Goal: Ask a question

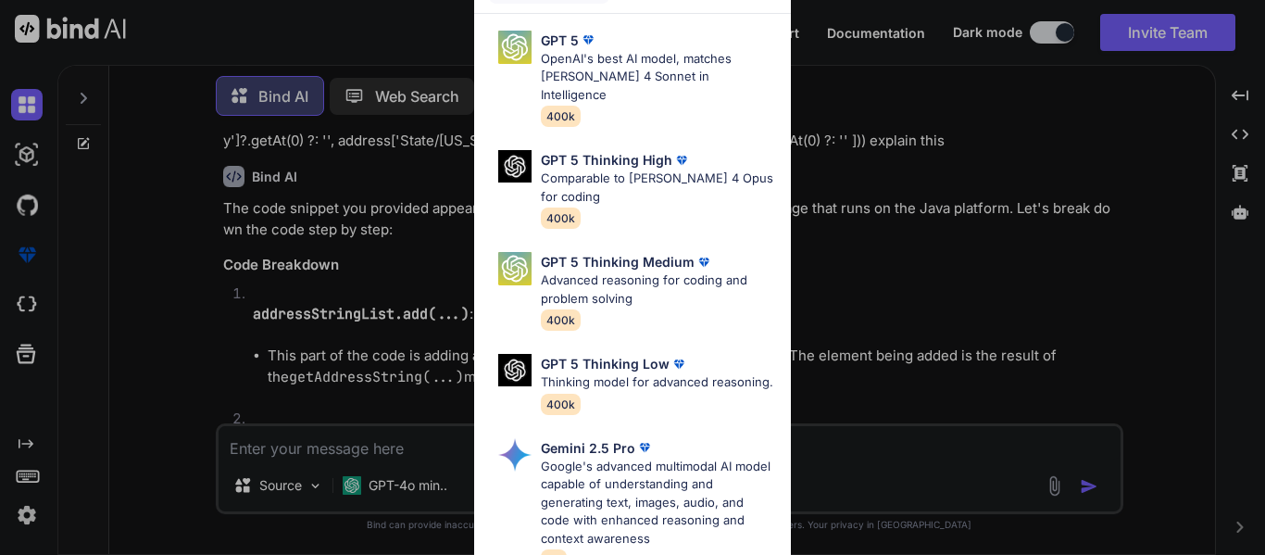
scroll to position [3620, 0]
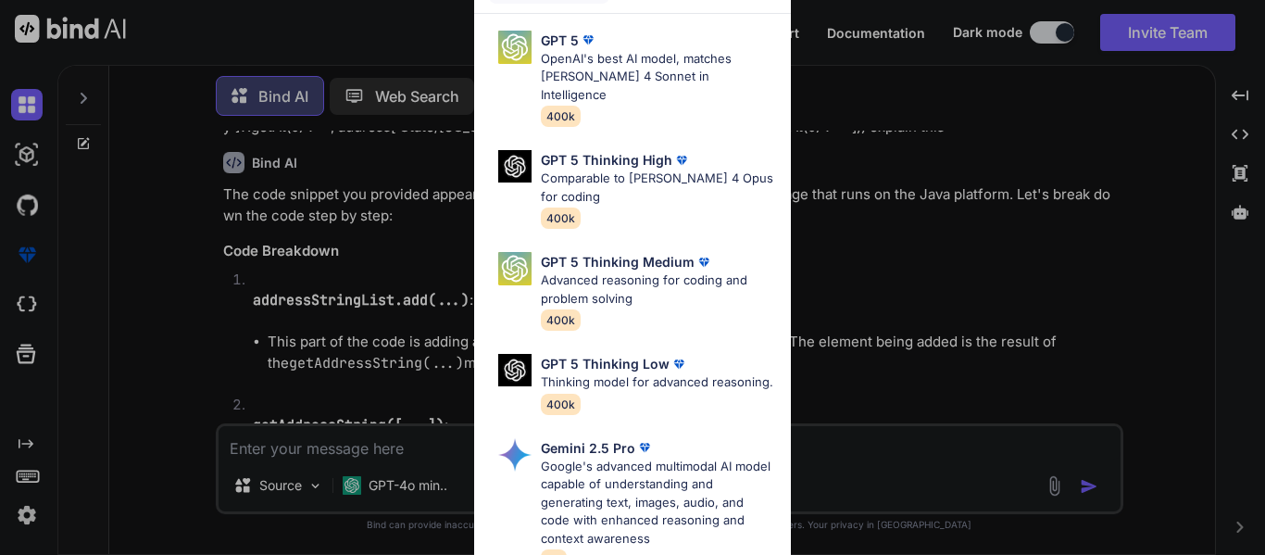
click at [875, 315] on div "Ultra Models GPT 5 OpenAI's best AI model, matches [PERSON_NAME] 4 Sonnet in In…" at bounding box center [632, 277] width 1265 height 555
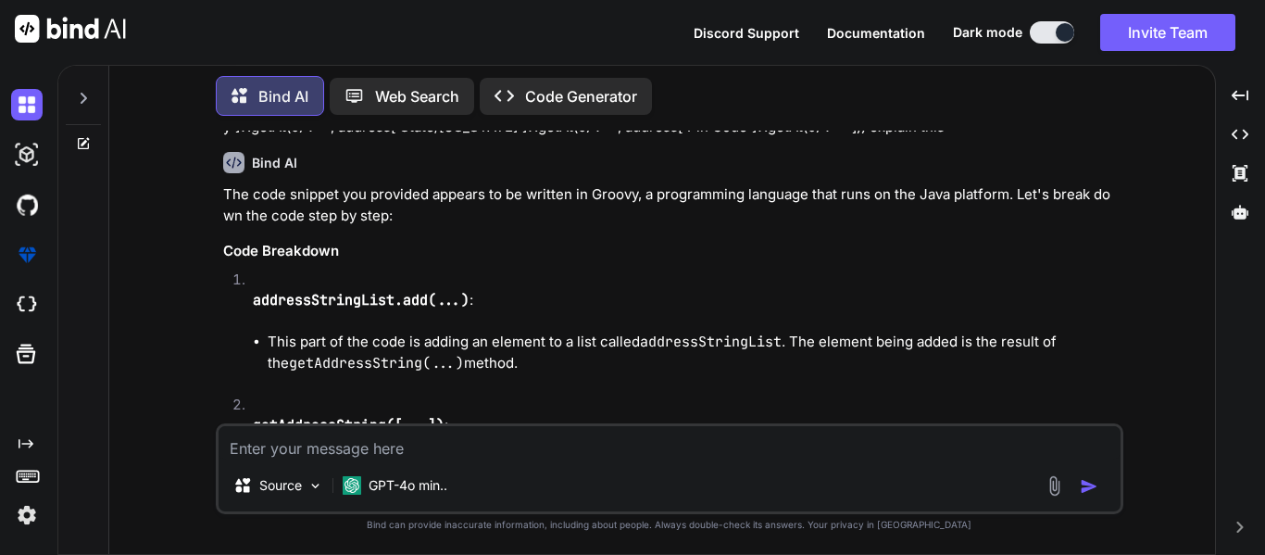
click at [87, 108] on div at bounding box center [83, 93] width 35 height 64
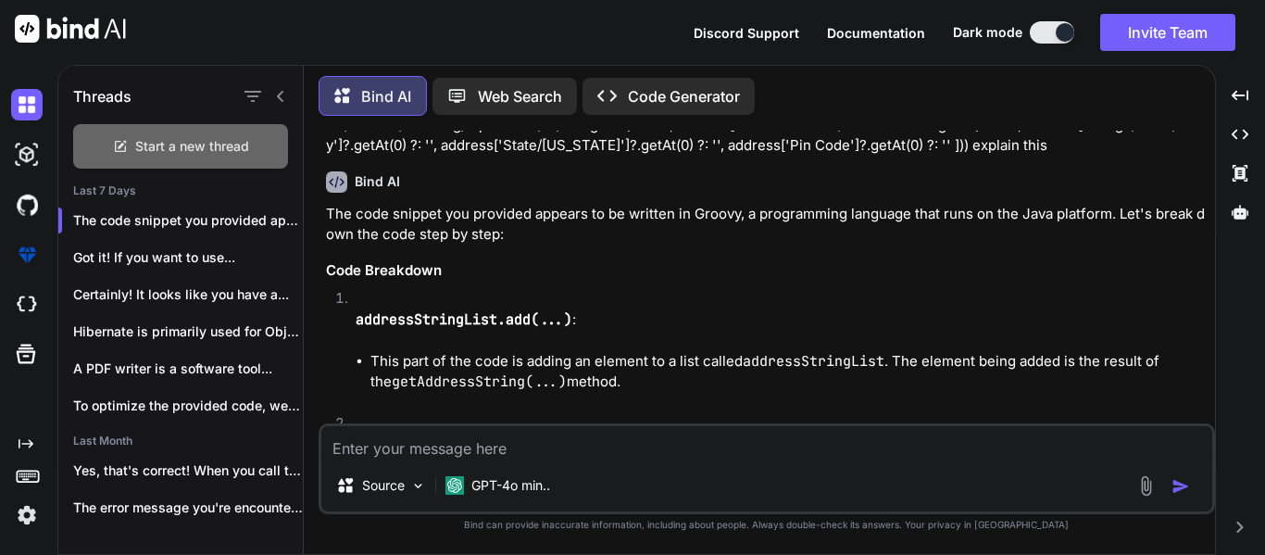
click at [137, 149] on span "Start a new thread" at bounding box center [192, 146] width 114 height 19
type textarea "x"
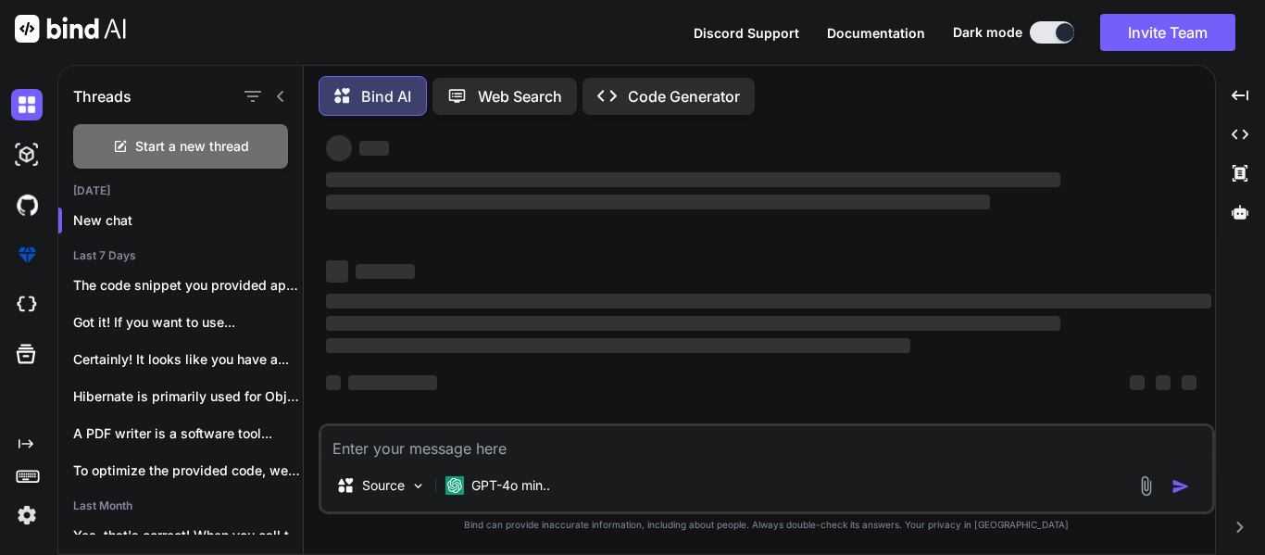
click at [450, 438] on textarea at bounding box center [766, 442] width 891 height 33
paste textarea "def results = [] // Get the first circle value def firstCircle = data1?.Circle …"
type textarea "def results = [] // Get the first circle value def firstCircle = data1?.Circle …"
type textarea "x"
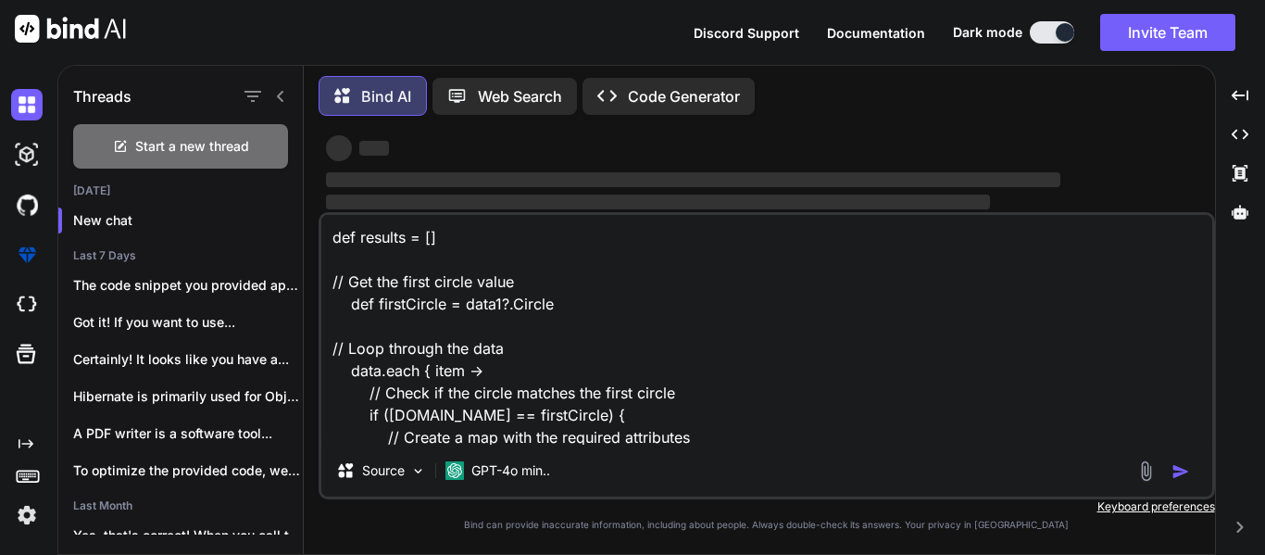
scroll to position [358, 0]
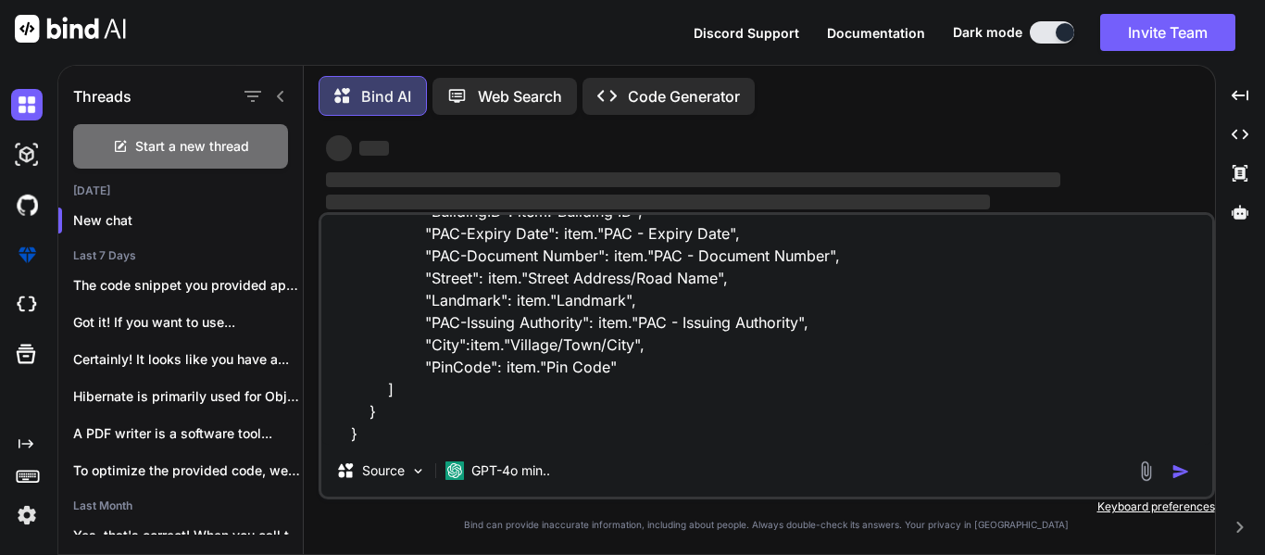
type textarea "def results = [] // Get the first circle value def firstCircle = data1?.Circle …"
type textarea "x"
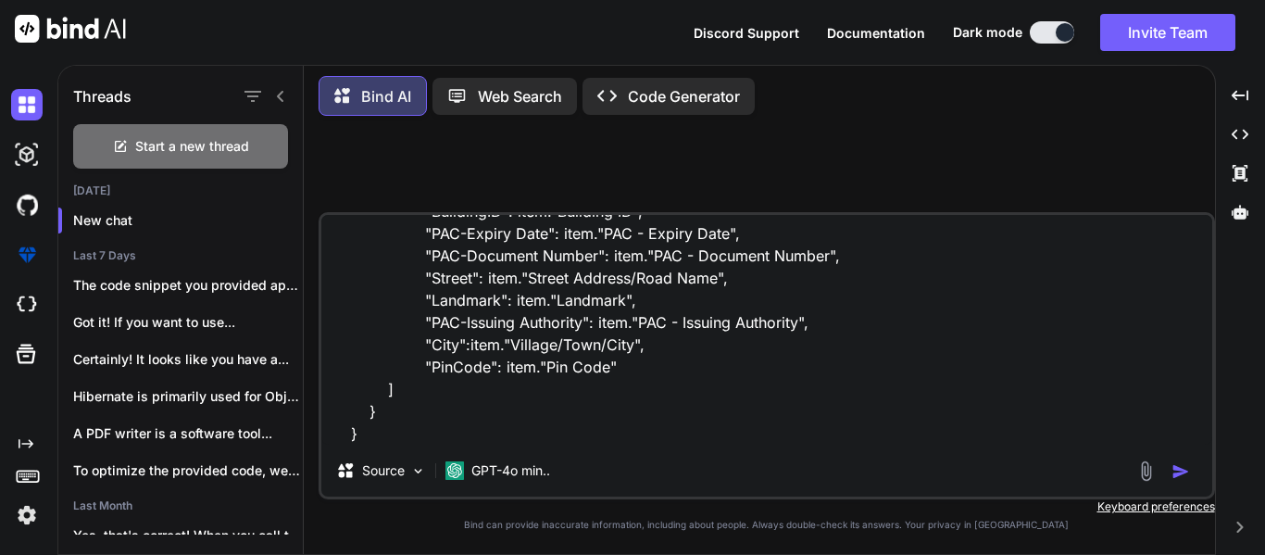
scroll to position [0, 0]
type textarea "def results = [] // Get the first circle value def firstCircle = data1?.Circle …"
type textarea "x"
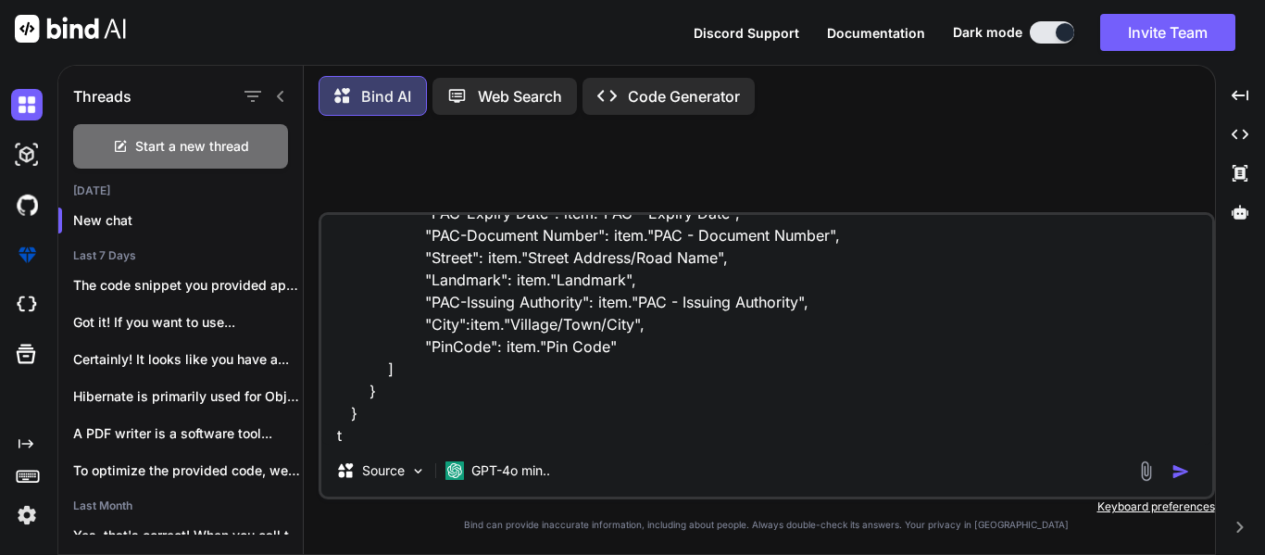
type textarea "def results = [] // Get the first circle value def firstCircle = data1?.Circle …"
type textarea "x"
type textarea "def results = [] // Get the first circle value def firstCircle = data1?.Circle …"
type textarea "x"
type textarea "def results = [] // Get the first circle value def firstCircle = data1?.Circle …"
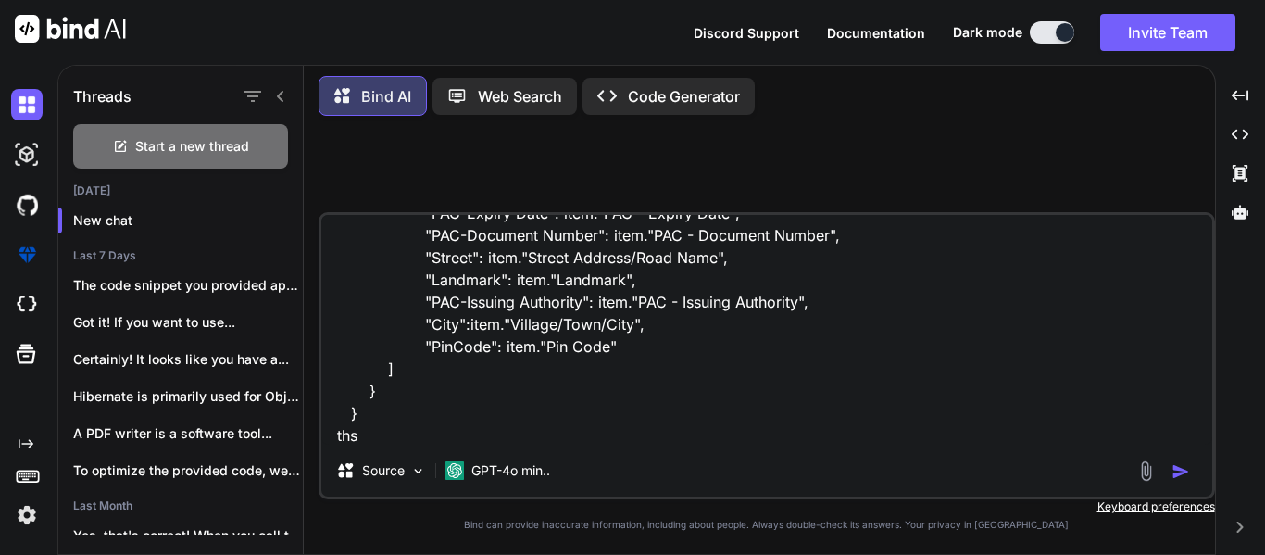
type textarea "x"
type textarea "def results = [] // Get the first circle value def firstCircle = data1?.Circle …"
type textarea "x"
type textarea "def results = [] // Get the first circle value def firstCircle = data1?.Circle …"
type textarea "x"
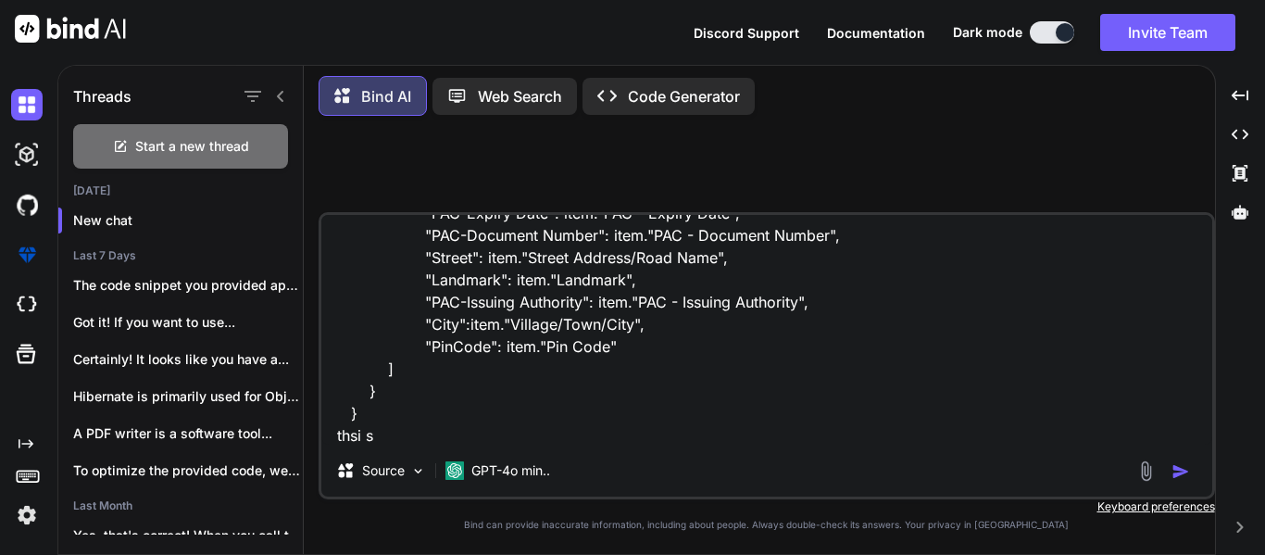
type textarea "def results = [] // Get the first circle value def firstCircle = data1?.Circle …"
type textarea "x"
type textarea "def results = [] // Get the first circle value def firstCircle = data1?.Circle …"
type textarea "x"
type textarea "def results = [] // Get the first circle value def firstCircle = data1?.Circle …"
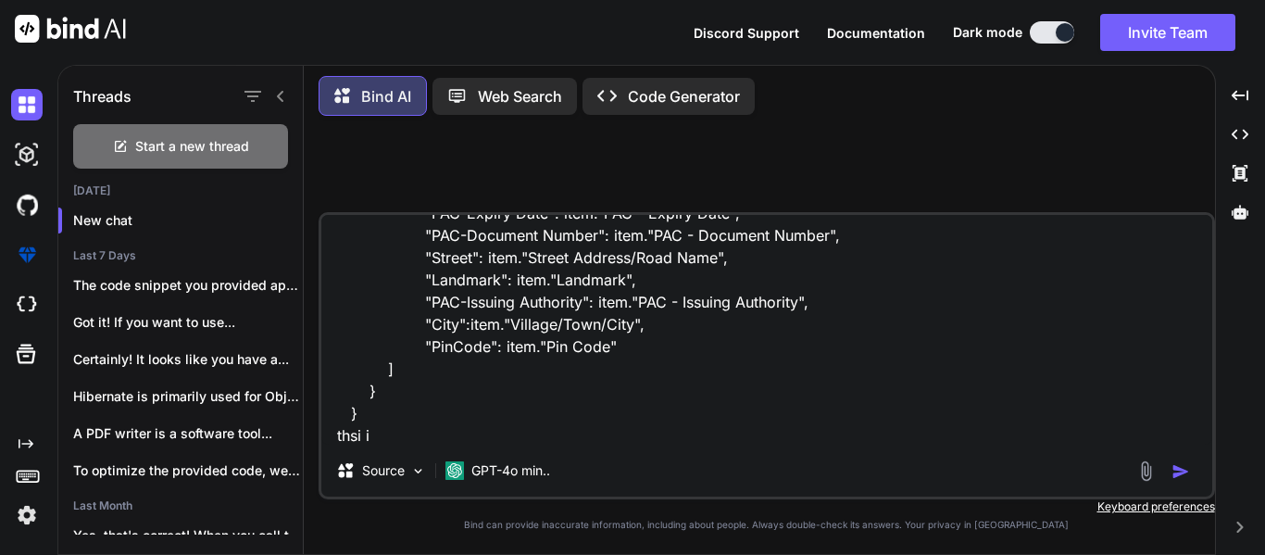
type textarea "x"
type textarea "def results = [] // Get the first circle value def firstCircle = data1?.Circle …"
type textarea "x"
type textarea "def results = [] // Get the first circle value def firstCircle = data1?.Circle …"
type textarea "x"
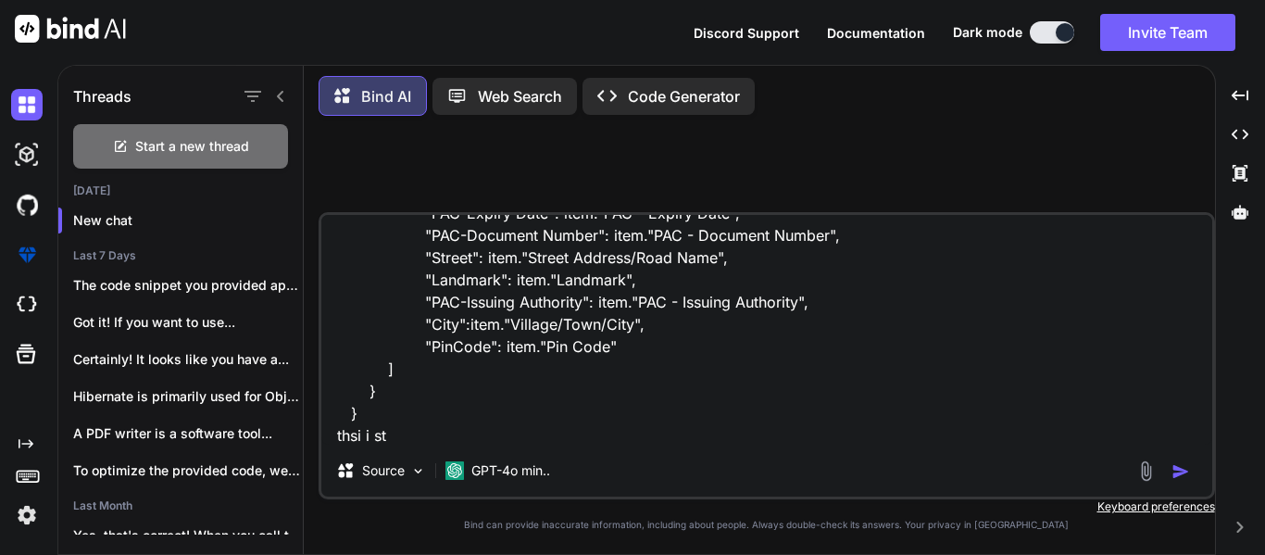
type textarea "def results = [] // Get the first circle value def firstCircle = data1?.Circle …"
type textarea "x"
type textarea "def results = [] // Get the first circle value def firstCircle = data1?.Circle …"
type textarea "x"
type textarea "def results = [] // Get the first circle value def firstCircle = data1?.Circle …"
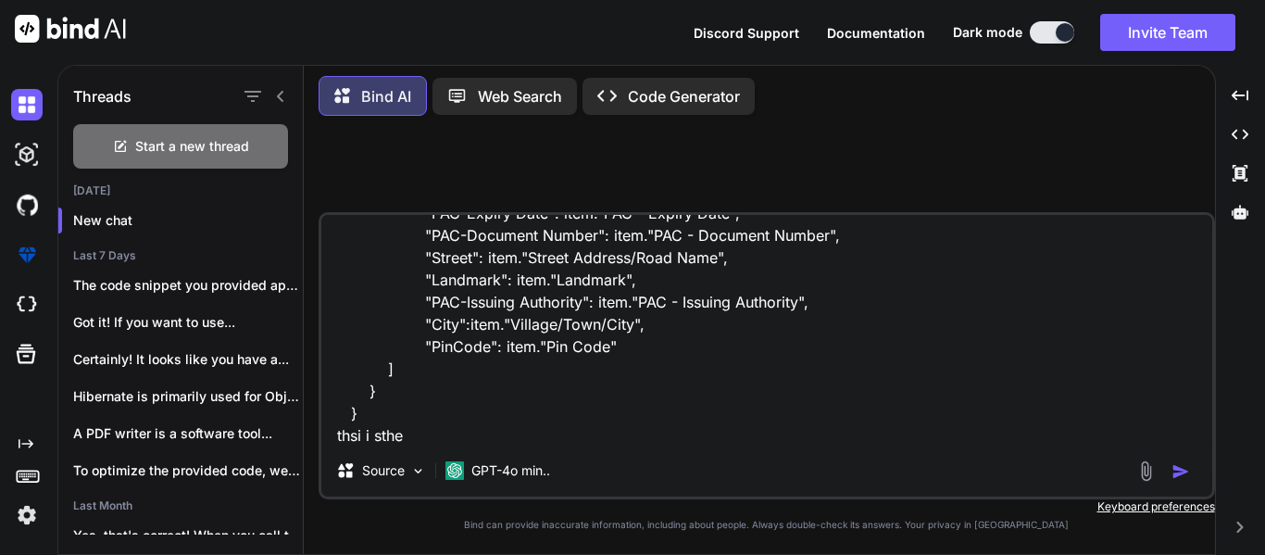
type textarea "x"
type textarea "def results = [] // Get the first circle value def firstCircle = data1?.Circle …"
type textarea "x"
type textarea "def results = [] // Get the first circle value def firstCircle = data1?.Circle …"
type textarea "x"
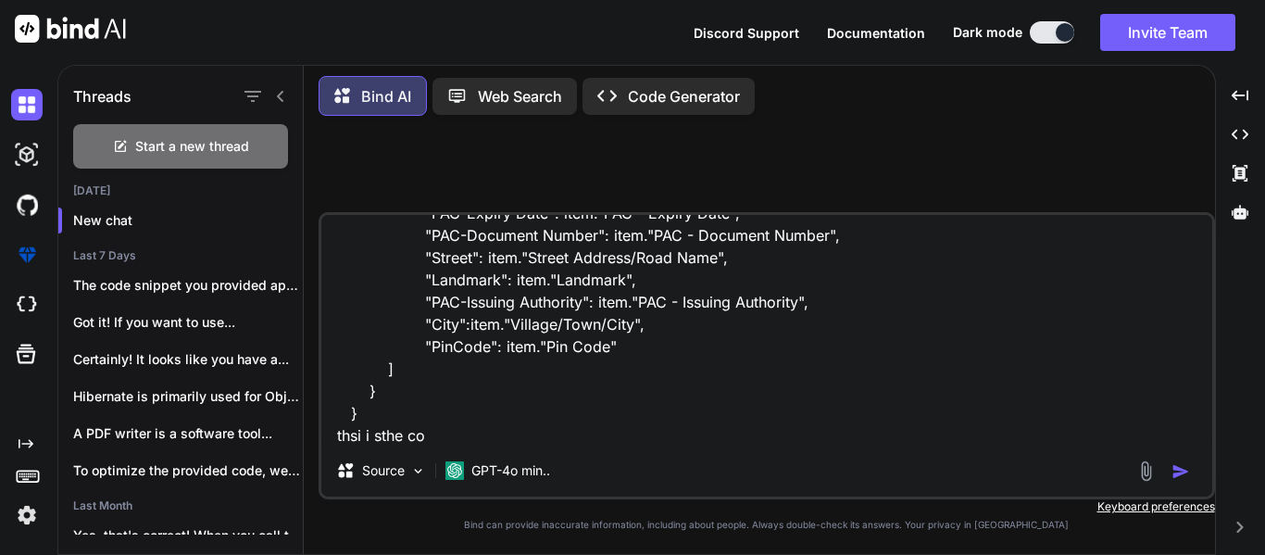
type textarea "def results = [] // Get the first circle value def firstCircle = data1?.Circle …"
type textarea "x"
type textarea "def results = [] // Get the first circle value def firstCircle = data1?.Circle …"
type textarea "x"
type textarea "def results = [] // Get the first circle value def firstCircle = data1?.Circle …"
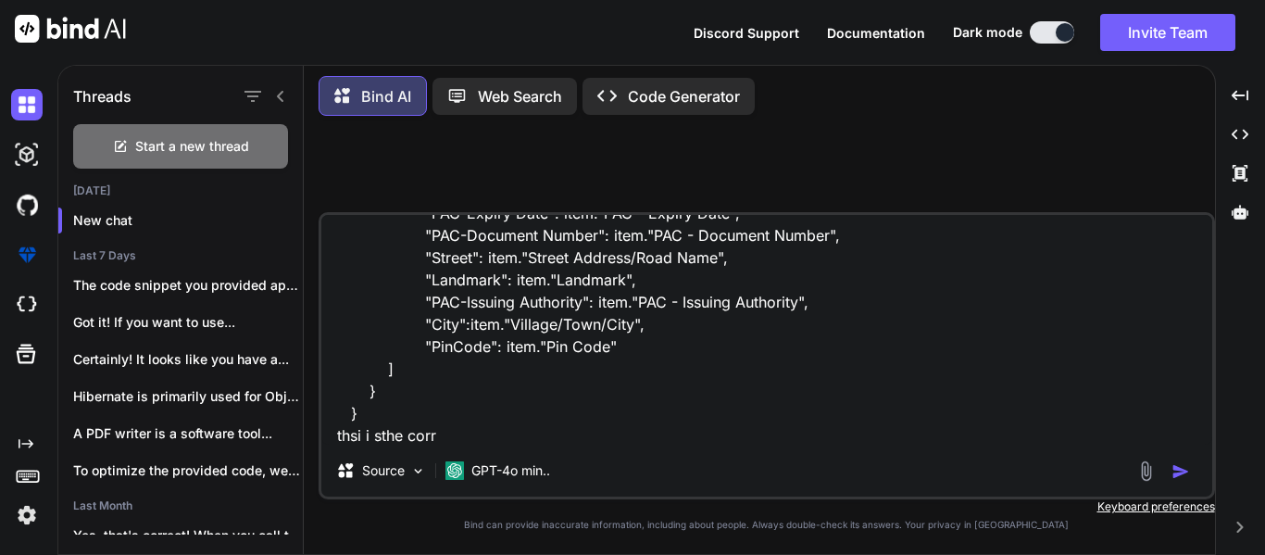
type textarea "x"
type textarea "def results = [] // Get the first circle value def firstCircle = data1?.Circle …"
type textarea "x"
type textarea "def results = [] // Get the first circle value def firstCircle = data1?.Circle …"
type textarea "x"
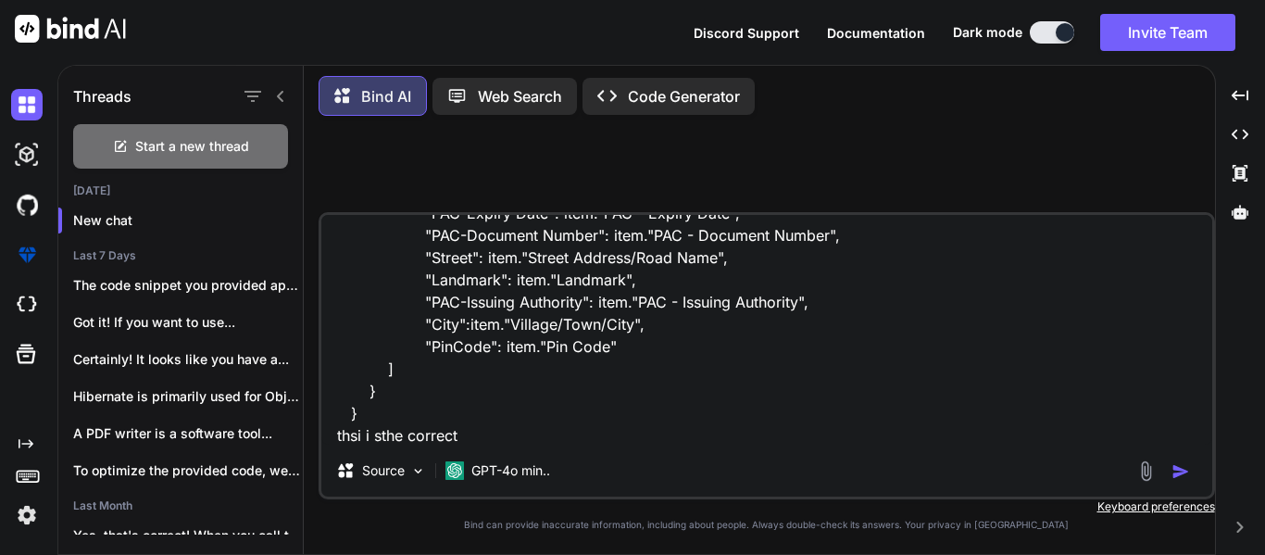
type textarea "def results = [] // Get the first circle value def firstCircle = data1?.Circle …"
type textarea "x"
type textarea "def results = [] // Get the first circle value def firstCircle = data1?.Circle …"
type textarea "x"
type textarea "def results = [] // Get the first circle value def firstCircle = data1?.Circle …"
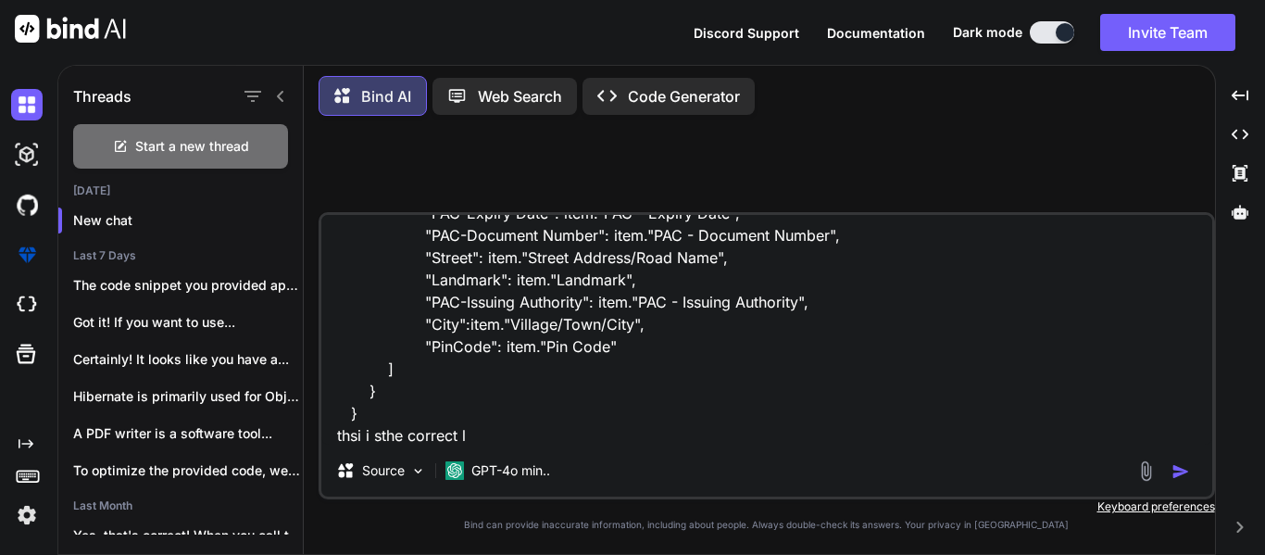
type textarea "x"
type textarea "def results = [] // Get the first circle value def firstCircle = data1?.Circle …"
type textarea "x"
type textarea "def results = [] // Get the first circle value def firstCircle = data1?.Circle …"
type textarea "x"
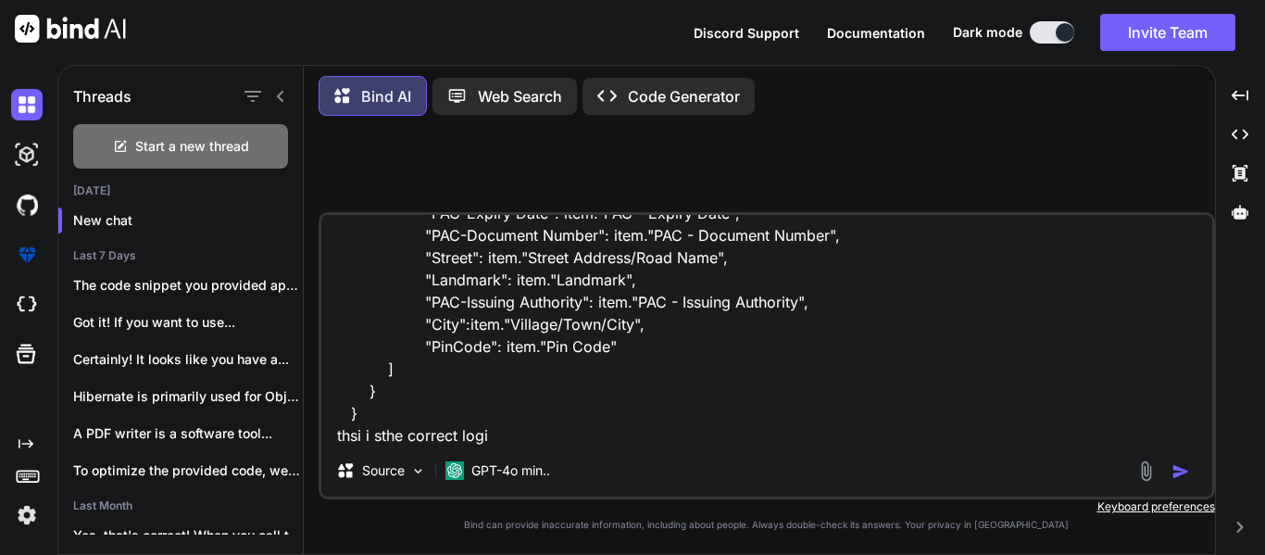
type textarea "def results = [] // Get the first circle value def firstCircle = data1?.Circle …"
type textarea "x"
type textarea "def results = [] // Get the first circle value def firstCircle = data1?.Circle …"
type textarea "x"
type textarea "def results = [] // Get the first circle value def firstCircle = data1?.Circle …"
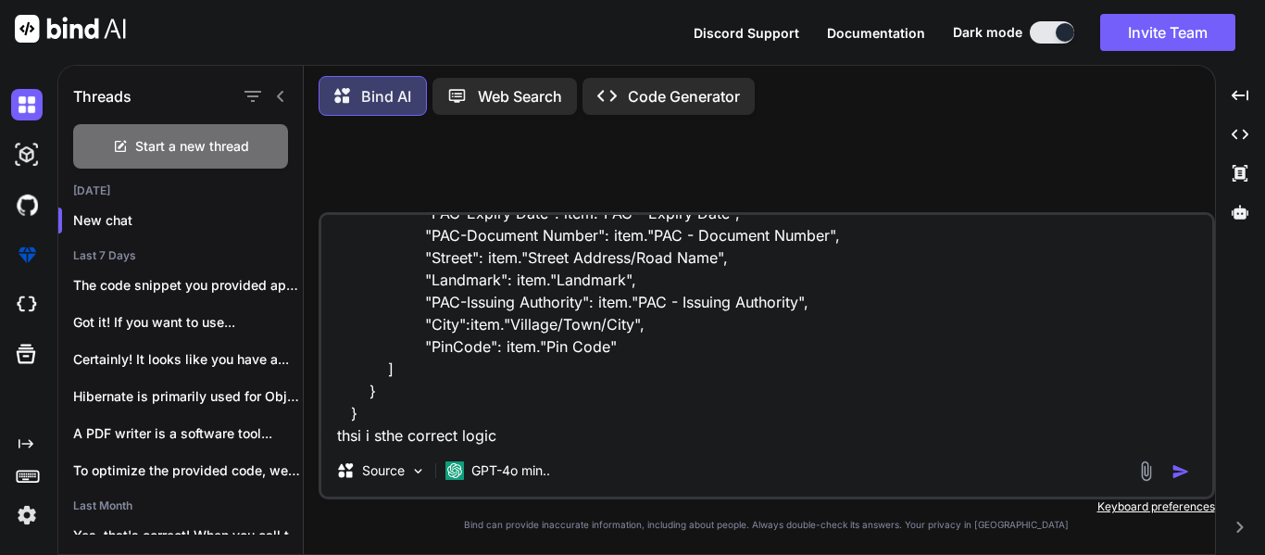
type textarea "x"
type textarea "def results = [] // Get the first circle value def firstCircle = data1?.Circle …"
type textarea "x"
type textarea "def results = [] // Get the first circle value def firstCircle = data1?.Circle …"
type textarea "x"
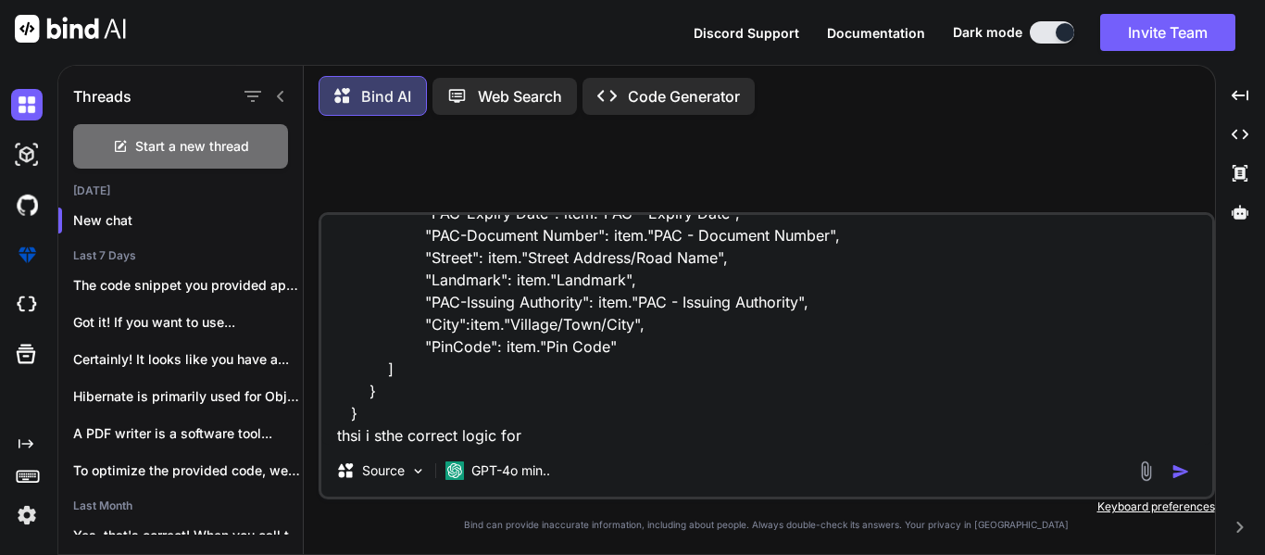
type textarea "def results = [] // Get the first circle value def firstCircle = data1?.Circle …"
type textarea "x"
type textarea "def results = [] // Get the first circle value def firstCircle = data1?.Circle …"
type textarea "x"
type textarea "def results = [] // Get the first circle value def firstCircle = data1?.Circle …"
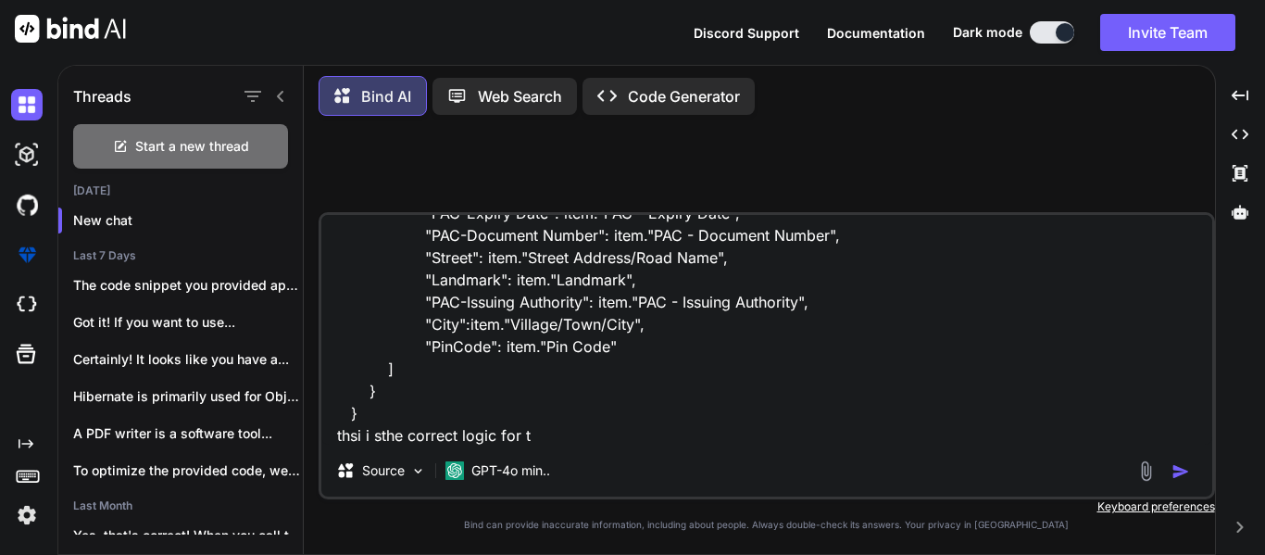
type textarea "x"
type textarea "def results = [] // Get the first circle value def firstCircle = data1?.Circle …"
type textarea "x"
type textarea "def results = [] // Get the first circle value def firstCircle = data1?.Circle …"
type textarea "x"
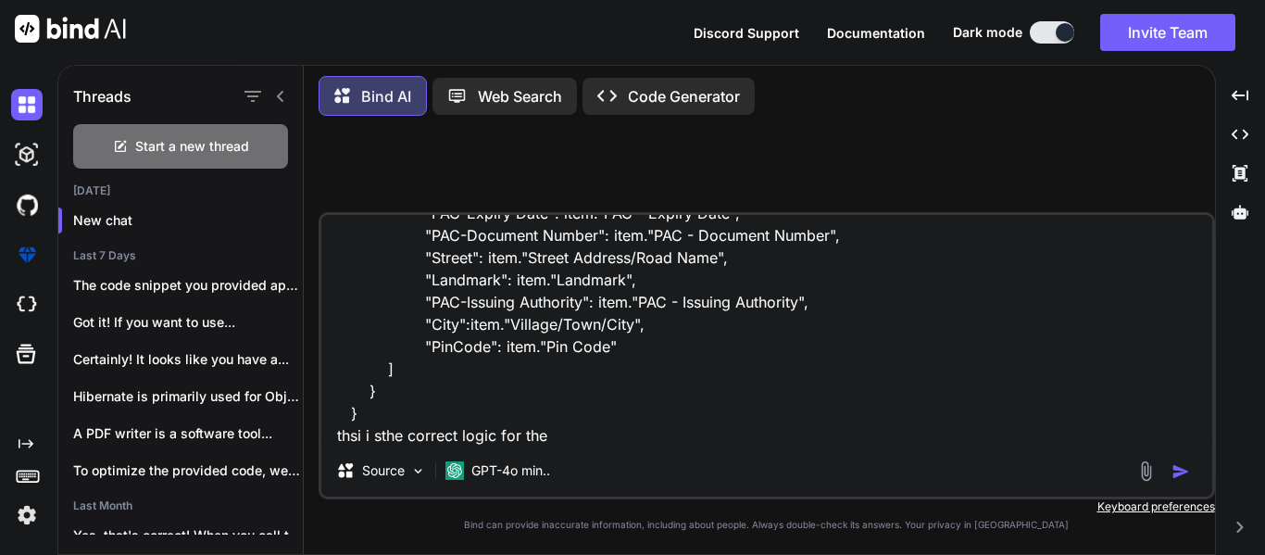
type textarea "def results = [] // Get the first circle value def firstCircle = data1?.Circle …"
type textarea "x"
type textarea "def results = [] // Get the first circle value def firstCircle = data1?.Circle …"
type textarea "x"
type textarea "def results = [] // Get the first circle value def firstCircle = data1?.Circle …"
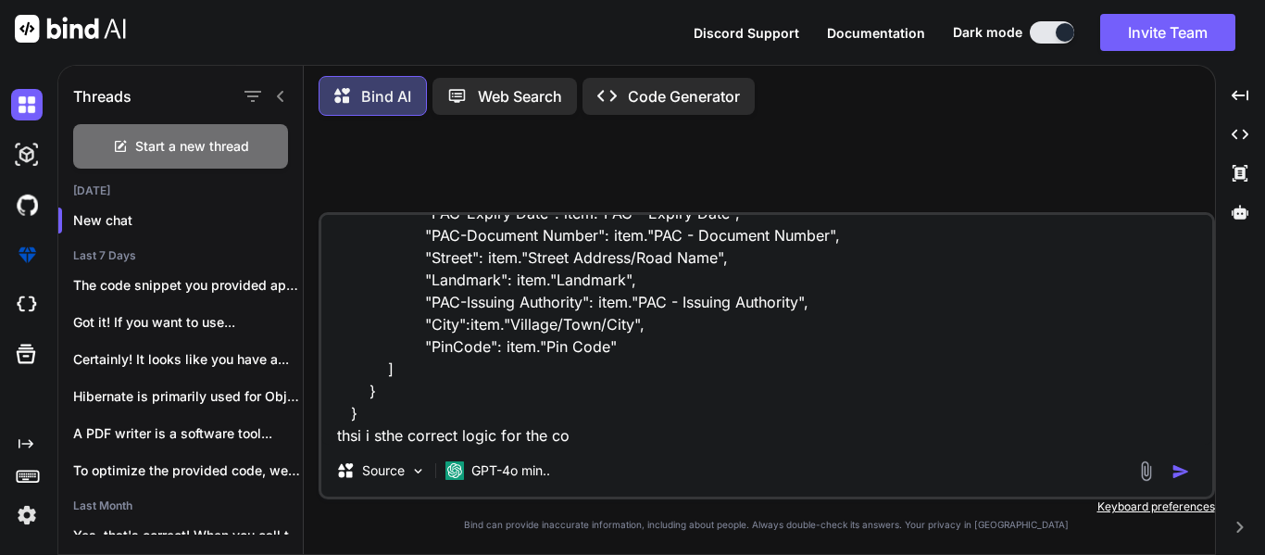
type textarea "x"
type textarea "def results = [] // Get the first circle value def firstCircle = data1?.Circle …"
type textarea "x"
type textarea "def results = [] // Get the first circle value def firstCircle = data1?.Circle …"
type textarea "x"
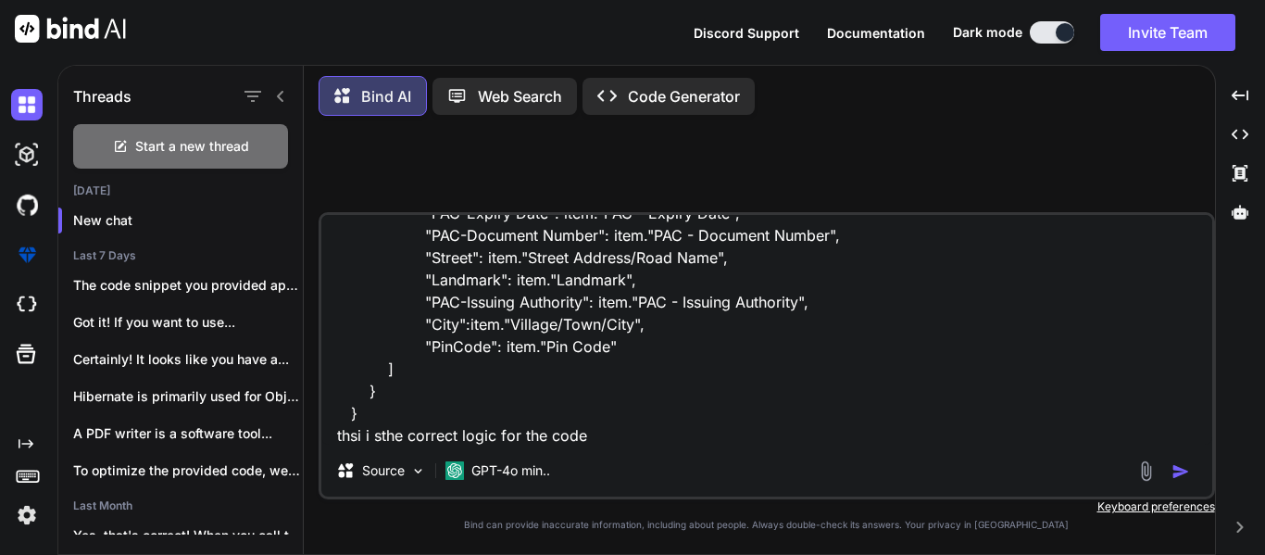
type textarea "def results = [] // Get the first circle value def firstCircle = data1?.Circle …"
type textarea "x"
type textarea "def results = [] // Get the first circle value def firstCircle = data1?.Circle …"
type textarea "x"
type textarea "def results = [] // Get the first circle value def firstCircle = data1?.Circle …"
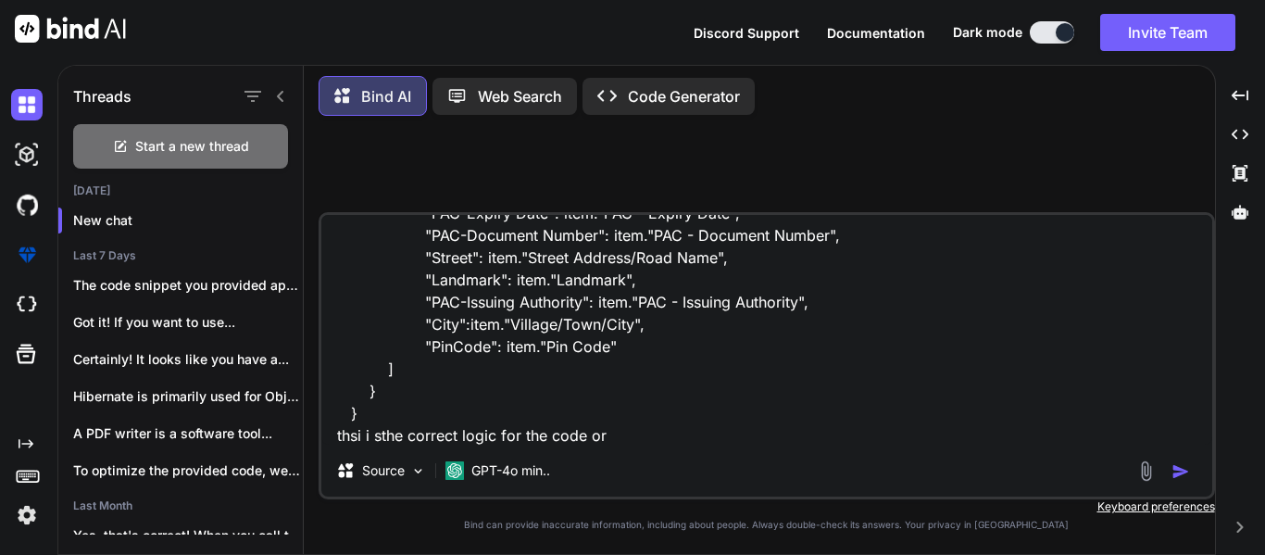
type textarea "x"
type textarea "def results = [] // Get the first circle value def firstCircle = data1?.Circle …"
type textarea "x"
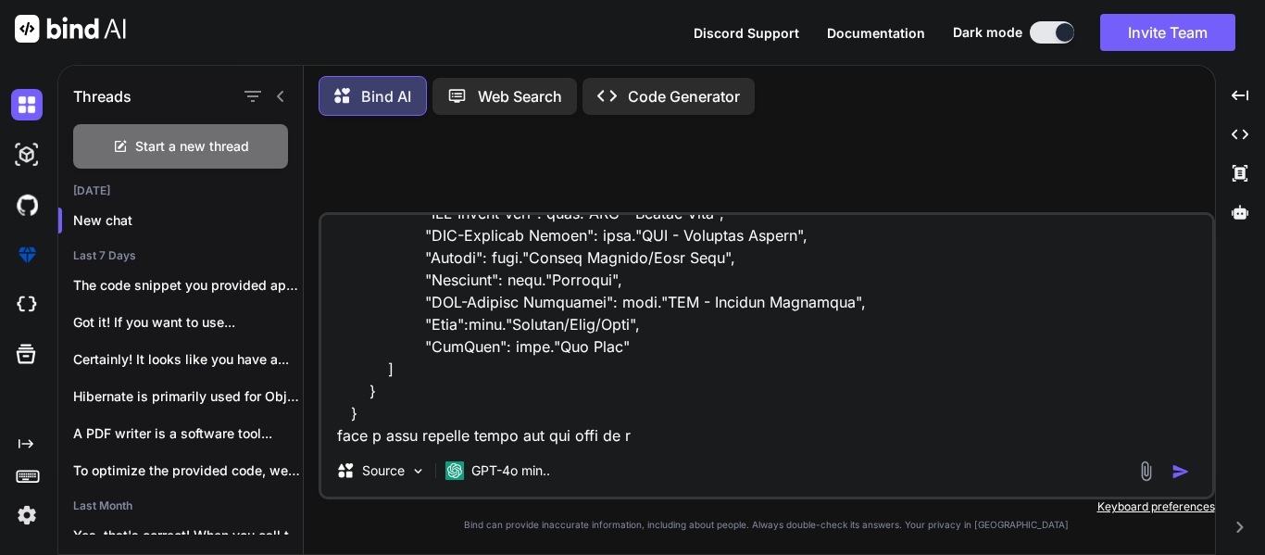
type textarea "def results = [] // Get the first circle value def firstCircle = data1?.Circle …"
type textarea "x"
type textarea "def results = [] // Get the first circle value def firstCircle = data1?.Circle …"
type textarea "x"
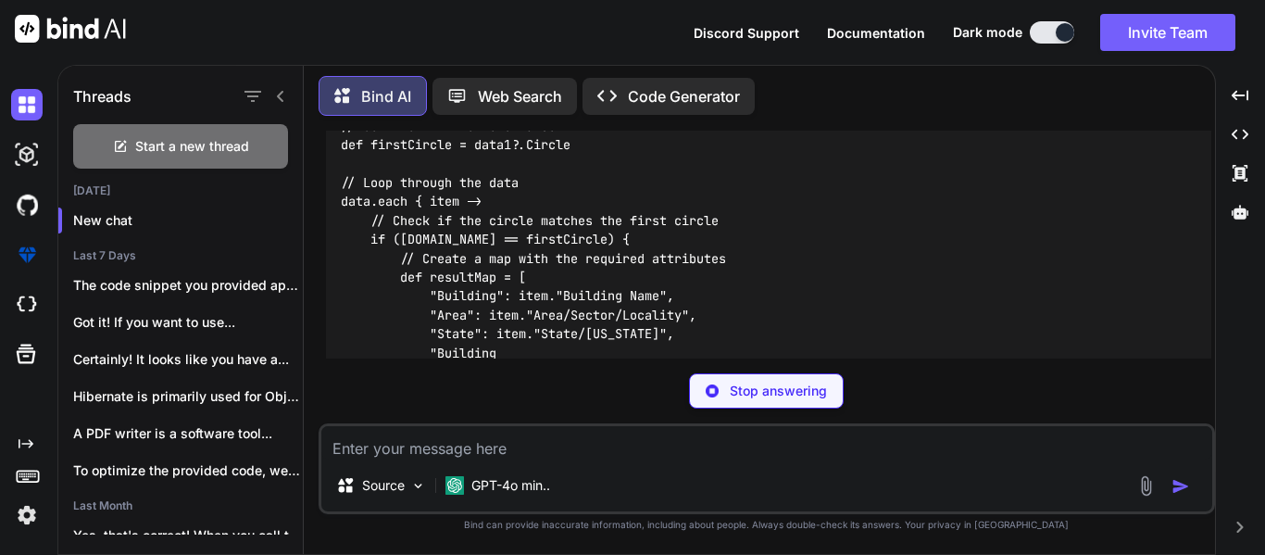
scroll to position [647, 0]
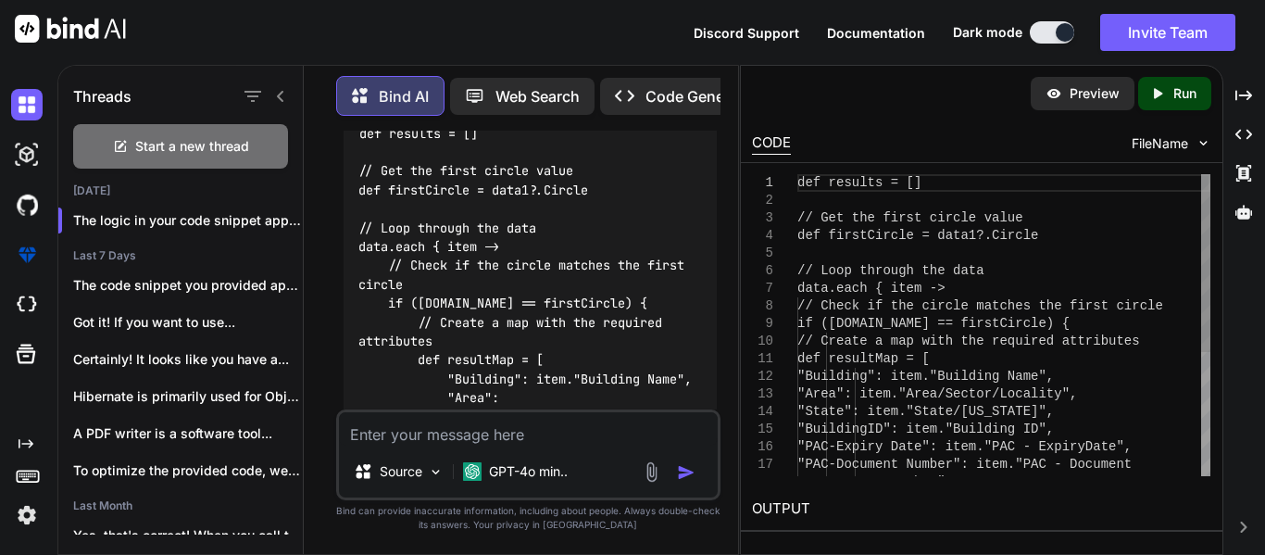
type textarea "x"
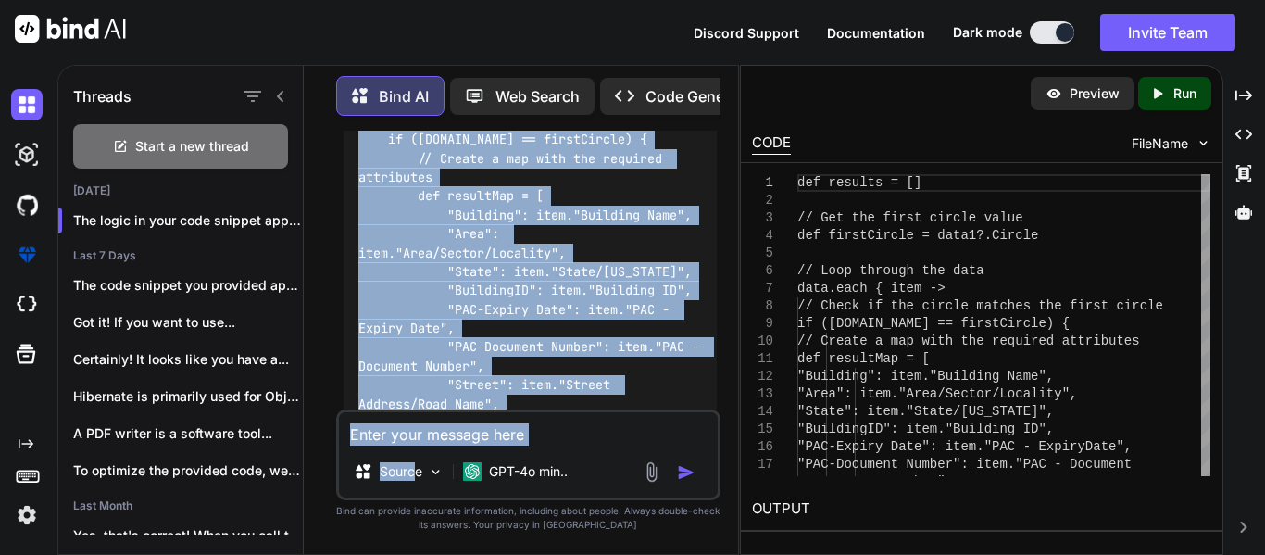
scroll to position [1507, 0]
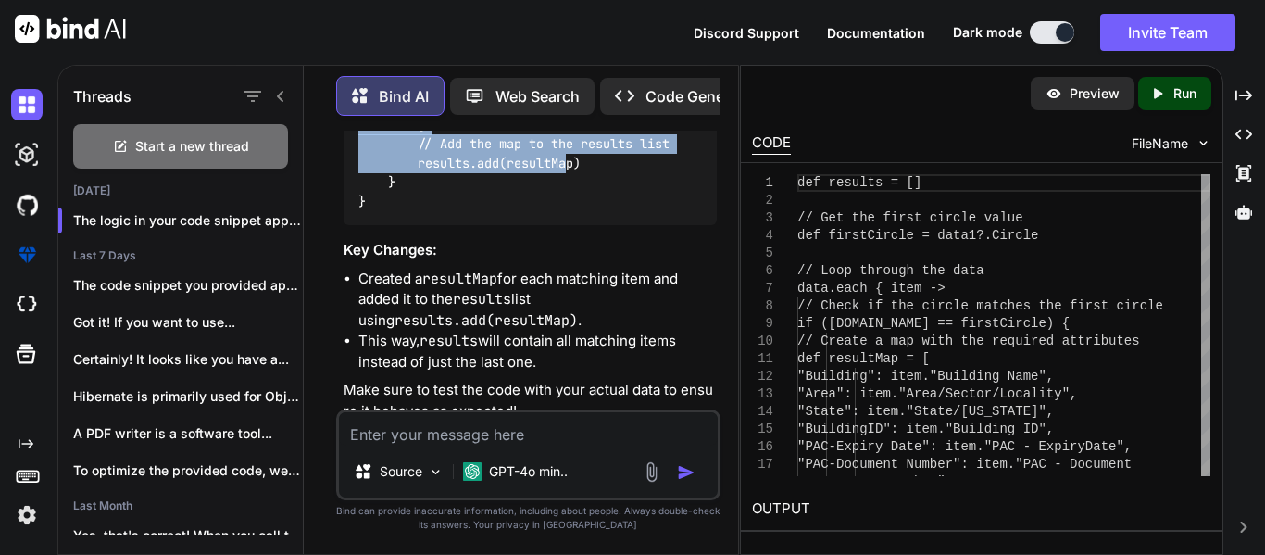
drag, startPoint x: 357, startPoint y: 274, endPoint x: 379, endPoint y: 167, distance: 109.7
copy code "def results = [] // Get the first circle value def firstCircle = data1?.Circle …"
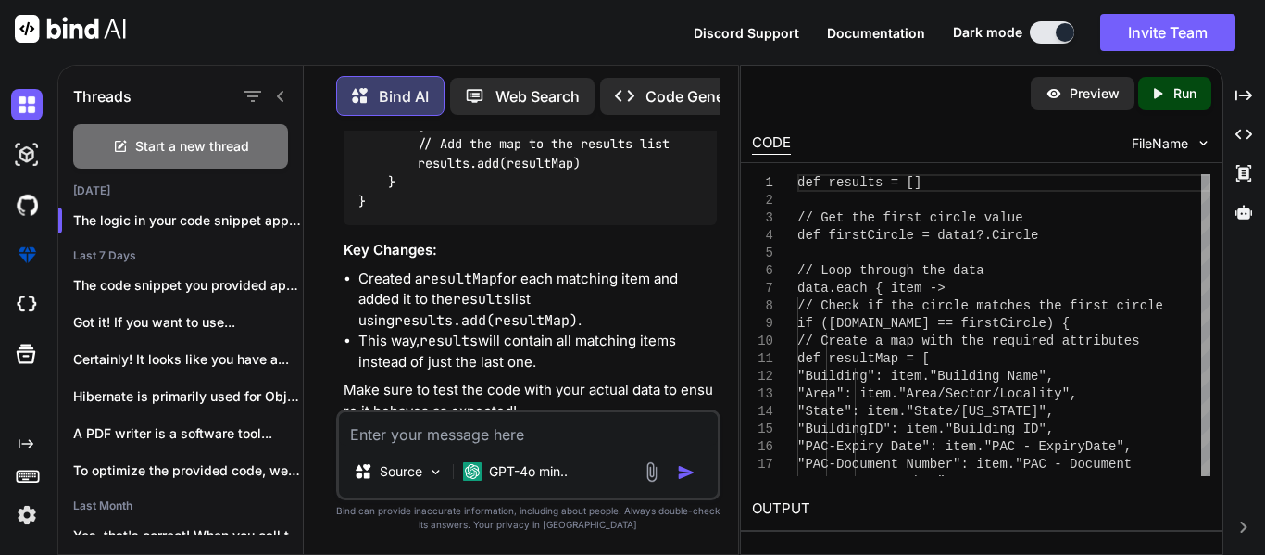
click at [430, 433] on textarea at bounding box center [528, 428] width 379 height 33
paste textarea "// Extract values from addressData safely String[] addressValue = new String[5]…"
type textarea "// Extract values from addressData safely String[] addressValue = new String[5]…"
type textarea "x"
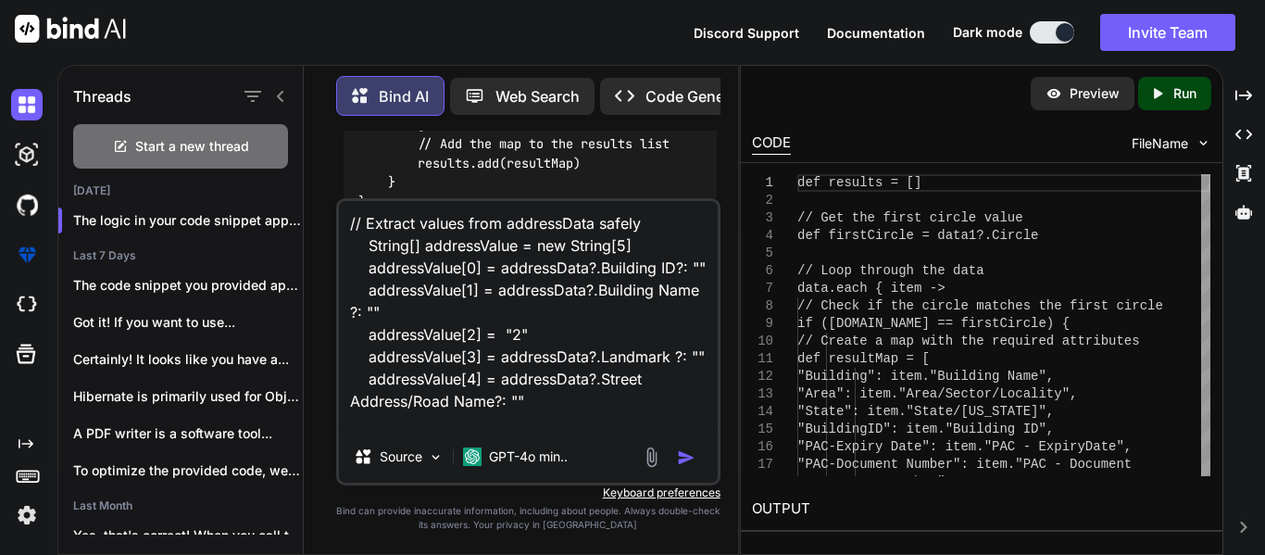
scroll to position [469, 0]
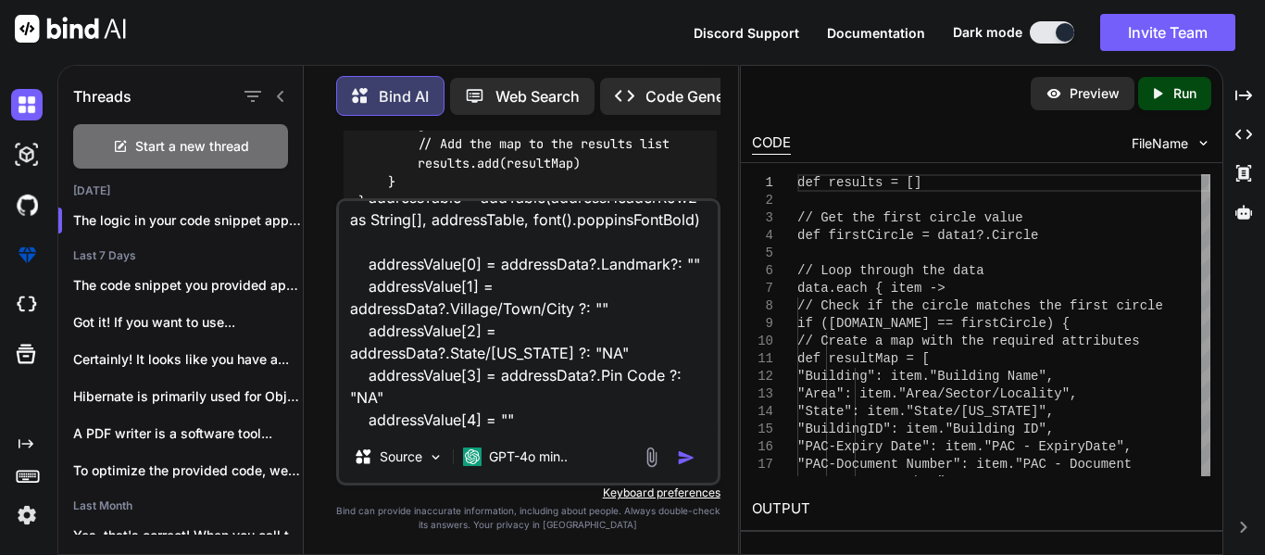
type textarea "// Extract values from addressData safely String[] addressValue = new String[5]…"
type textarea "x"
type textarea "// Extract values from addressData safely String[] addressValue = new String[5]…"
type textarea "x"
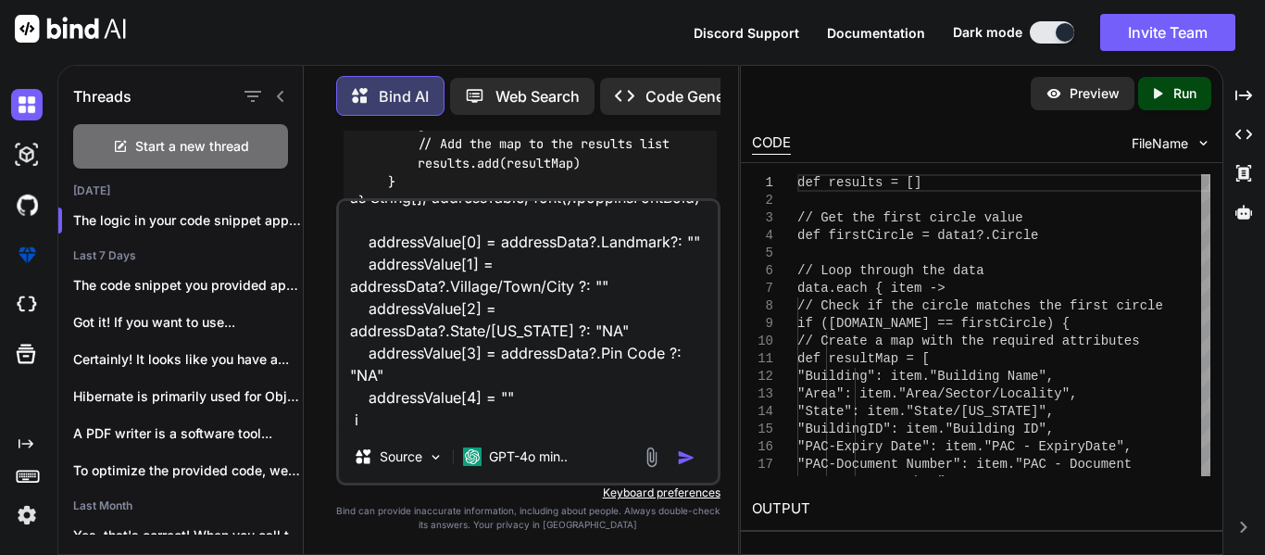
type textarea "// Extract values from addressData safely String[] addressValue = new String[5]…"
type textarea "x"
type textarea "// Extract values from addressData safely String[] addressValue = new String[5]…"
type textarea "x"
type textarea "// Extract values from addressData safely String[] addressValue = new String[5]…"
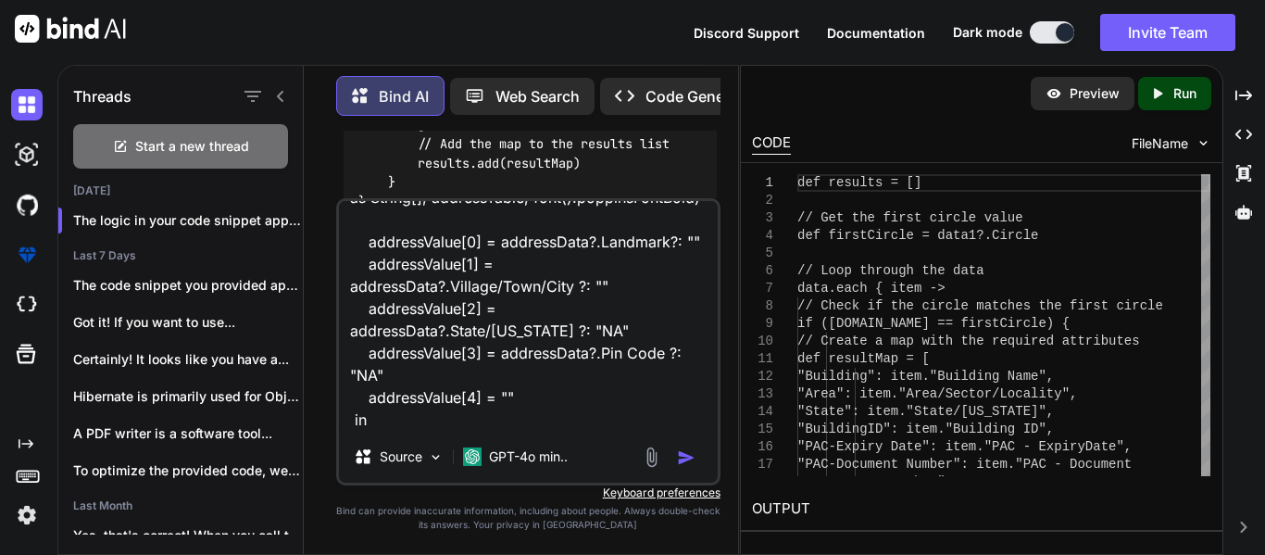
type textarea "x"
type textarea "// Extract values from addressData safely String[] addressValue = new String[5]…"
type textarea "x"
type textarea "// Extract values from addressData safely String[] addressValue = new String[5]…"
type textarea "x"
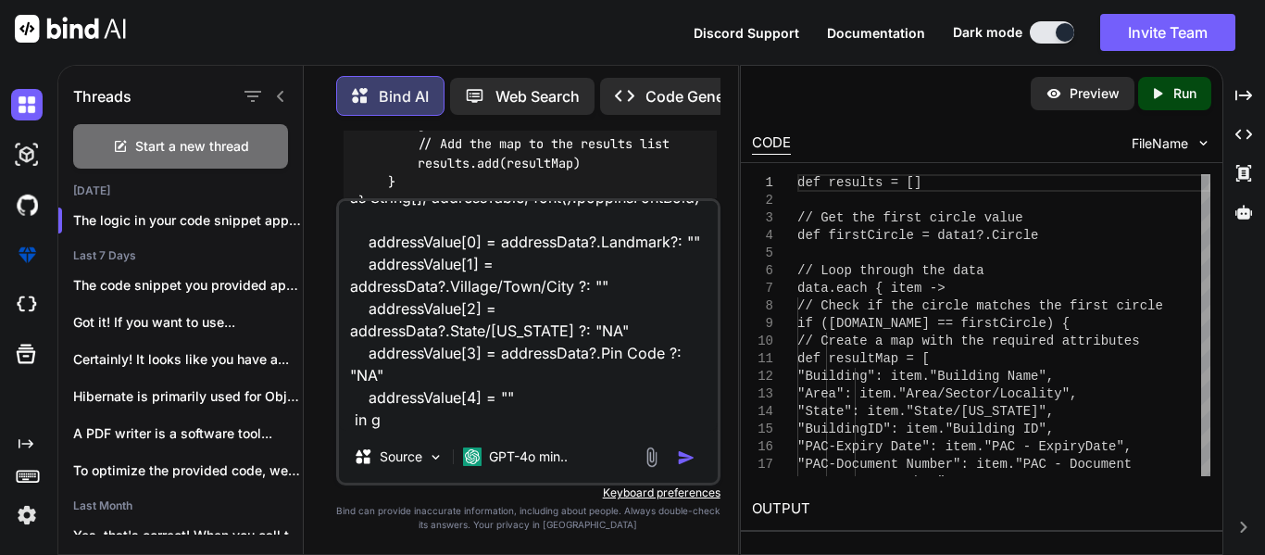
type textarea "// Extract values from addressData safely String[] addressValue = new String[5]…"
type textarea "x"
type textarea "// Extract values from addressData safely String[] addressValue = new String[5]…"
type textarea "x"
type textarea "// Extract values from addressData safely String[] addressValue = new String[5]…"
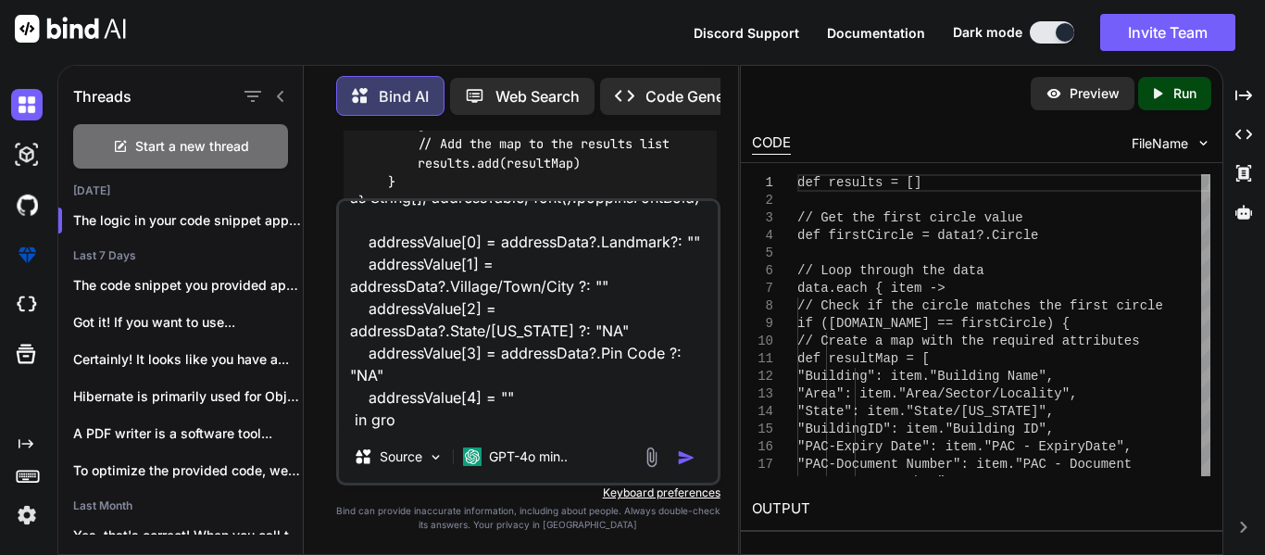
type textarea "x"
type textarea "// Extract values from addressData safely String[] addressValue = new String[5]…"
type textarea "x"
type textarea "// Extract values from addressData safely String[] addressValue = new String[5]…"
type textarea "x"
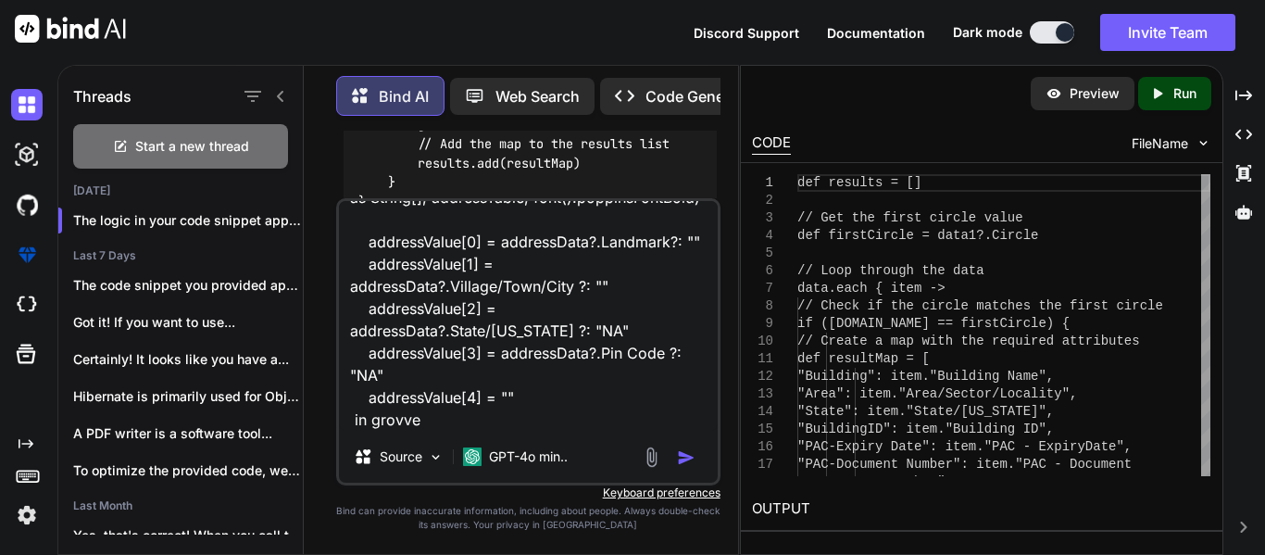
type textarea "// Extract values from addressData safely String[] addressValue = new String[5]…"
type textarea "x"
type textarea "// Extract values from addressData safely String[] addressValue = new String[5]…"
type textarea "x"
type textarea "// Extract values from addressData safely String[] addressValue = new String[5]…"
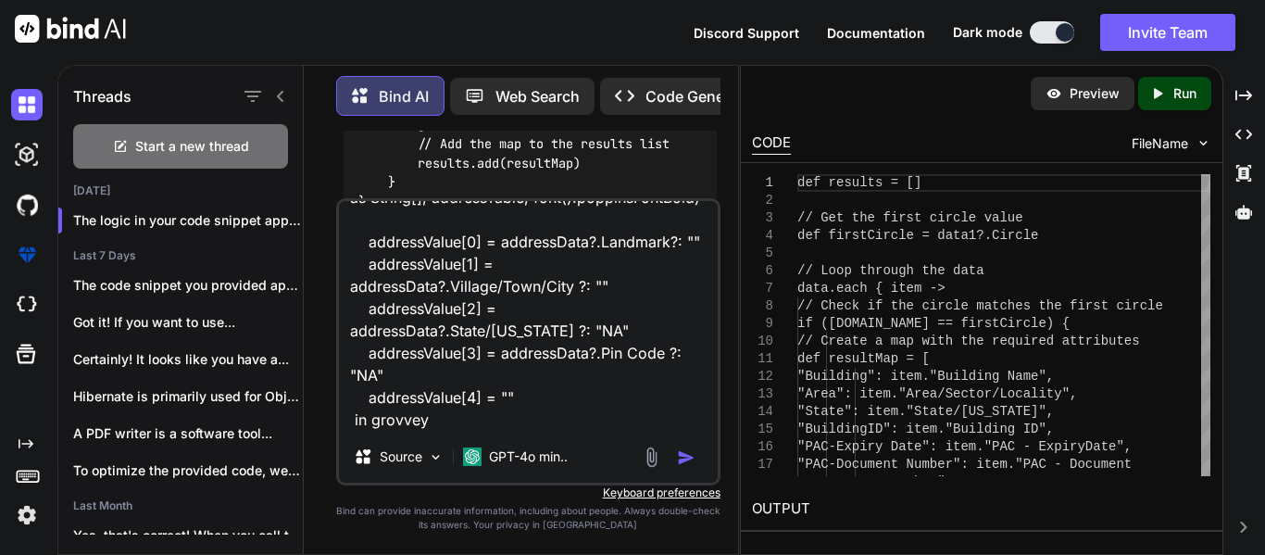
type textarea "x"
type textarea "// Extract values from addressData safely String[] addressValue = new String[5]…"
type textarea "x"
type textarea "// Extract values from addressData safely String[] addressValue = new String[5]…"
type textarea "x"
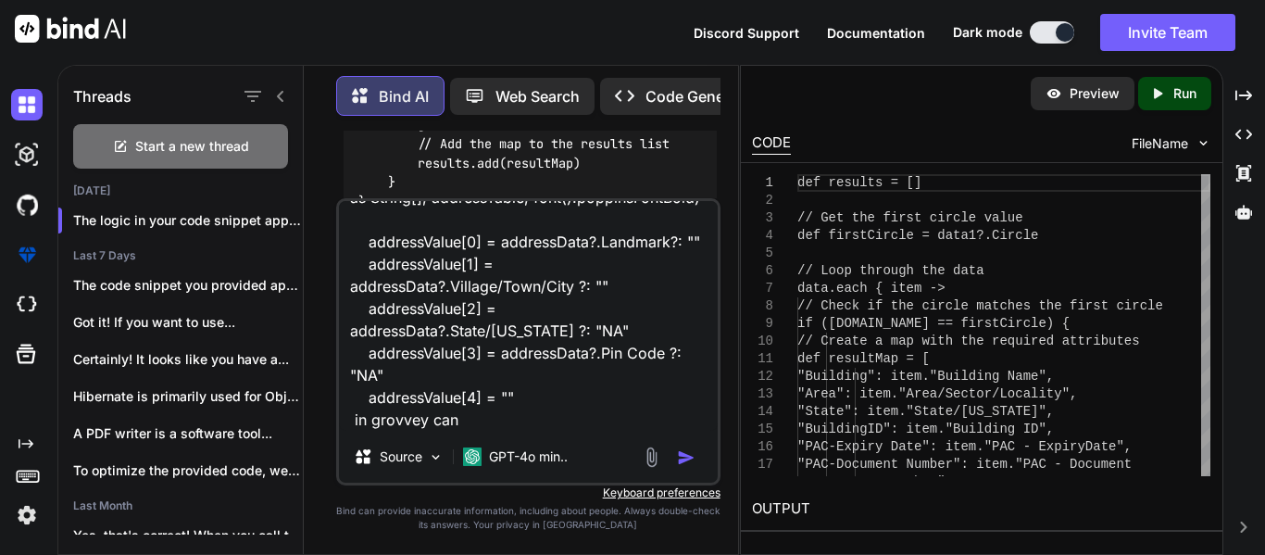
type textarea "// Extract values from addressData safely String[] addressValue = new String[5]…"
type textarea "x"
type textarea "// Extract values from addressData safely String[] addressValue = new String[5]…"
type textarea "x"
type textarea "// Extract values from addressData safely String[] addressValue = new String[5]…"
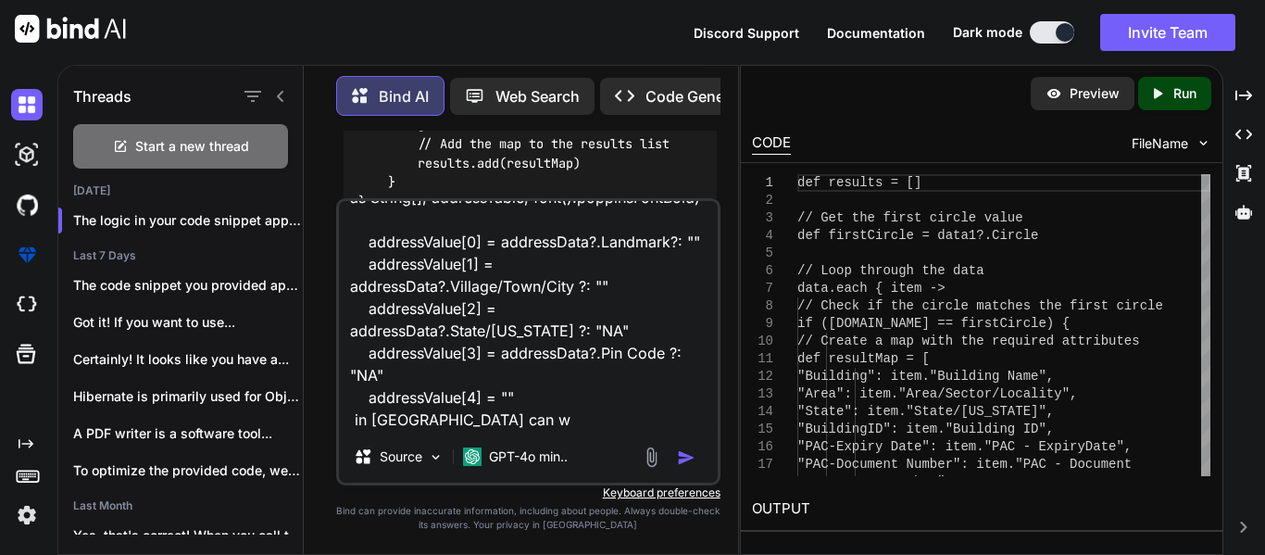
type textarea "x"
type textarea "// Extract values from addressData safely String[] addressValue = new String[5]…"
type textarea "x"
type textarea "// Extract values from addressData safely String[] addressValue = new String[5]…"
type textarea "x"
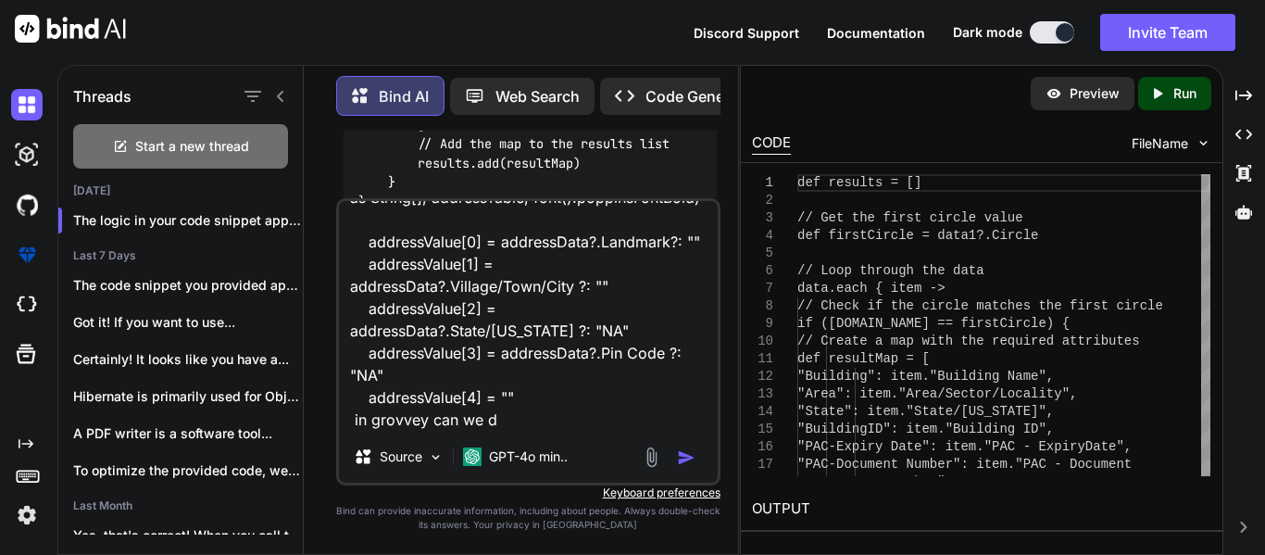
type textarea "// Extract values from addressData safely String[] addressValue = new String[5]…"
type textarea "x"
type textarea "// Extract values from addressData safely String[] addressValue = new String[5]…"
type textarea "x"
type textarea "// Extract values from addressData safely String[] addressValue = new String[5]…"
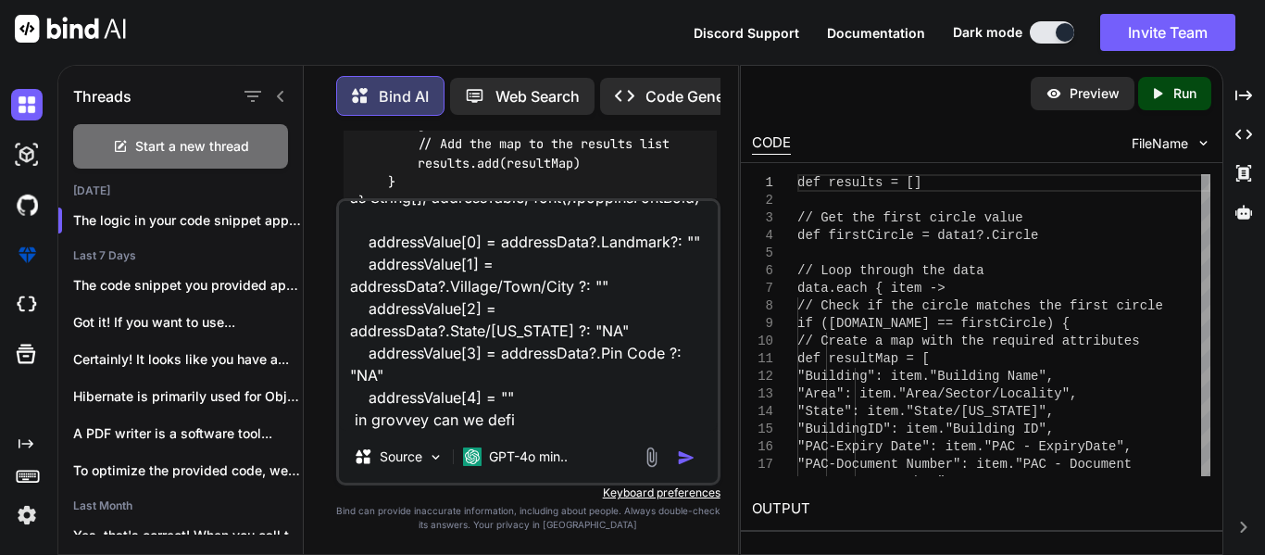
type textarea "x"
type textarea "// Extract values from addressData safely String[] addressValue = new String[5]…"
type textarea "x"
type textarea "// Extract values from addressData safely String[] addressValue = new String[5]…"
type textarea "x"
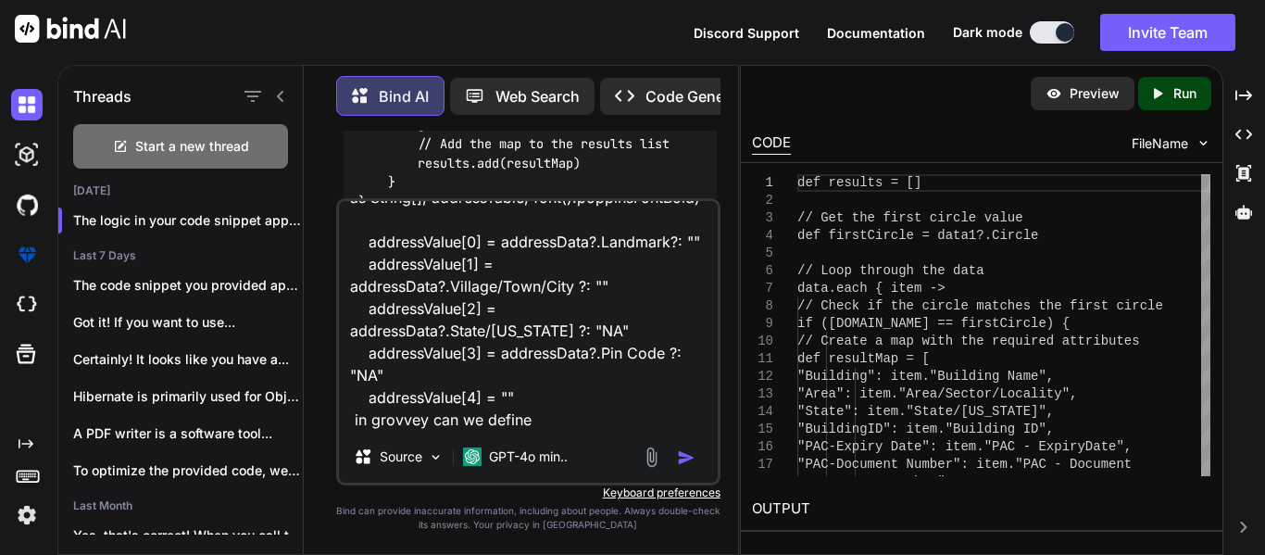
type textarea "// Extract values from addressData safely String[] addressValue = new String[5]…"
type textarea "x"
type textarea "// Extract values from addressData safely String[] addressValue = new String[5]…"
type textarea "x"
type textarea "// Extract values from addressData safely String[] addressValue = new String[5]…"
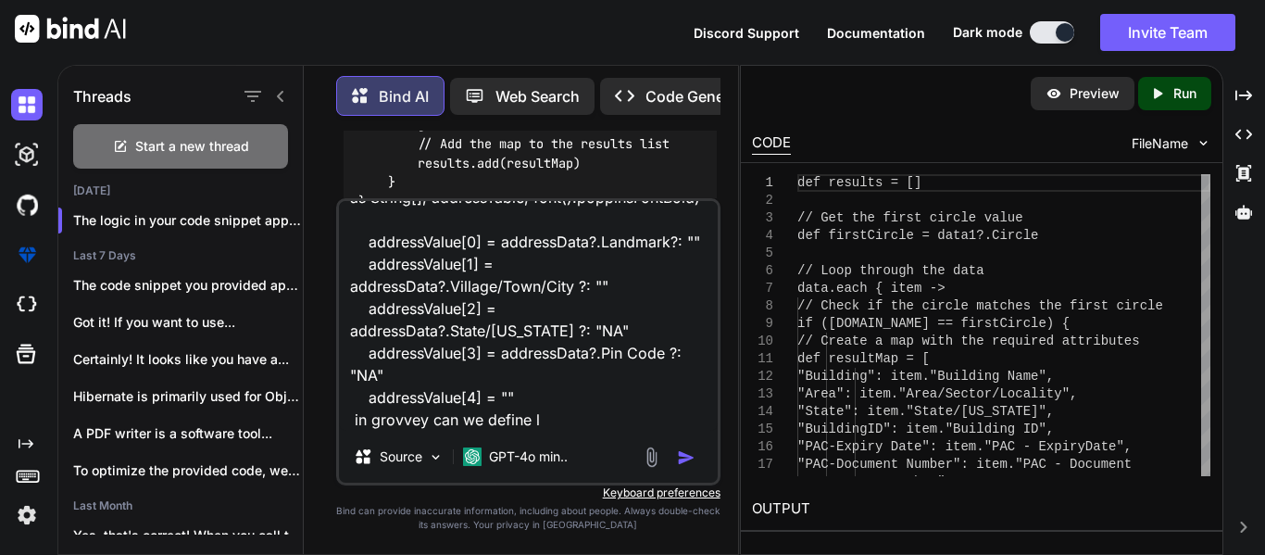
type textarea "x"
type textarea "// Extract values from addressData safely String[] addressValue = new String[5]…"
type textarea "x"
type textarea "// Extract values from addressData safely String[] addressValue = new String[5]…"
type textarea "x"
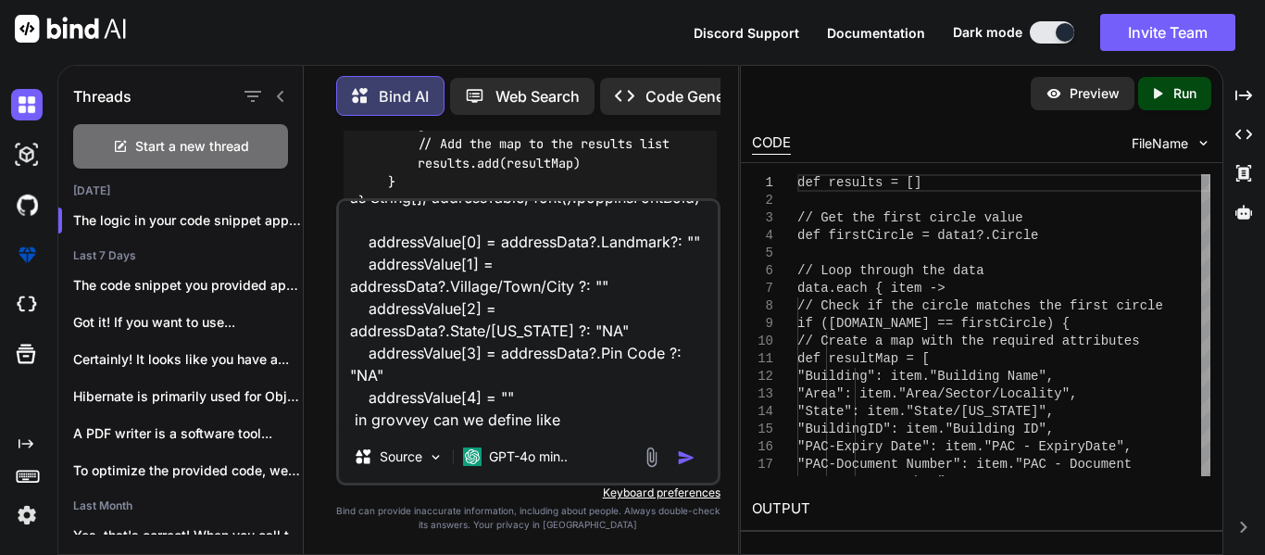
type textarea "// Extract values from addressData safely String[] addressValue = new String[5]…"
type textarea "x"
type textarea "// Extract values from addressData safely String[] addressValue = new String[5]…"
type textarea "x"
type textarea "// Extract values from addressData safely String[] addressValue = new String[5]…"
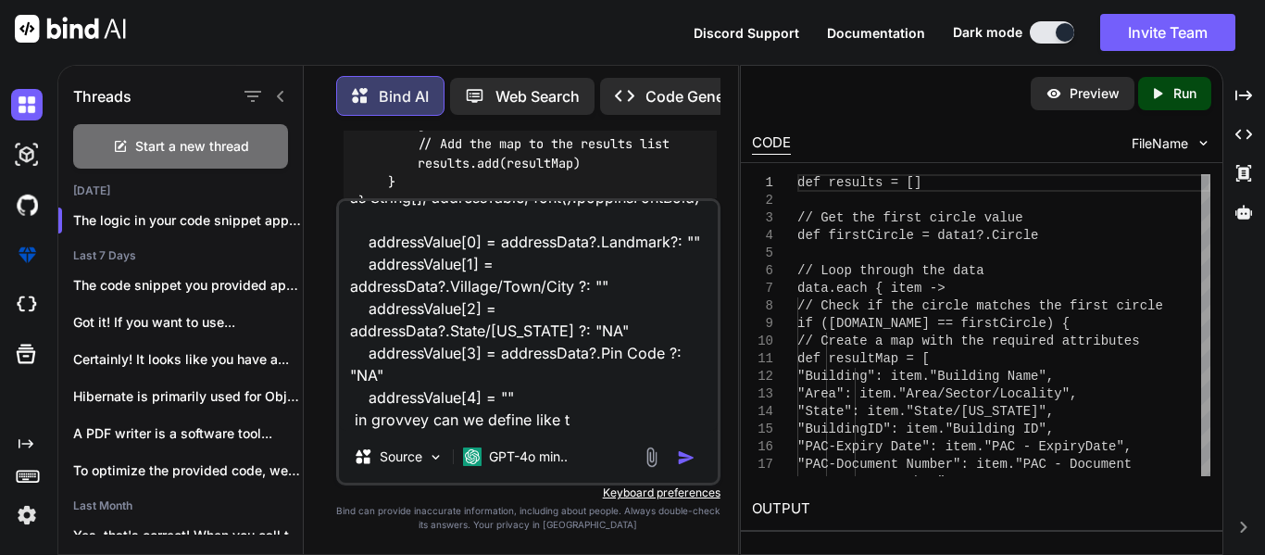
type textarea "x"
type textarea "// Extract values from addressData safely String[] addressValue = new String[5]…"
type textarea "x"
type textarea "// Extract values from addressData safely String[] addressValue = new String[5]…"
type textarea "x"
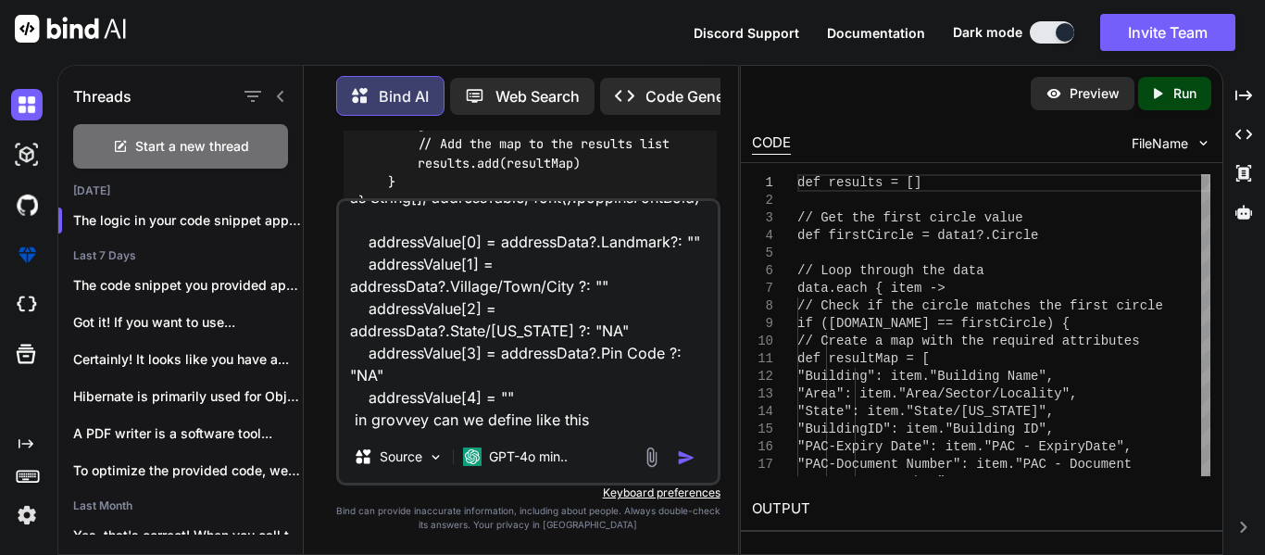
type textarea "// Extract values from addressData safely String[] addressValue = new String[5]…"
type textarea "x"
type textarea "// Extract values from addressData safely String[] addressValue = new String[5]…"
type textarea "x"
type textarea "// Extract values from addressData safely String[] addressValue = new String[5]…"
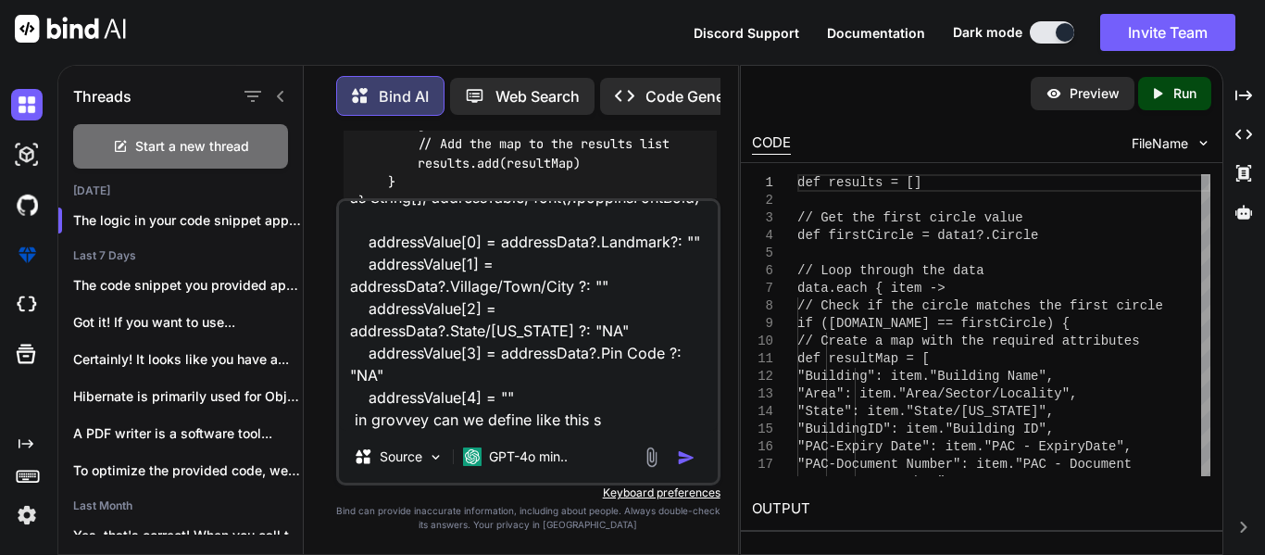
type textarea "x"
type textarea "// Extract values from addressData safely String[] addressValue = new String[5]…"
type textarea "x"
type textarea "// Extract values from addressData safely String[] addressValue = new String[5]…"
type textarea "x"
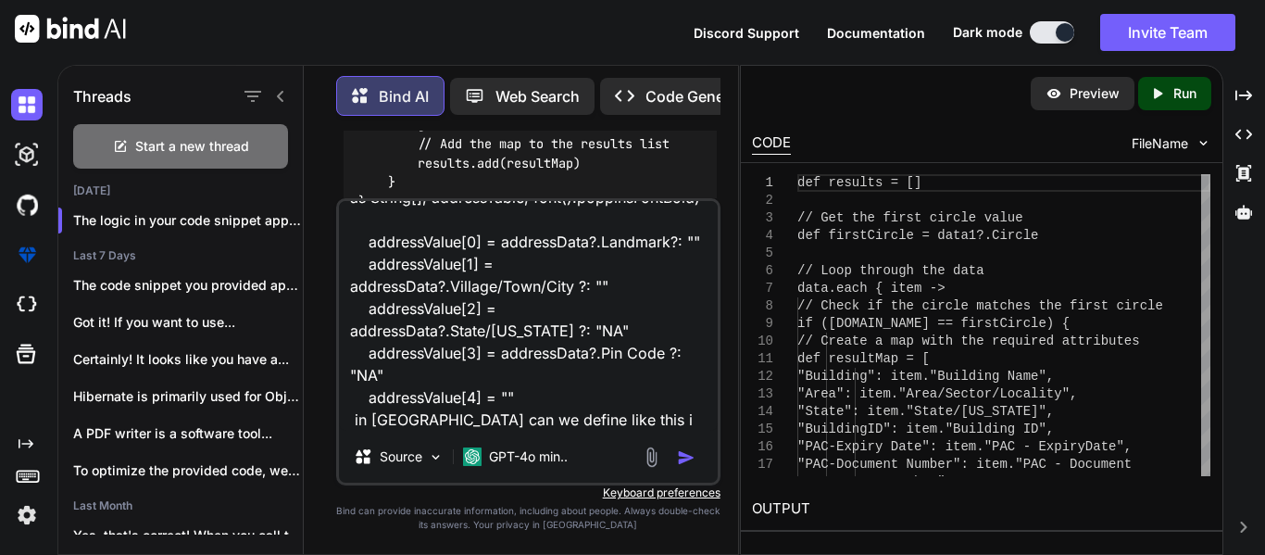
type textarea "// Extract values from addressData safely String[] addressValue = new String[5]…"
type textarea "x"
type textarea "// Extract values from addressData safely String[] addressValue = new String[5]…"
type textarea "x"
type textarea "// Extract values from addressData safely String[] addressValue = new String[5]…"
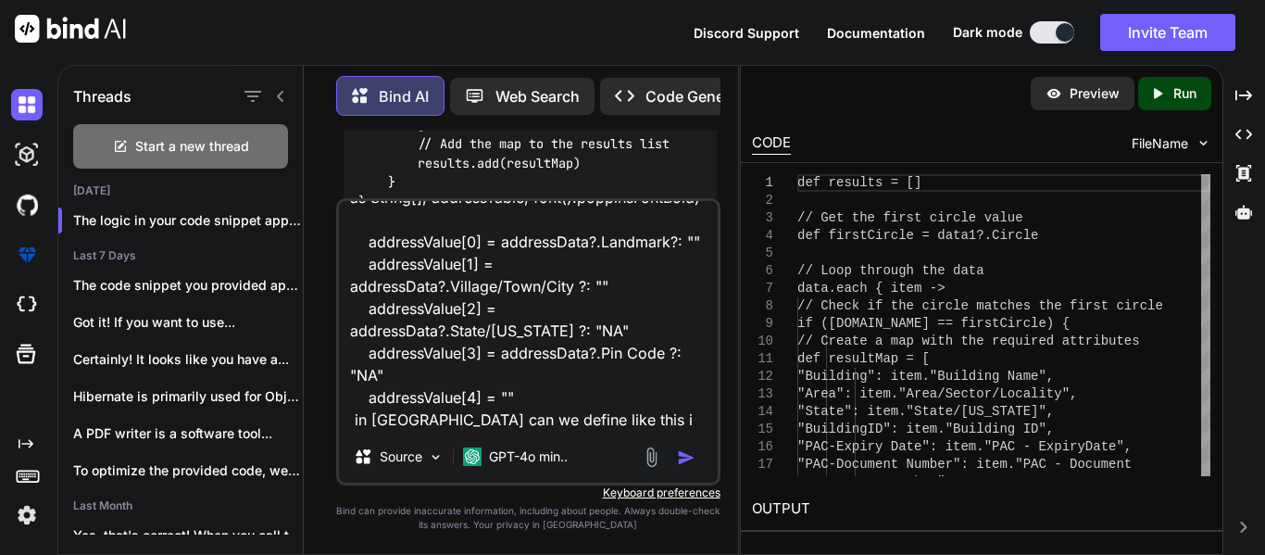
type textarea "x"
type textarea "// Extract values from addressData safely String[] addressValue = new String[5]…"
type textarea "x"
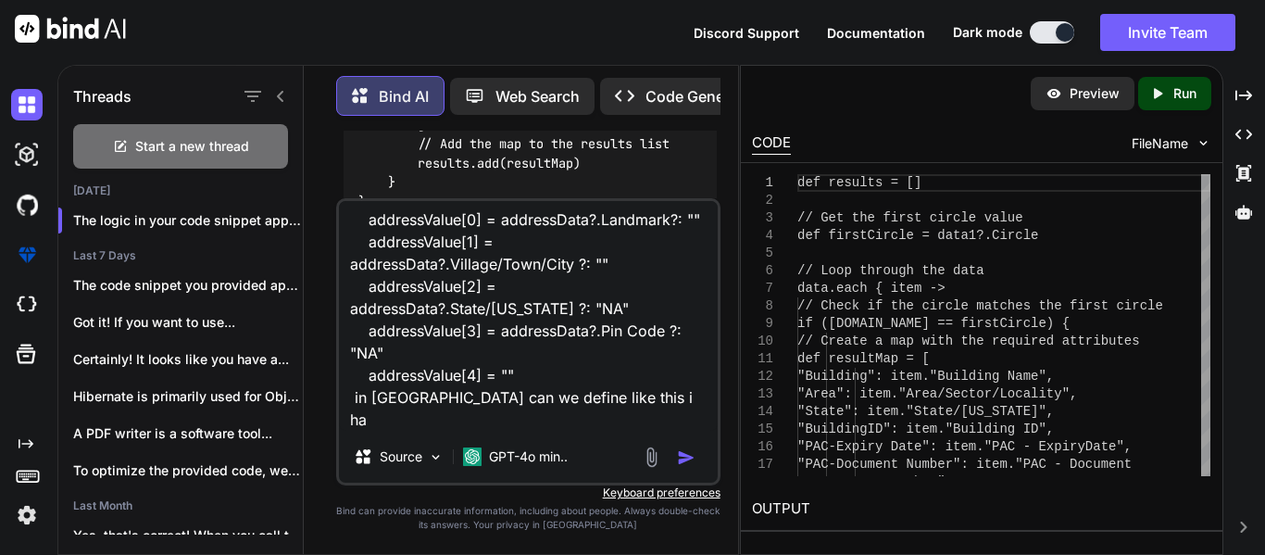
type textarea "// Extract values from addressData safely String[] addressValue = new String[5]…"
type textarea "x"
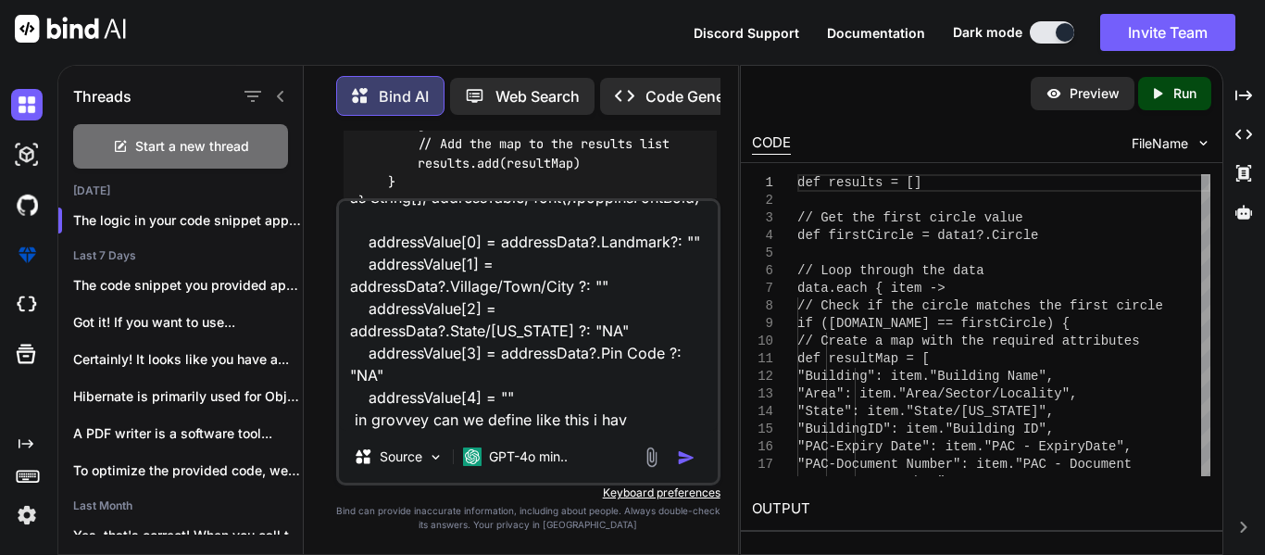
type textarea "// Extract values from addressData safely String[] addressValue = new String[5]…"
type textarea "x"
type textarea "// Extract values from addressData safely String[] addressValue = new String[5]…"
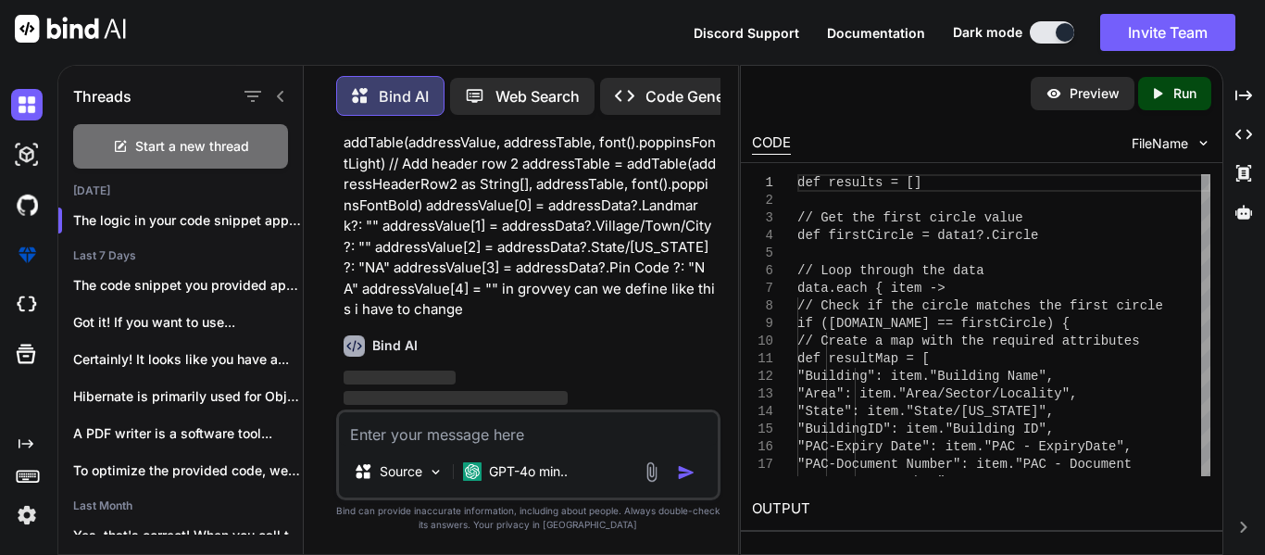
scroll to position [1996, 0]
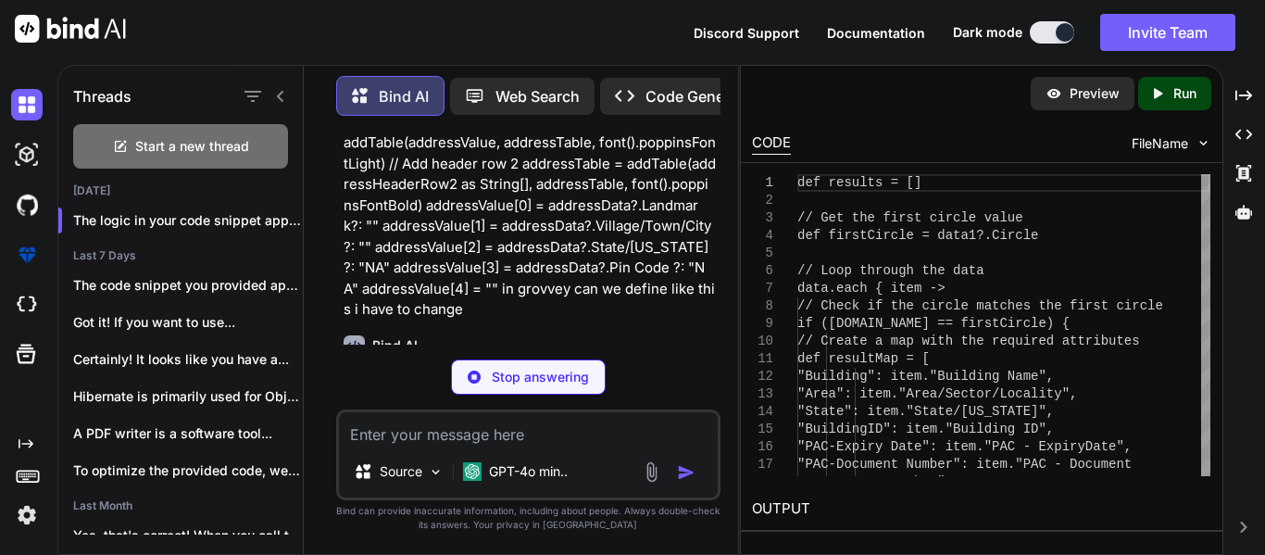
click at [1228, 97] on div "Threads Start a new thread [DATE] The logic in your code snippet appears t... L…" at bounding box center [661, 310] width 1208 height 490
click at [1250, 97] on icon at bounding box center [1244, 95] width 17 height 10
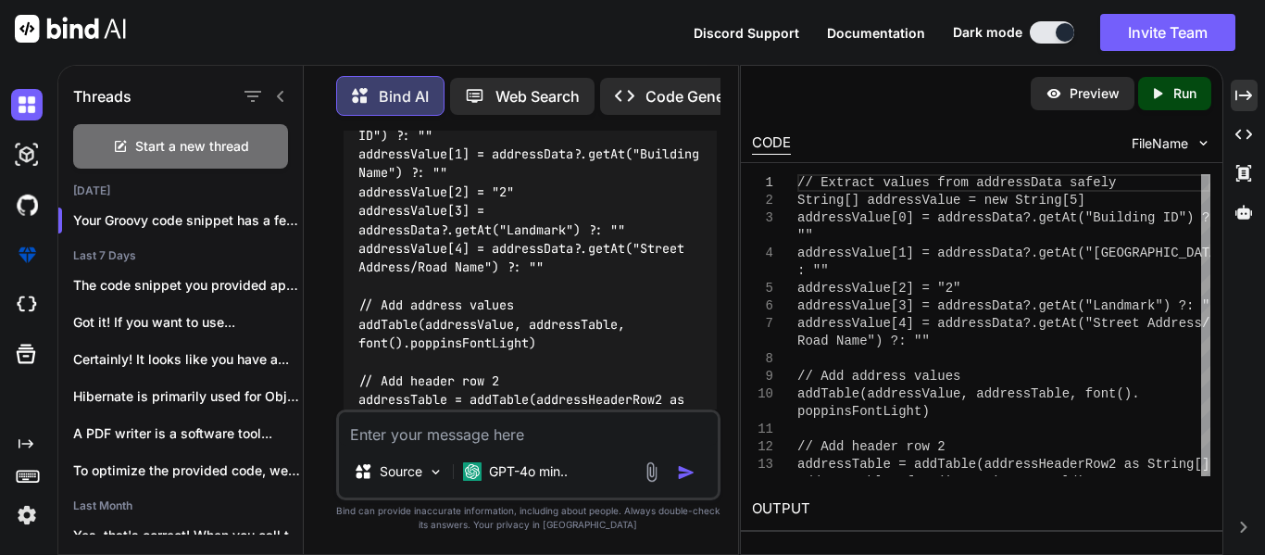
scroll to position [3260, 0]
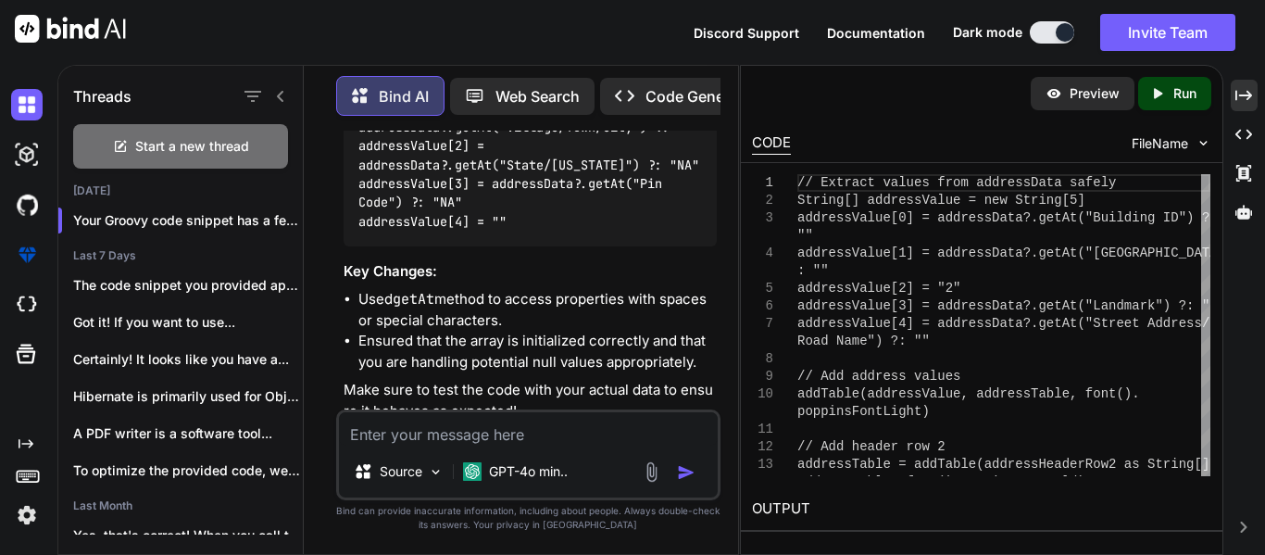
click at [517, 432] on textarea at bounding box center [528, 428] width 379 height 33
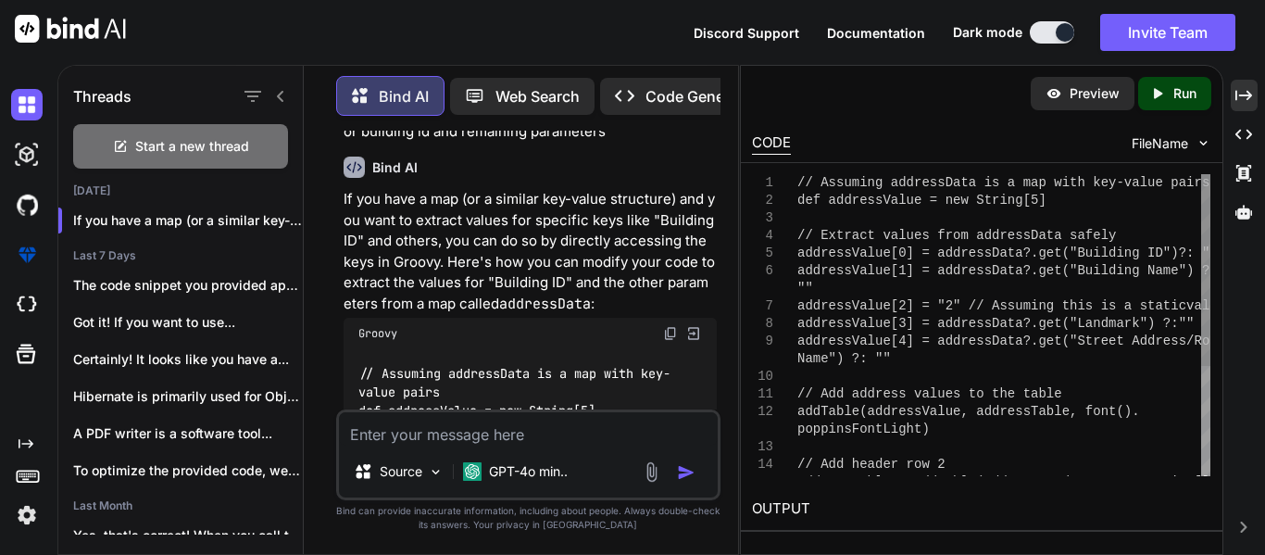
scroll to position [0, 0]
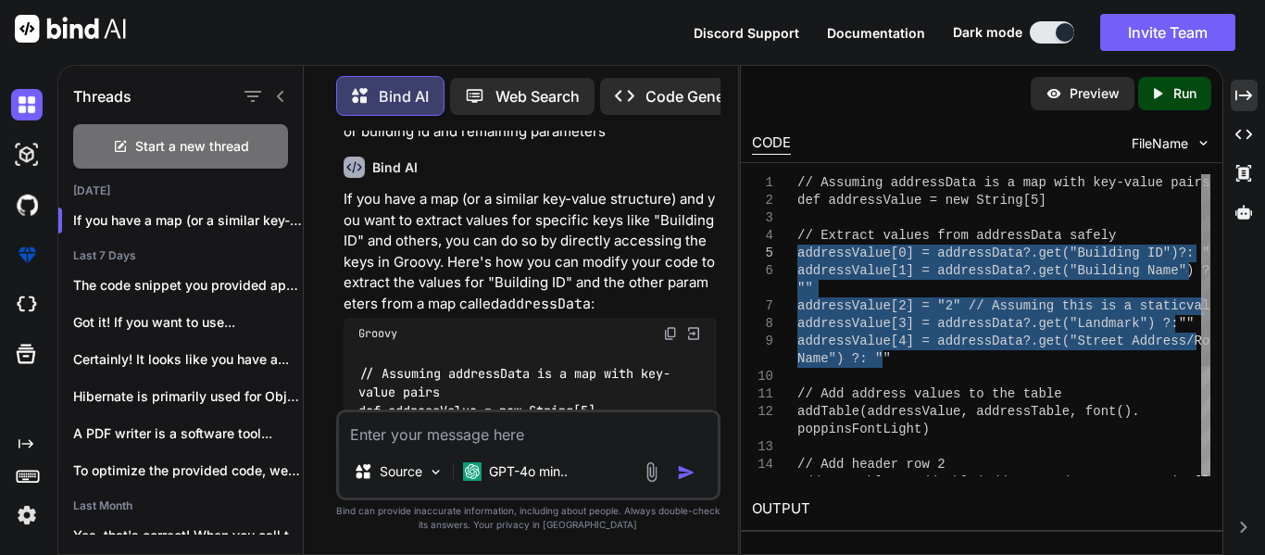
drag, startPoint x: 893, startPoint y: 364, endPoint x: 793, endPoint y: 246, distance: 154.4
click at [798, 246] on div "// Assuming addressData is a map with key-value pa irs def addressValue = new S…" at bounding box center [1004, 411] width 413 height 475
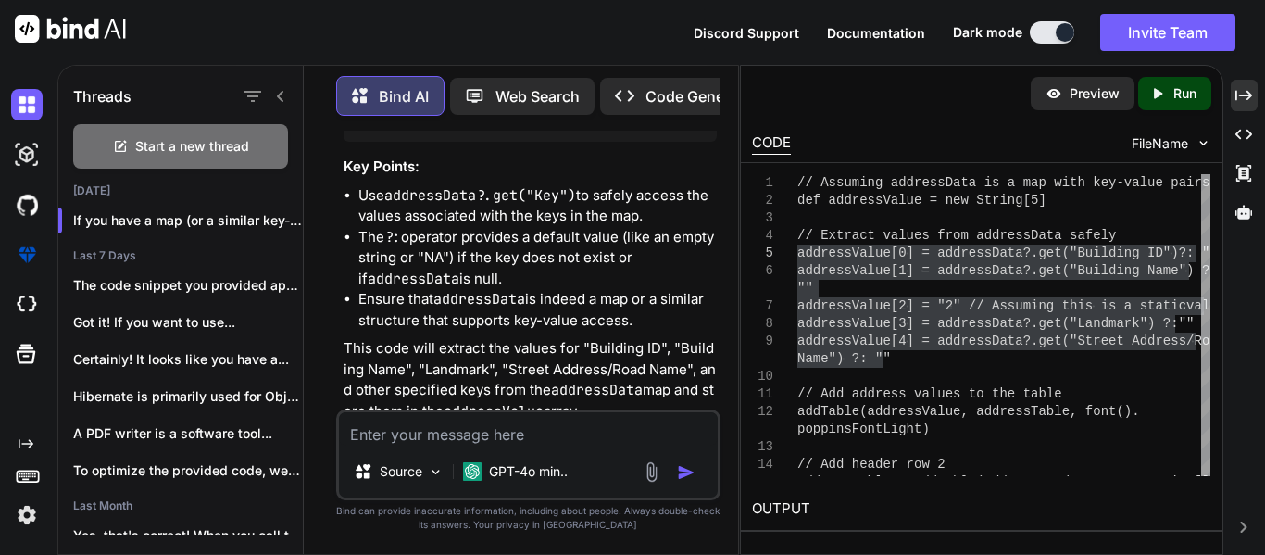
click at [449, 438] on textarea at bounding box center [528, 428] width 379 height 33
paste textarea "addressValue[0] = addressData?.Landmark?: "" addressValue[1] = addressData?.Vil…"
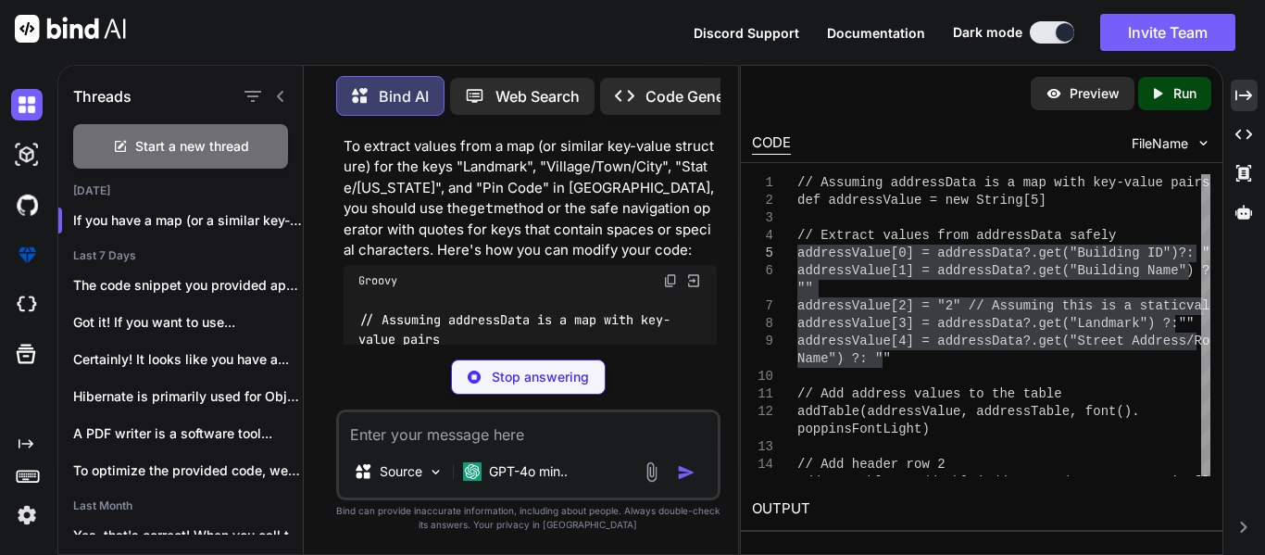
scroll to position [5042, 0]
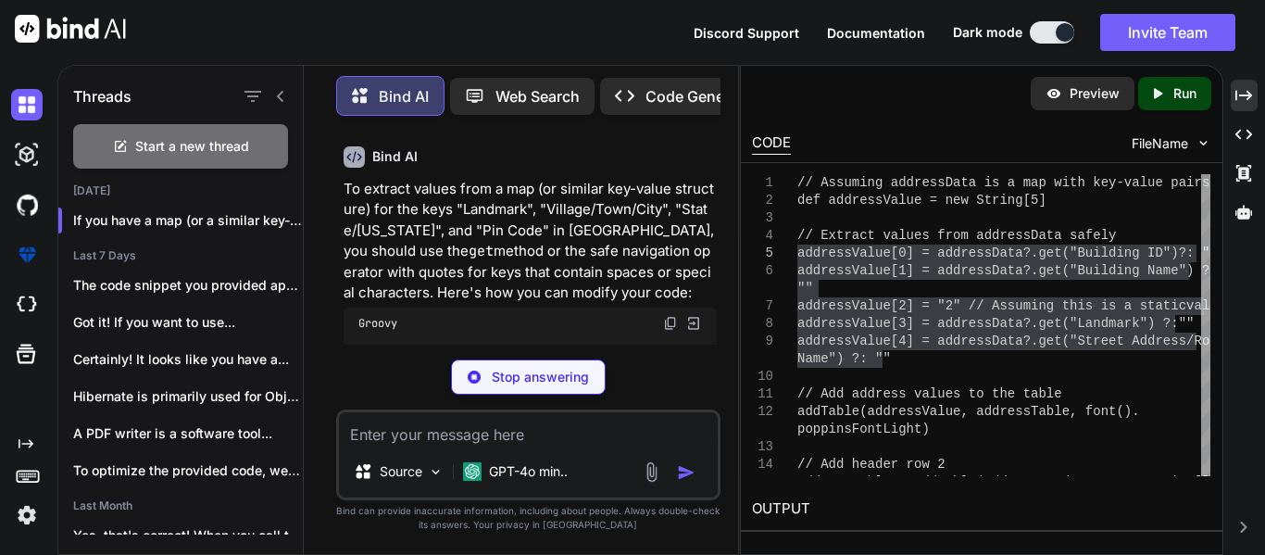
click at [693, 315] on img at bounding box center [694, 323] width 17 height 17
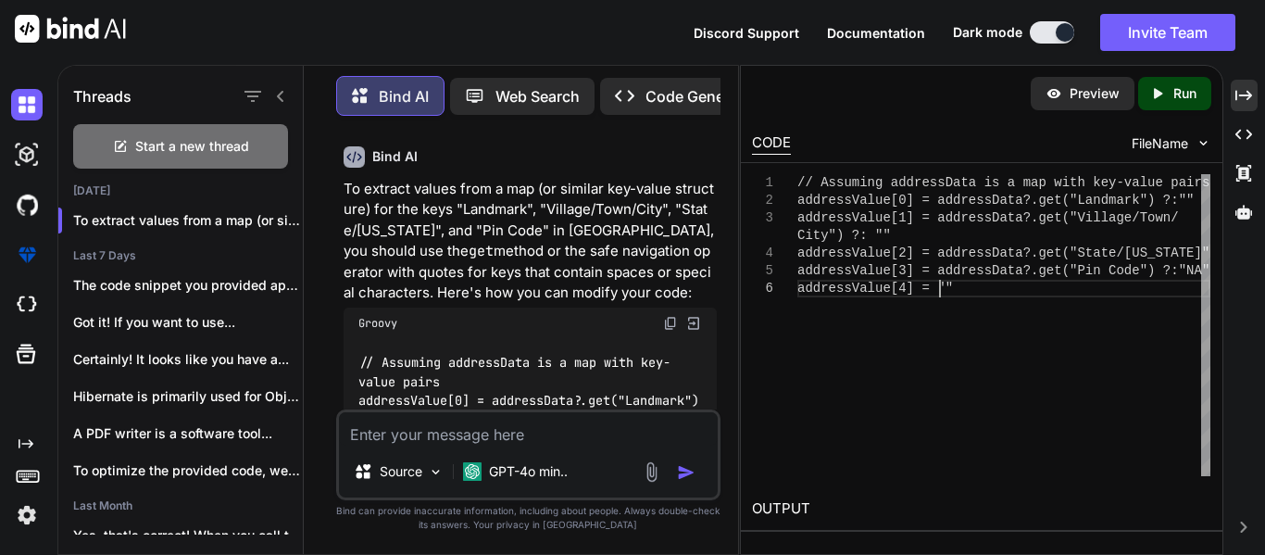
scroll to position [0, 0]
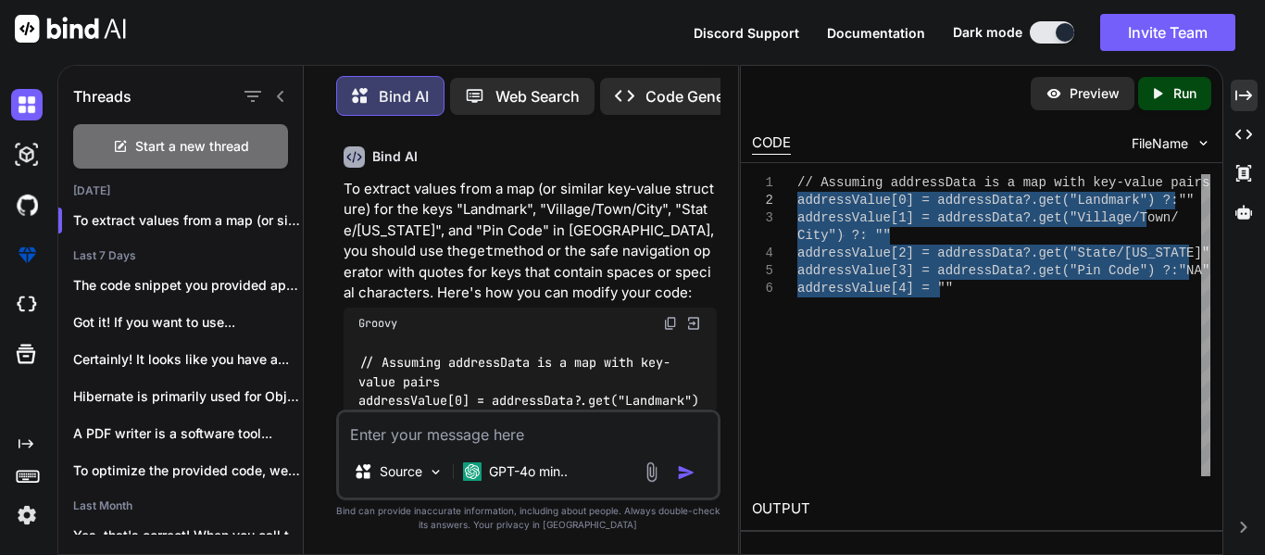
drag, startPoint x: 938, startPoint y: 286, endPoint x: 783, endPoint y: 200, distance: 177.9
click at [798, 200] on div "// Assuming addressData is a map with key-value pa irs addressValue[0] = addres…" at bounding box center [1004, 325] width 413 height 302
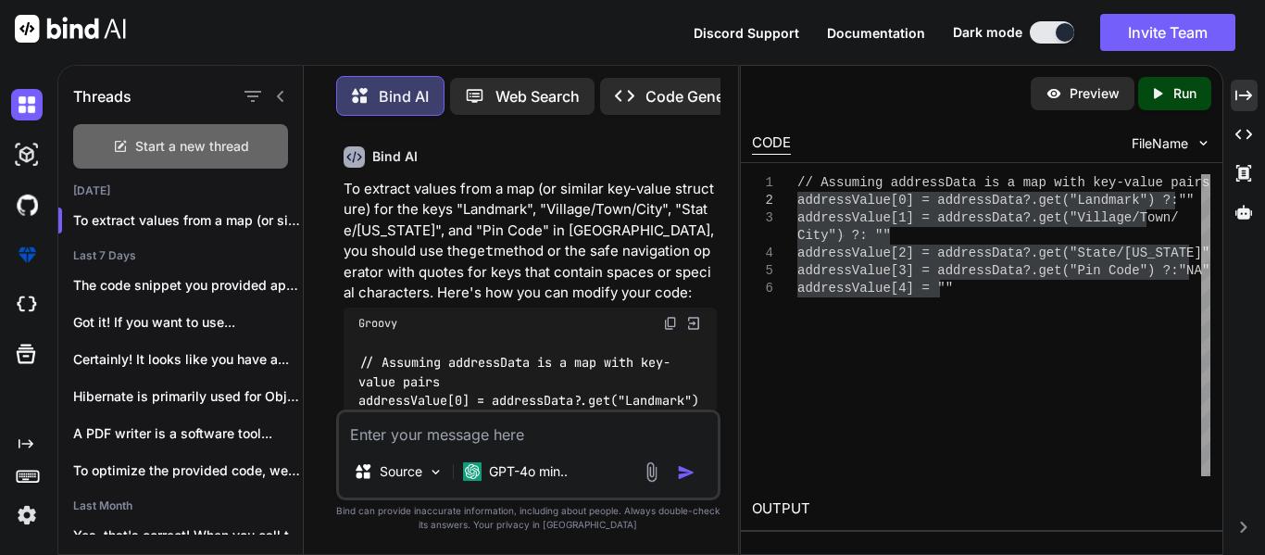
click at [158, 137] on span "Start a new thread" at bounding box center [192, 146] width 114 height 19
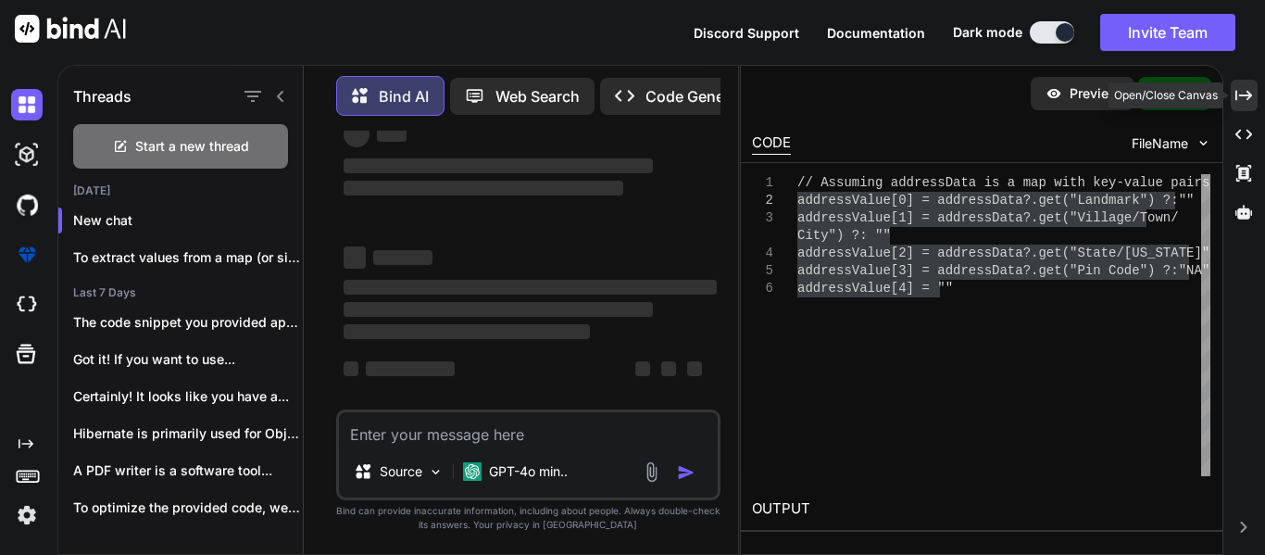
click at [1240, 91] on icon "Created with Pixso." at bounding box center [1244, 95] width 17 height 17
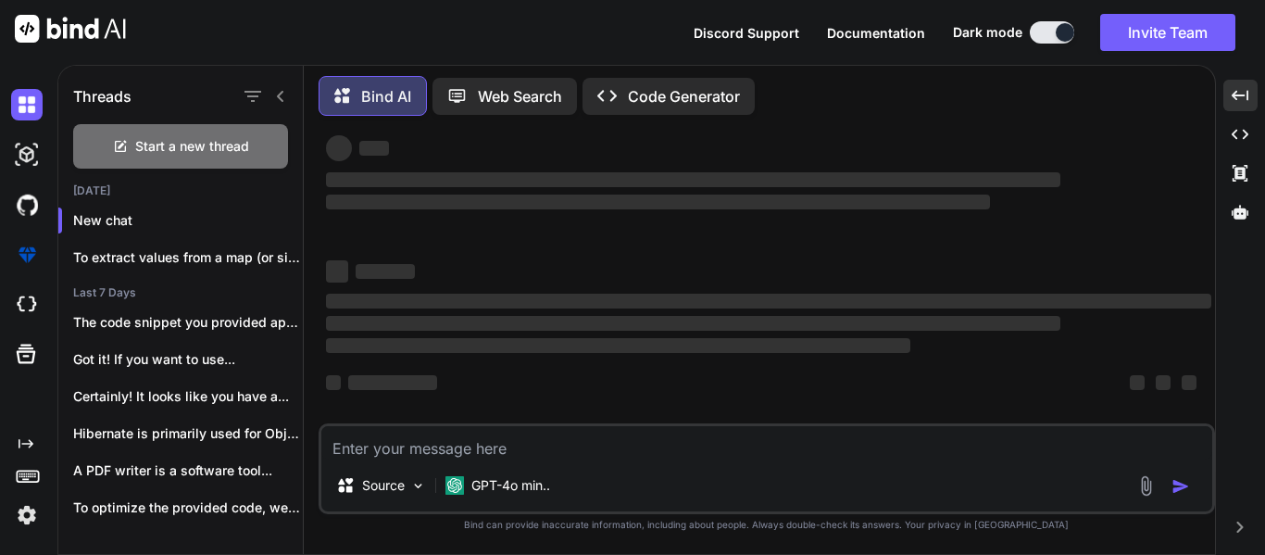
click at [515, 460] on div "Source GPT-4o min.." at bounding box center [767, 468] width 897 height 91
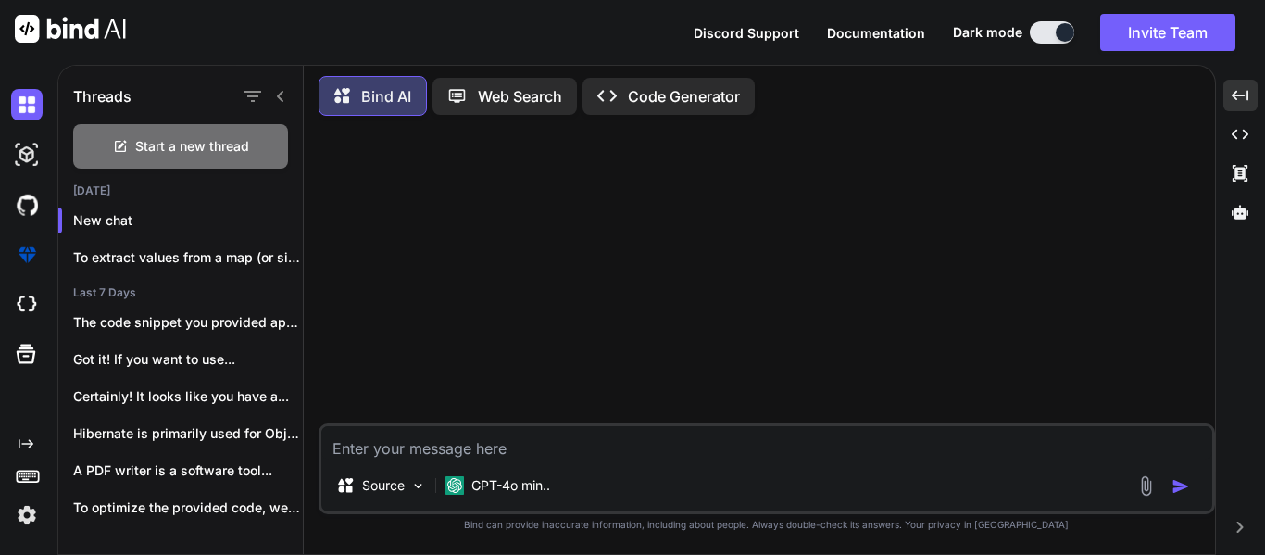
scroll to position [0, 0]
click at [515, 460] on div "Source GPT-4o min.." at bounding box center [767, 468] width 897 height 91
click at [441, 436] on textarea at bounding box center [766, 442] width 891 height 33
paste textarea "def executePricingFetch(String quoteId) { if (!quoteId) { println("Please provi…"
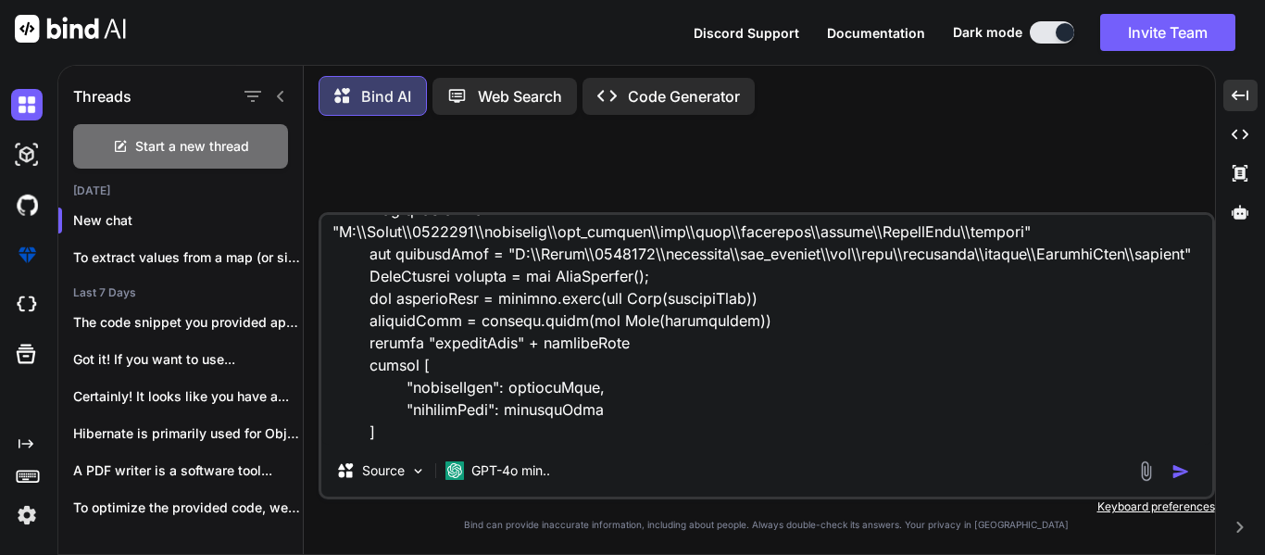
scroll to position [3518, 0]
drag, startPoint x: 1049, startPoint y: 273, endPoint x: 334, endPoint y: 264, distance: 715.3
click at [334, 264] on textarea at bounding box center [766, 330] width 891 height 230
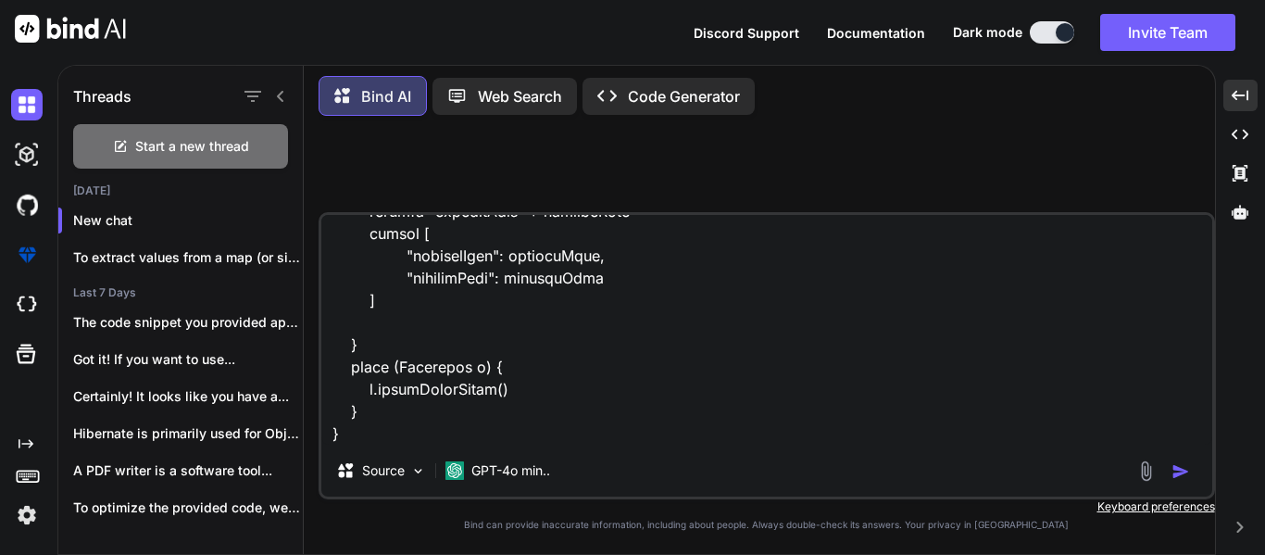
click at [386, 449] on div "Source GPT-4o min.." at bounding box center [767, 355] width 897 height 287
click at [364, 436] on textarea at bounding box center [766, 330] width 891 height 230
paste textarea "def productPath = "C:\\Users\\2784220\\workspace\\cpq_backend\\src\\main\\resou…"
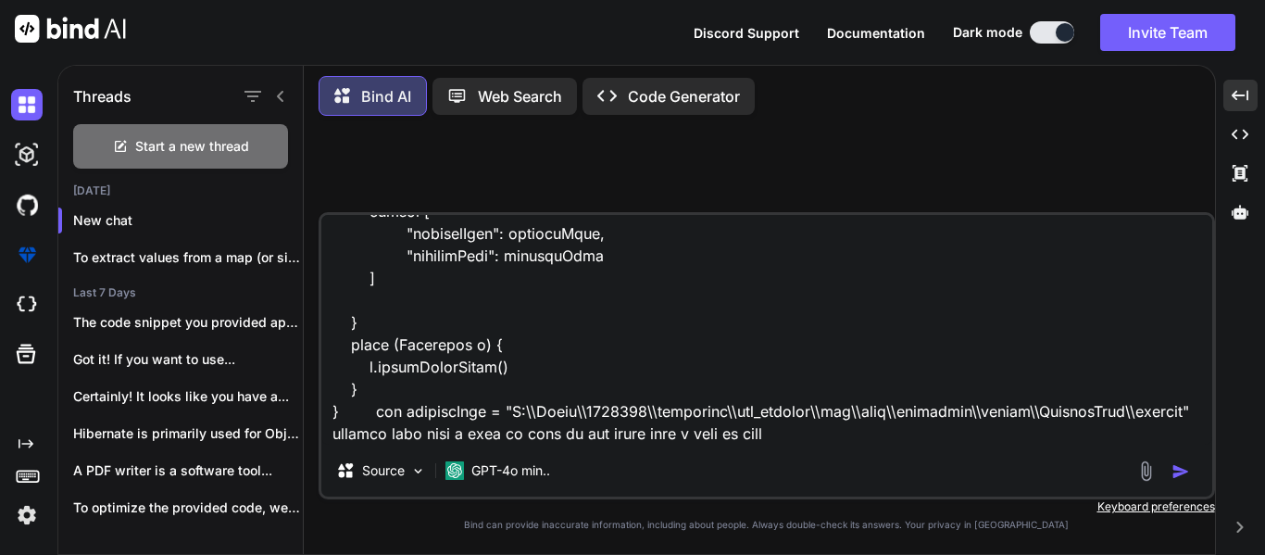
scroll to position [3717, 0]
drag, startPoint x: 640, startPoint y: 430, endPoint x: 333, endPoint y: 409, distance: 308.3
click at [333, 409] on textarea at bounding box center [766, 330] width 891 height 230
click at [421, 433] on textarea at bounding box center [766, 330] width 891 height 230
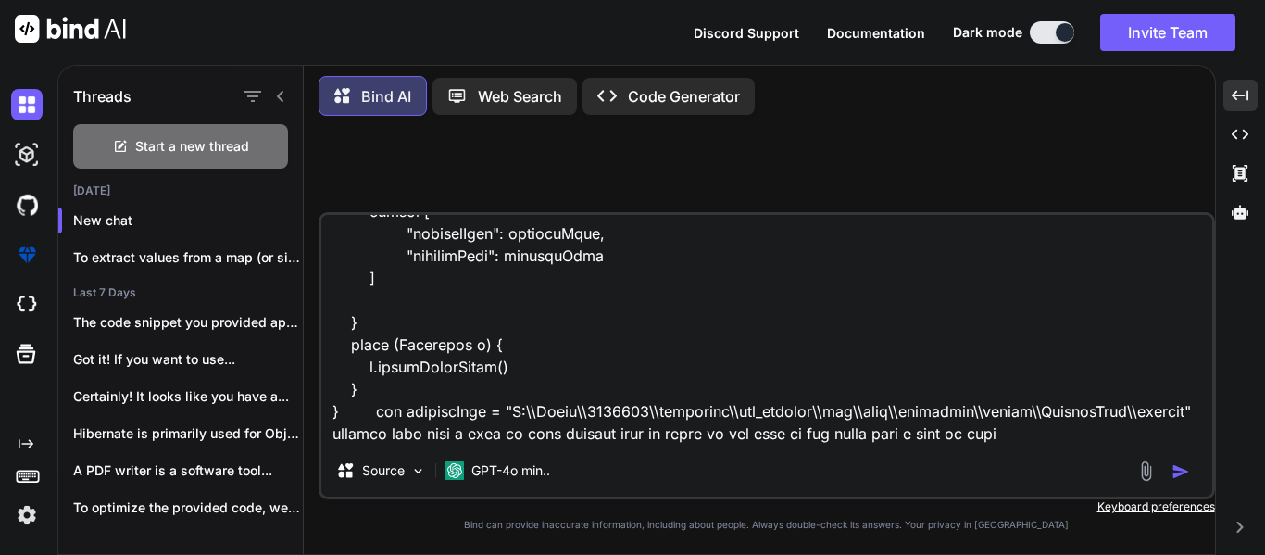
click at [886, 435] on textarea at bounding box center [766, 330] width 891 height 230
drag, startPoint x: 886, startPoint y: 435, endPoint x: 648, endPoint y: 434, distance: 238.1
click at [648, 434] on textarea at bounding box center [766, 330] width 891 height 230
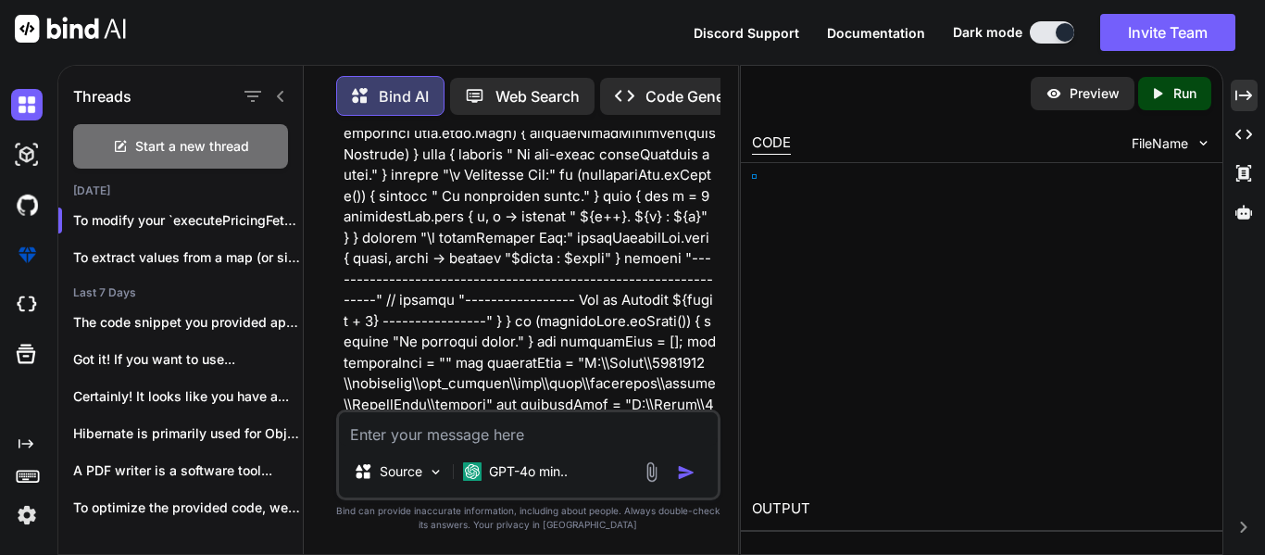
scroll to position [2585, 0]
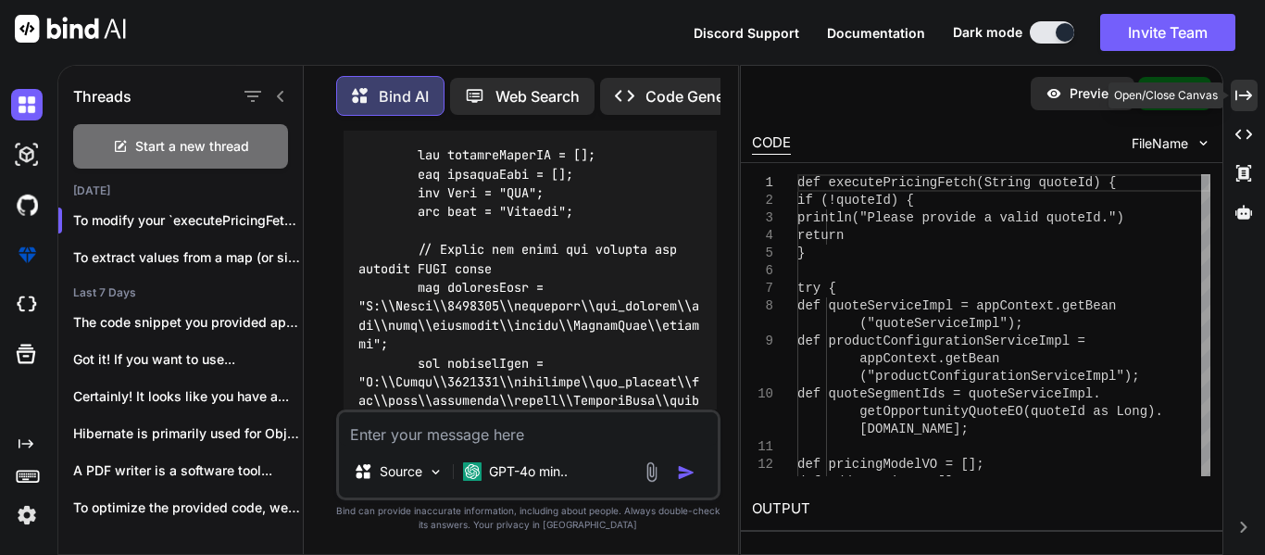
click at [1254, 88] on div "Created with Pixso." at bounding box center [1244, 95] width 27 height 31
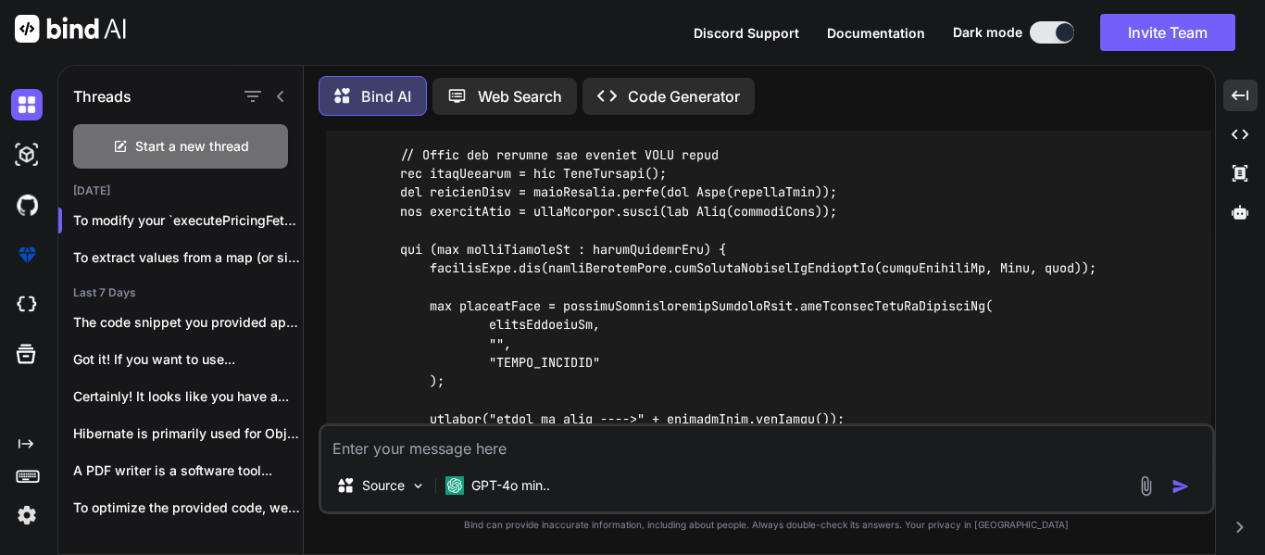
scroll to position [1500, 0]
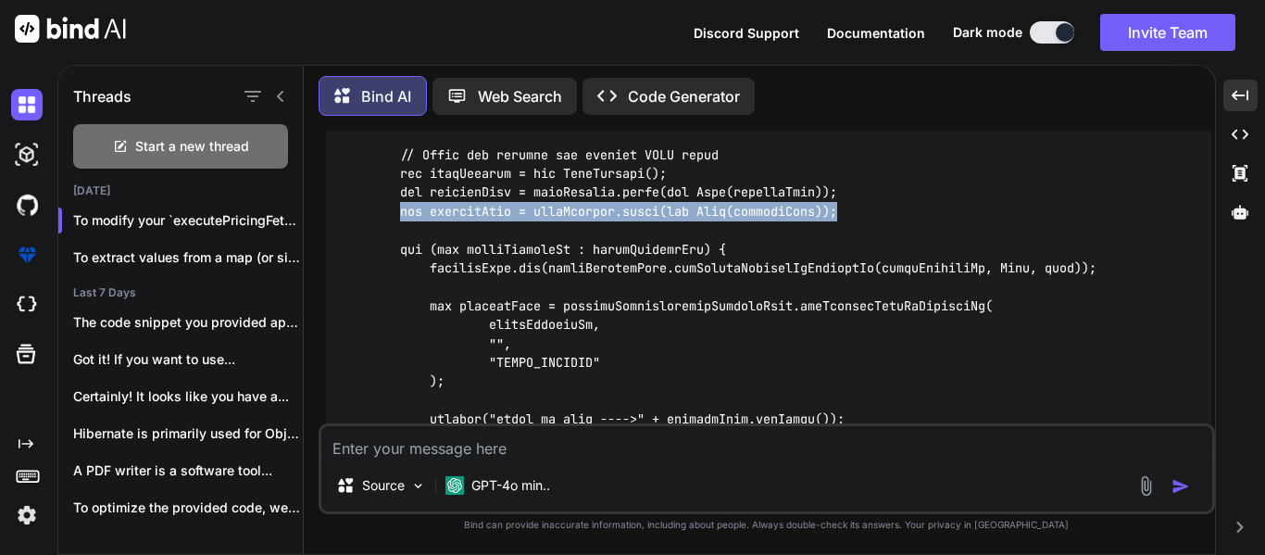
drag, startPoint x: 862, startPoint y: 189, endPoint x: 402, endPoint y: 194, distance: 459.5
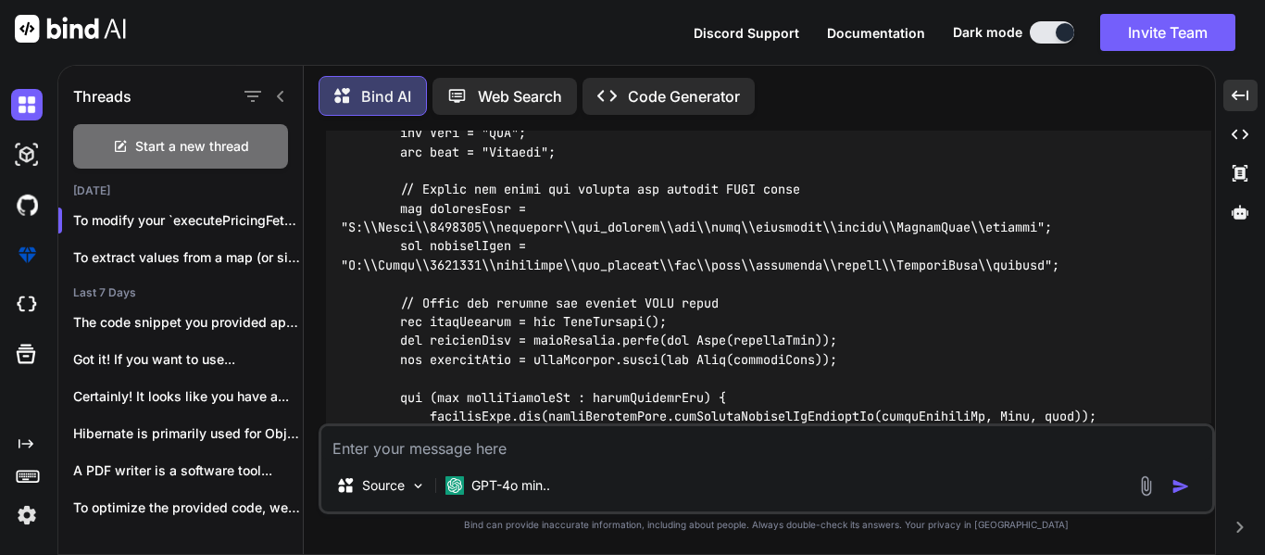
scroll to position [1350, 0]
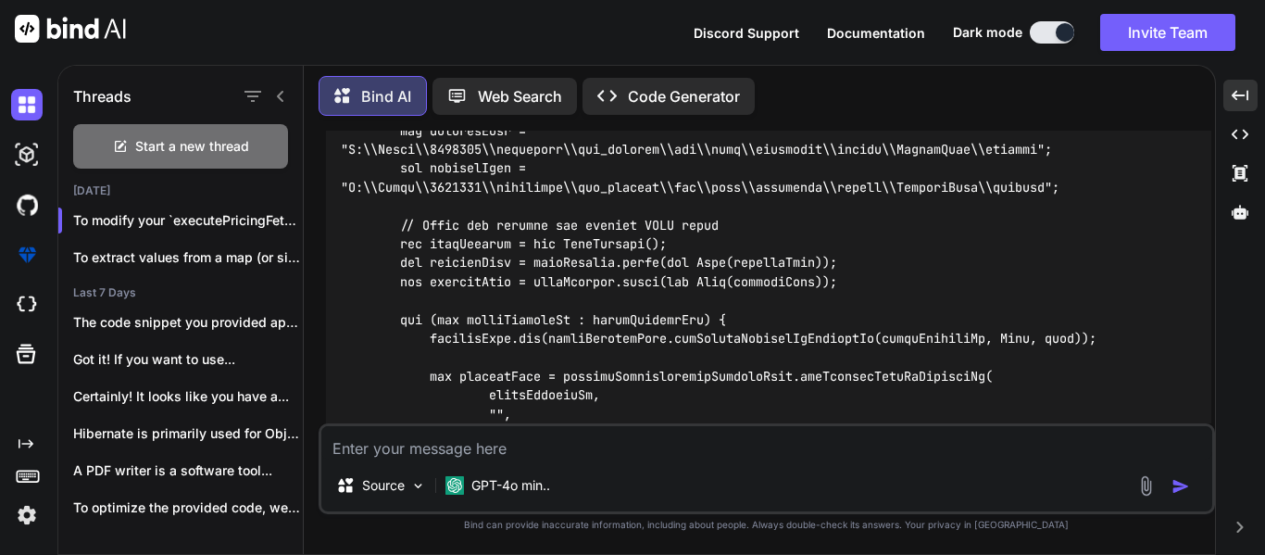
scroll to position [1430, 0]
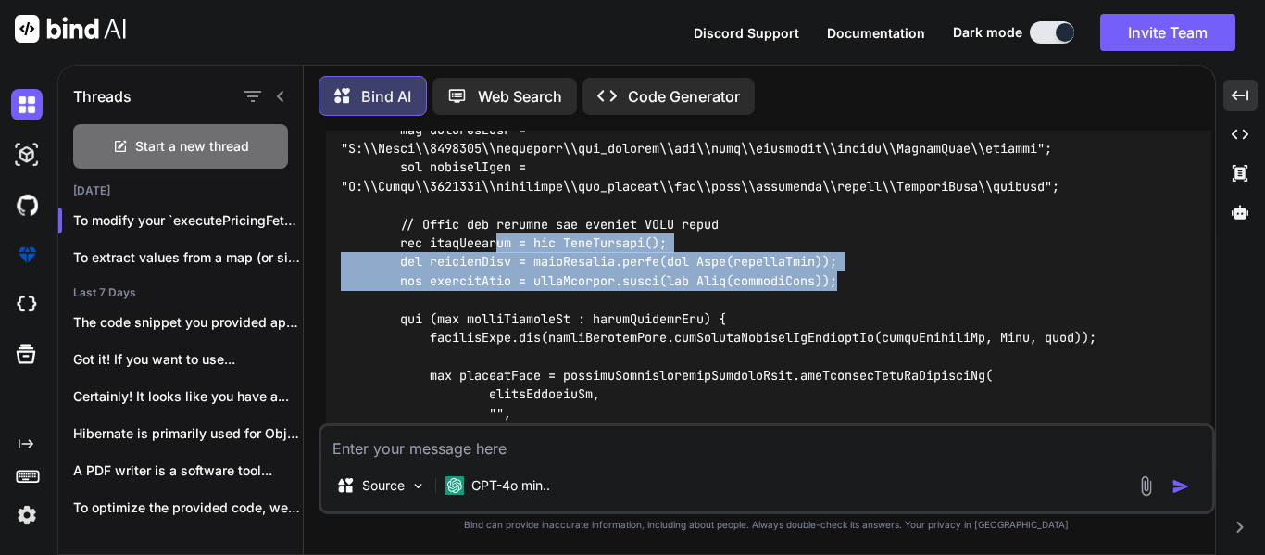
drag, startPoint x: 870, startPoint y: 269, endPoint x: 502, endPoint y: 231, distance: 369.7
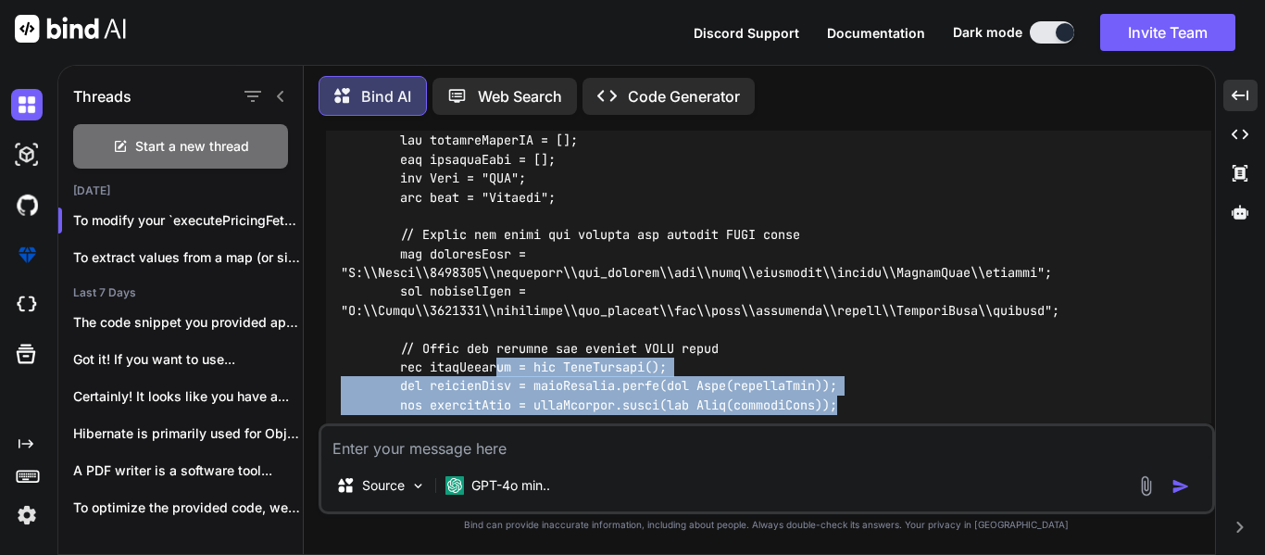
scroll to position [1306, 0]
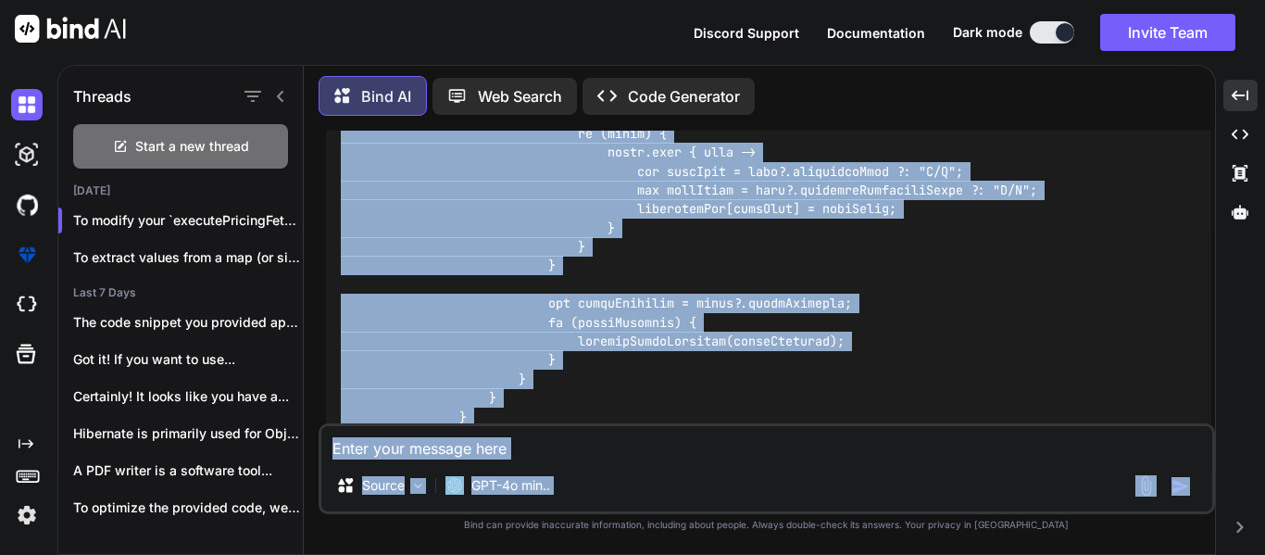
scroll to position [3834, 0]
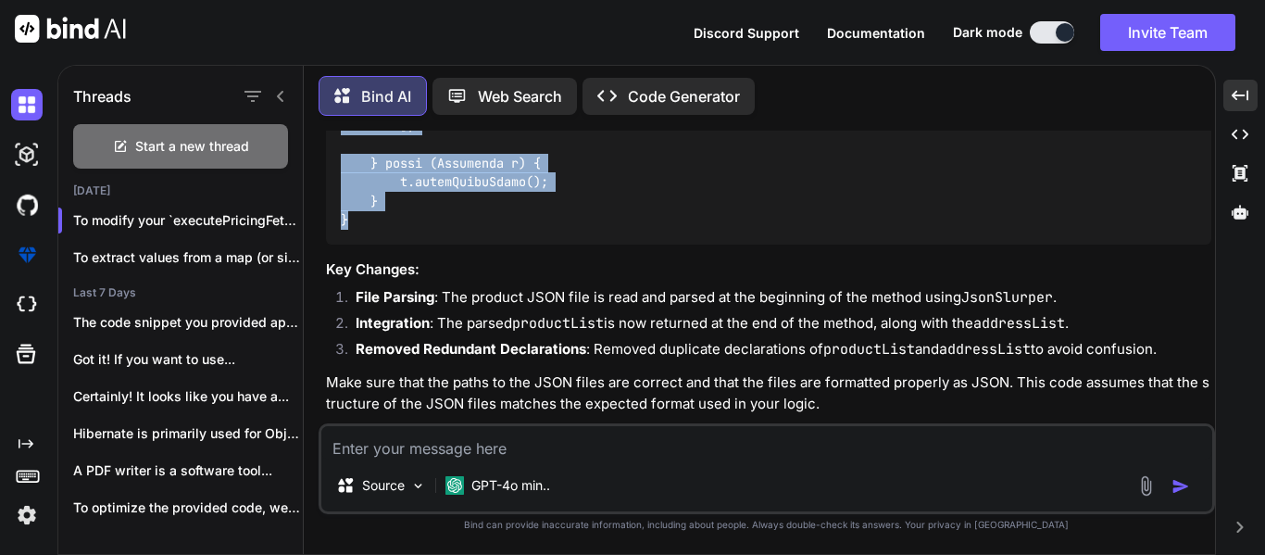
drag, startPoint x: 337, startPoint y: 226, endPoint x: 401, endPoint y: 200, distance: 69.0
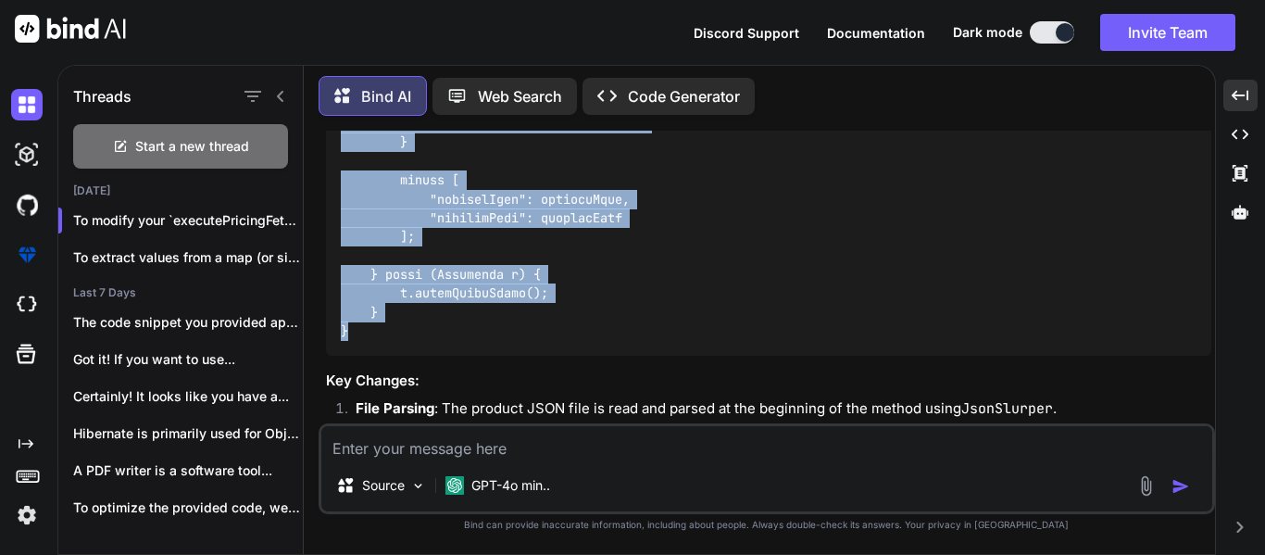
scroll to position [3690, 0]
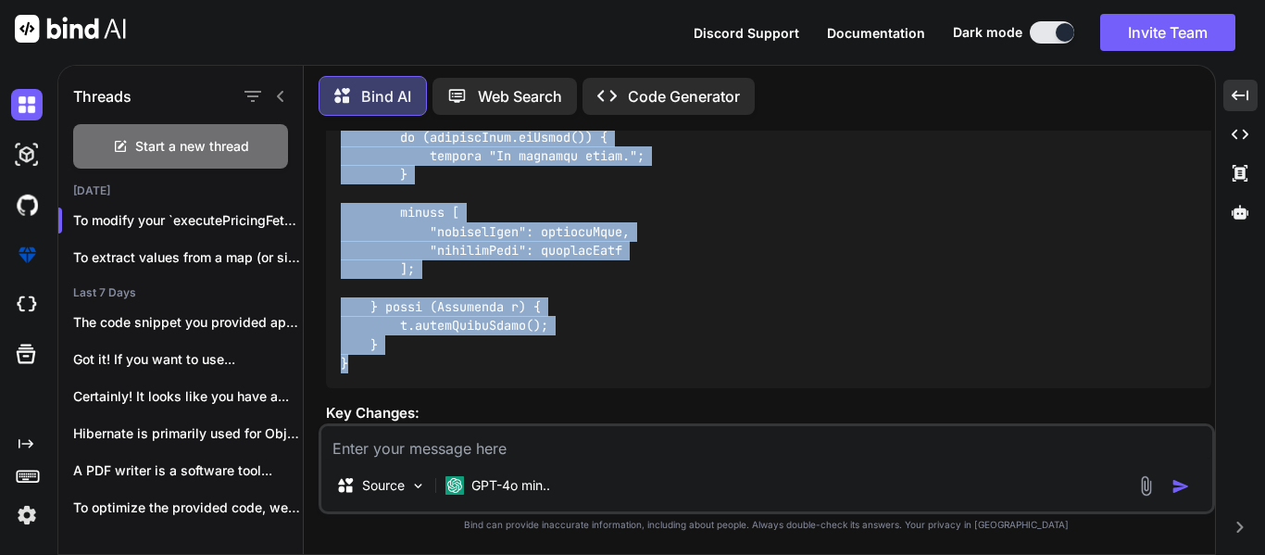
copy code "def executePricingFetch(String quoteId) { if (!quoteId) { println("Please provi…"
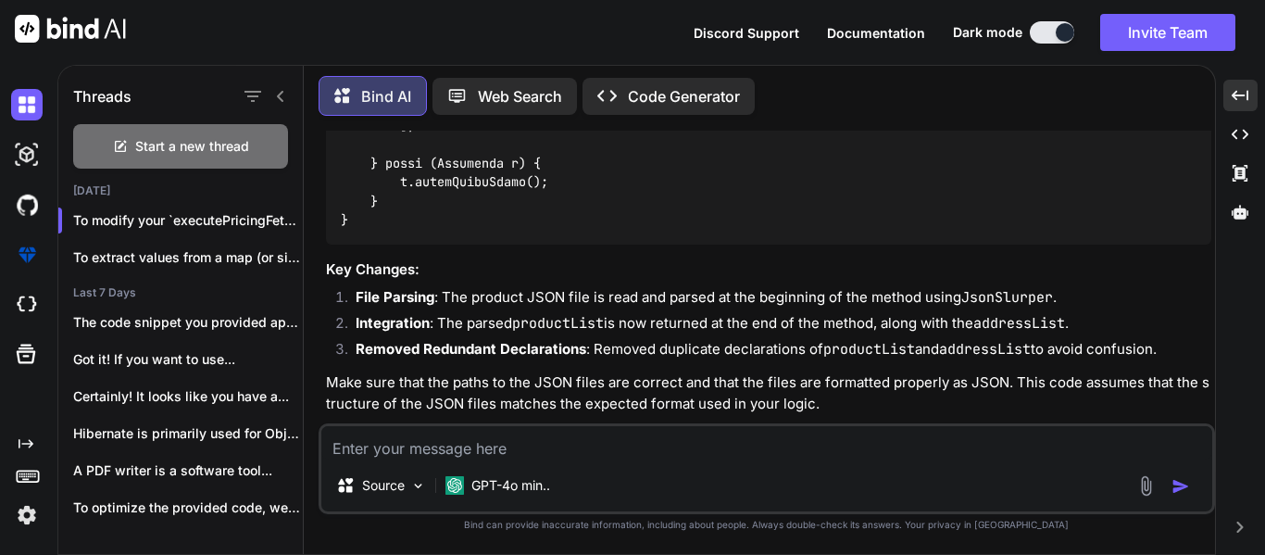
click at [463, 434] on textarea at bounding box center [766, 442] width 891 height 33
paste textarea "def addressPath = "C:\\Users\\2784220\\workspace\\cpq_backend\\src\\main\\resou…"
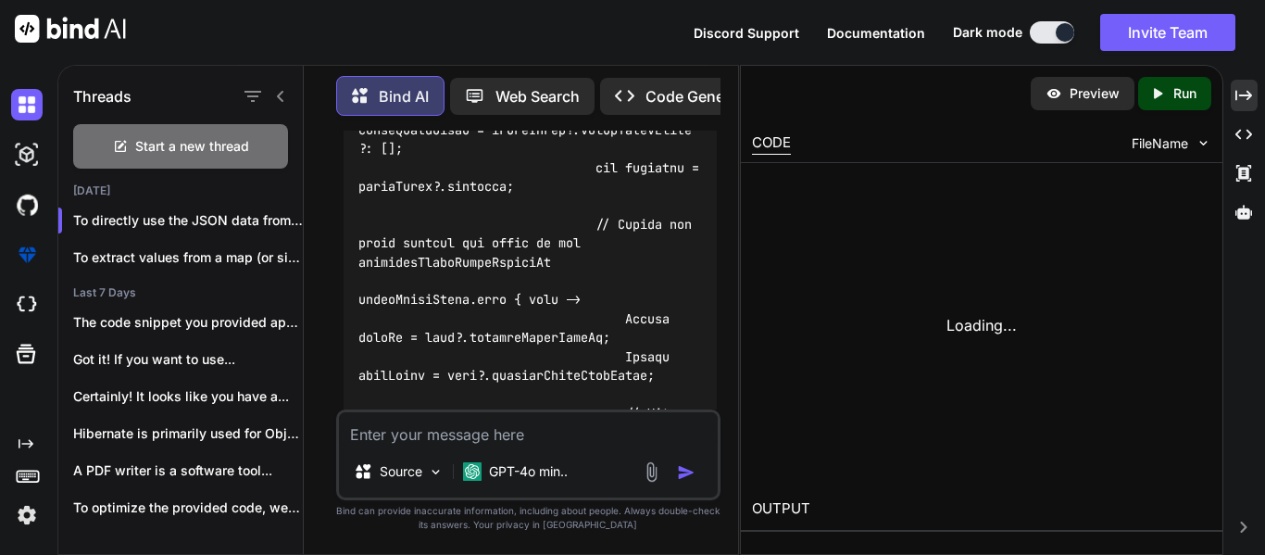
scroll to position [7636, 0]
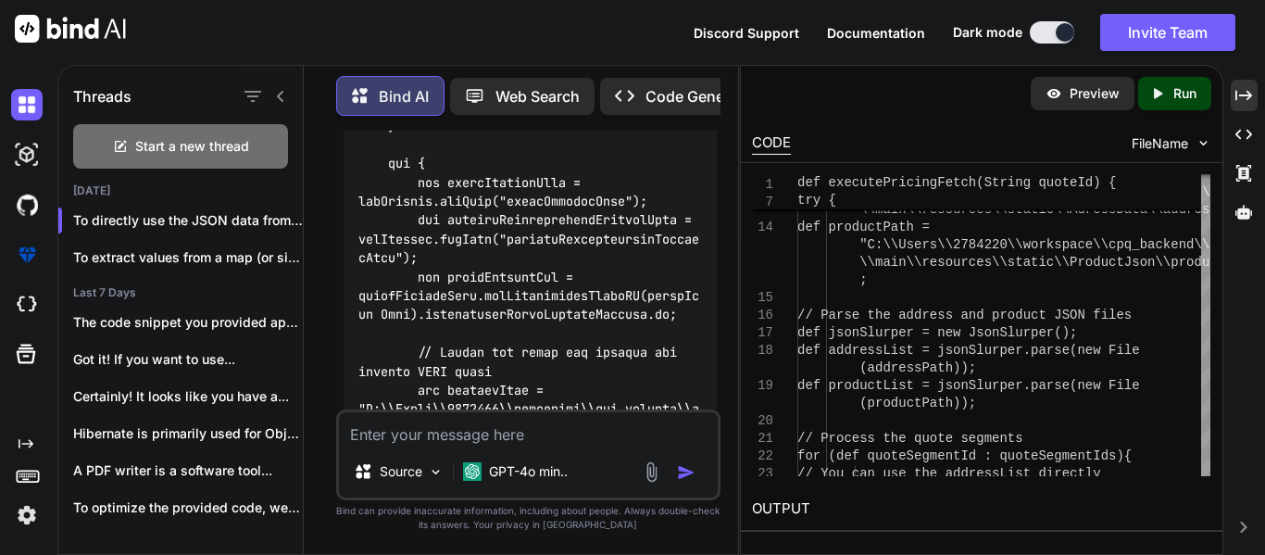
click at [738, 272] on div "Threads Start a new thread [DATE] To directly use the JSON data from the s... T…" at bounding box center [398, 310] width 682 height 490
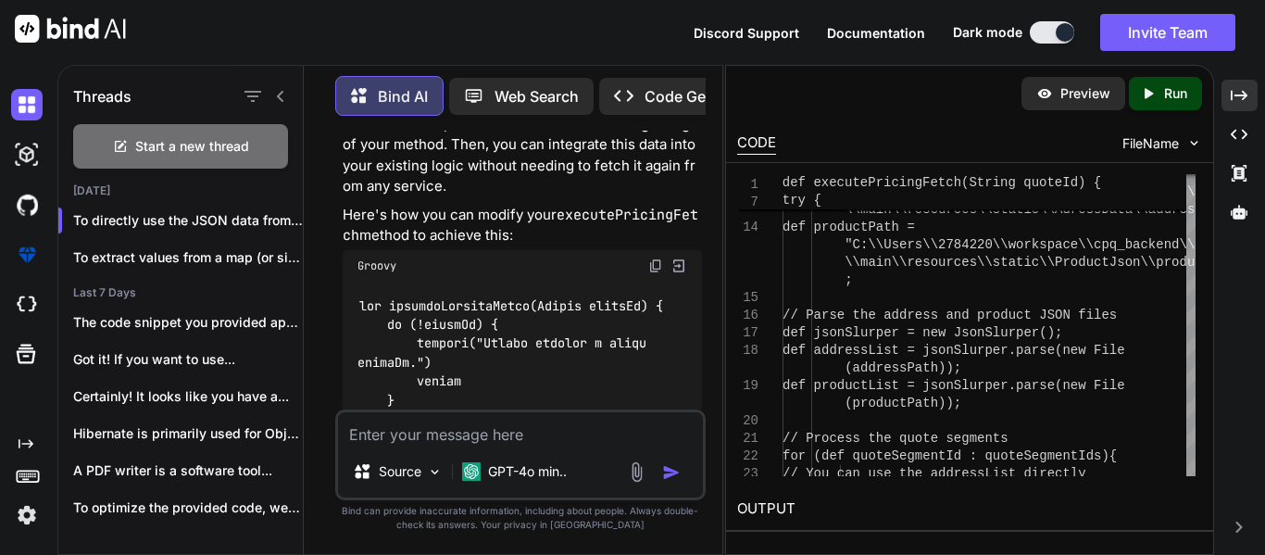
scroll to position [7987, 0]
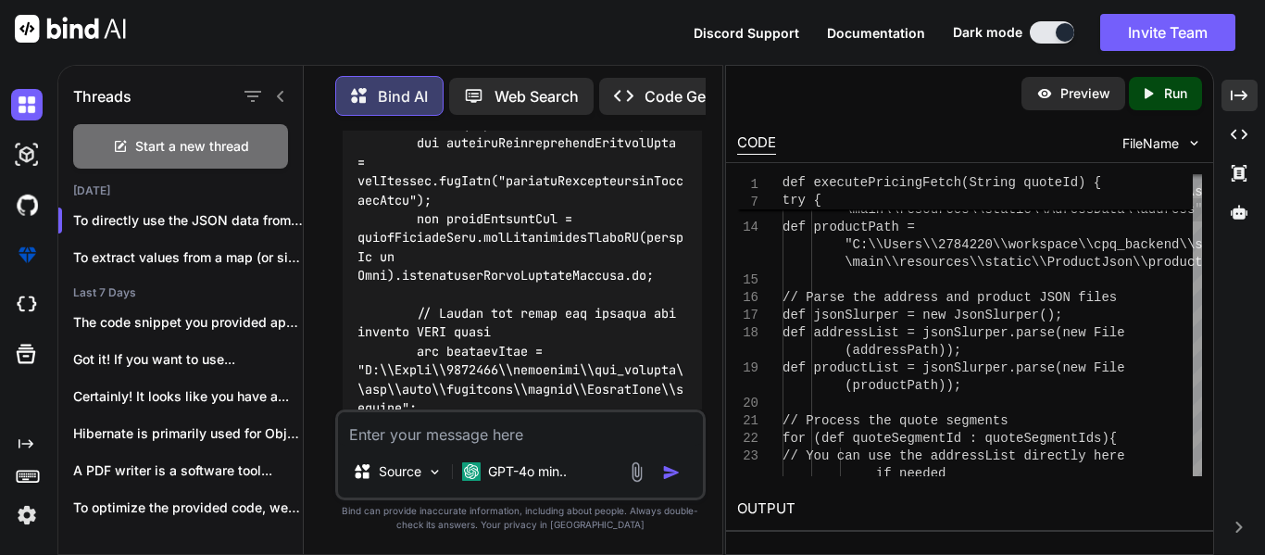
drag, startPoint x: 739, startPoint y: 274, endPoint x: 433, endPoint y: 290, distance: 307.1
click at [433, 290] on div "Threads Start a new thread [DATE] To directly use the JSON data from the s... T…" at bounding box center [661, 310] width 1208 height 490
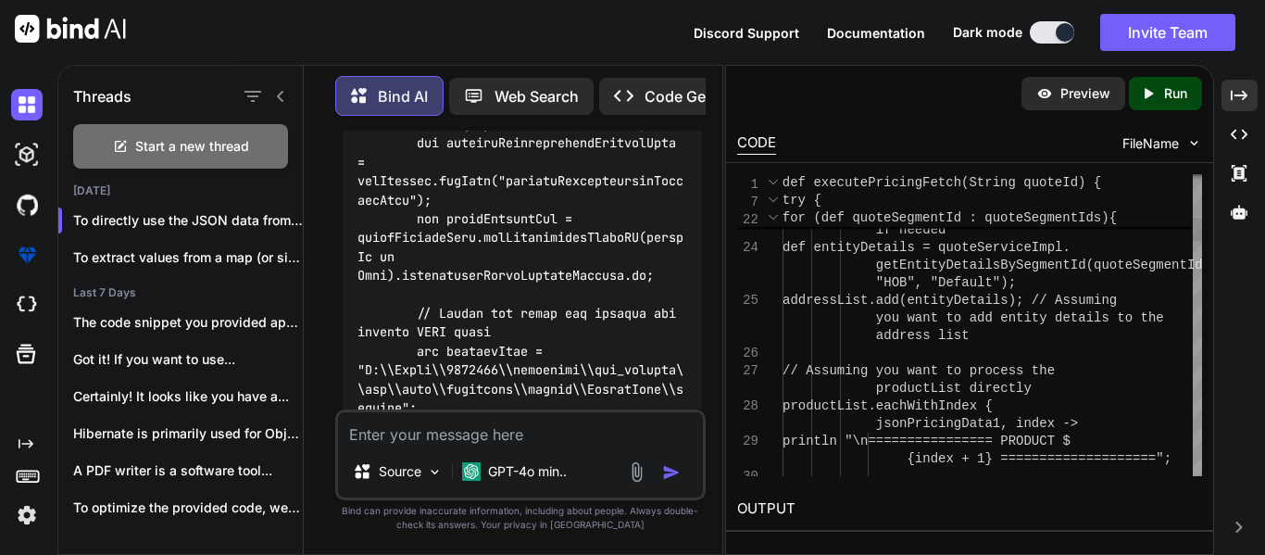
click at [774, 179] on div at bounding box center [774, 183] width 18 height 18
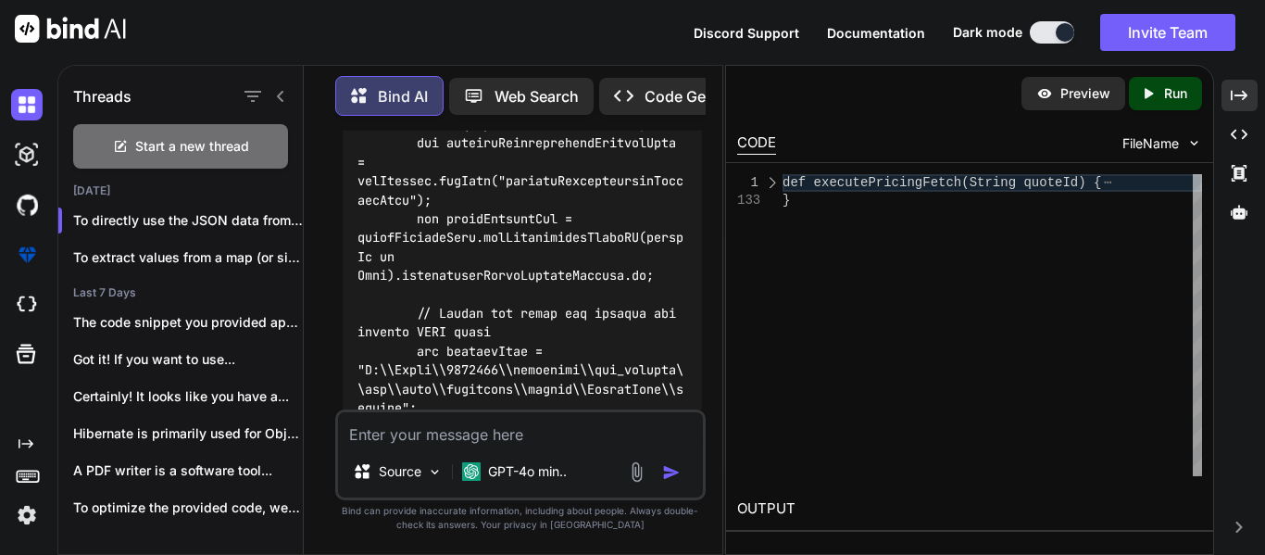
scroll to position [0, 0]
drag, startPoint x: 810, startPoint y: 200, endPoint x: 776, endPoint y: 177, distance: 40.6
click at [783, 177] on div "def executePricingFetch(String quoteId) { }" at bounding box center [993, 325] width 420 height 302
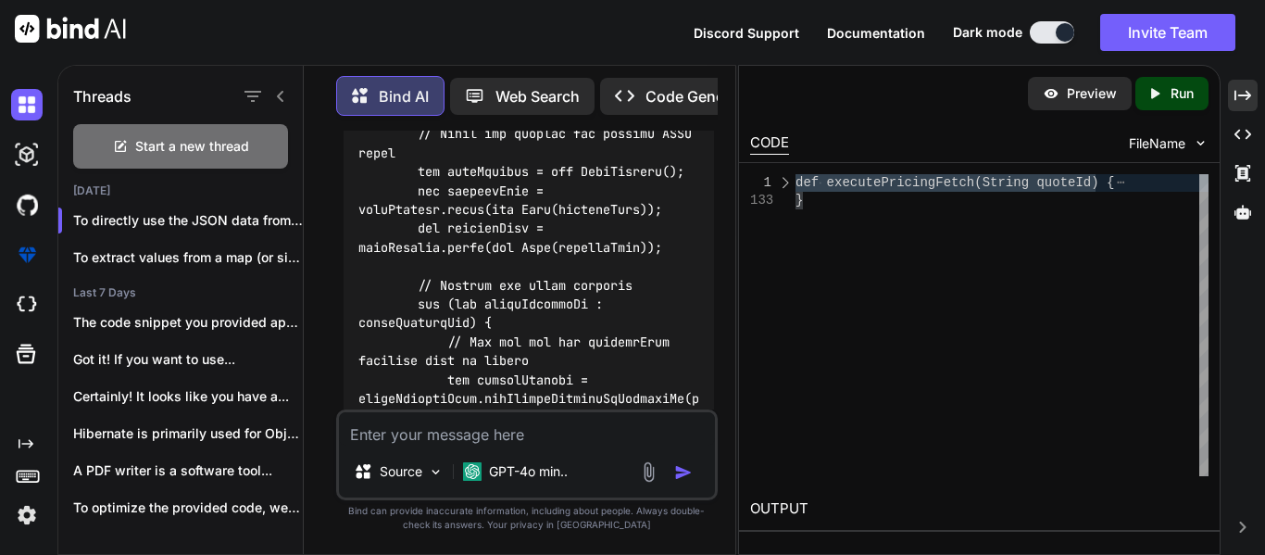
scroll to position [7711, 0]
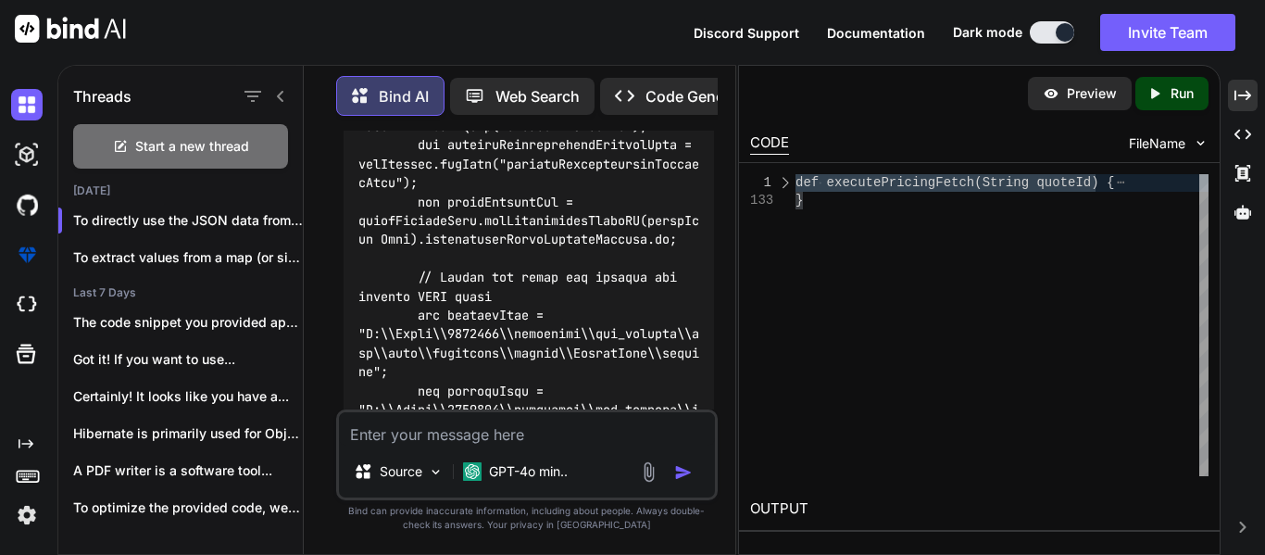
drag, startPoint x: 724, startPoint y: 239, endPoint x: 1109, endPoint y: 282, distance: 387.7
click at [1109, 282] on div "Threads Start a new thread [DATE] To directly use the JSON data from the s... T…" at bounding box center [661, 310] width 1208 height 490
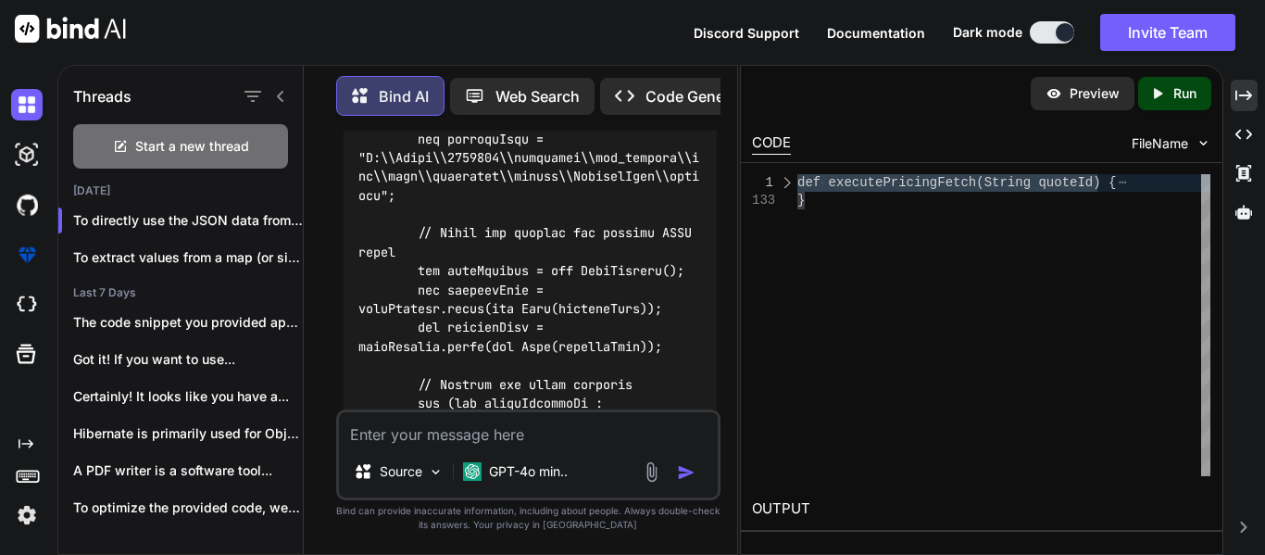
scroll to position [7979, 0]
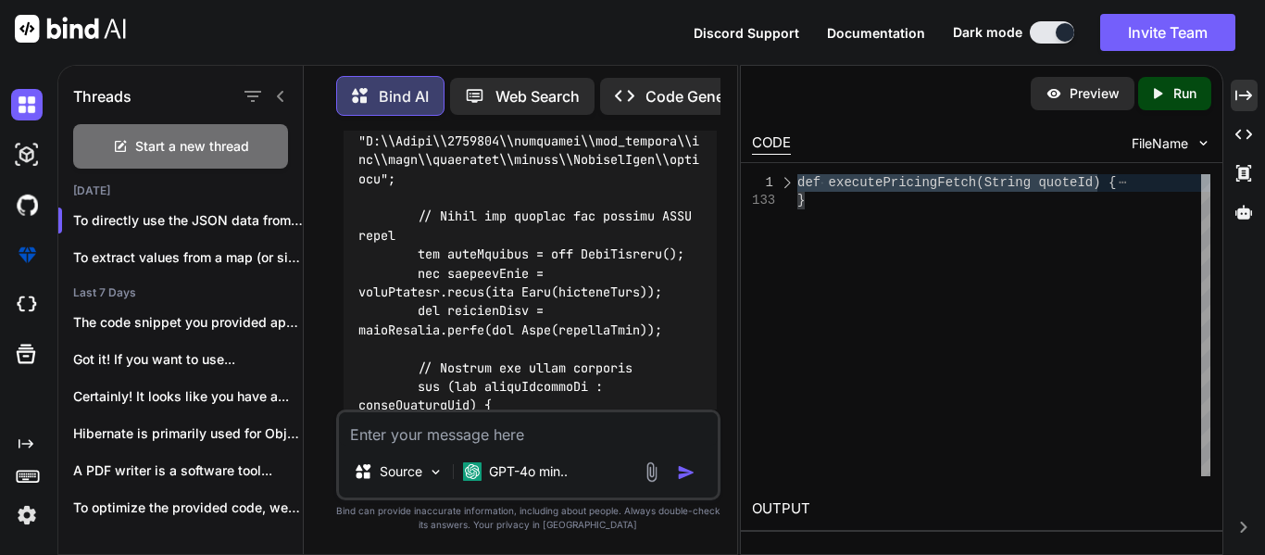
click at [472, 443] on textarea at bounding box center [528, 428] width 379 height 33
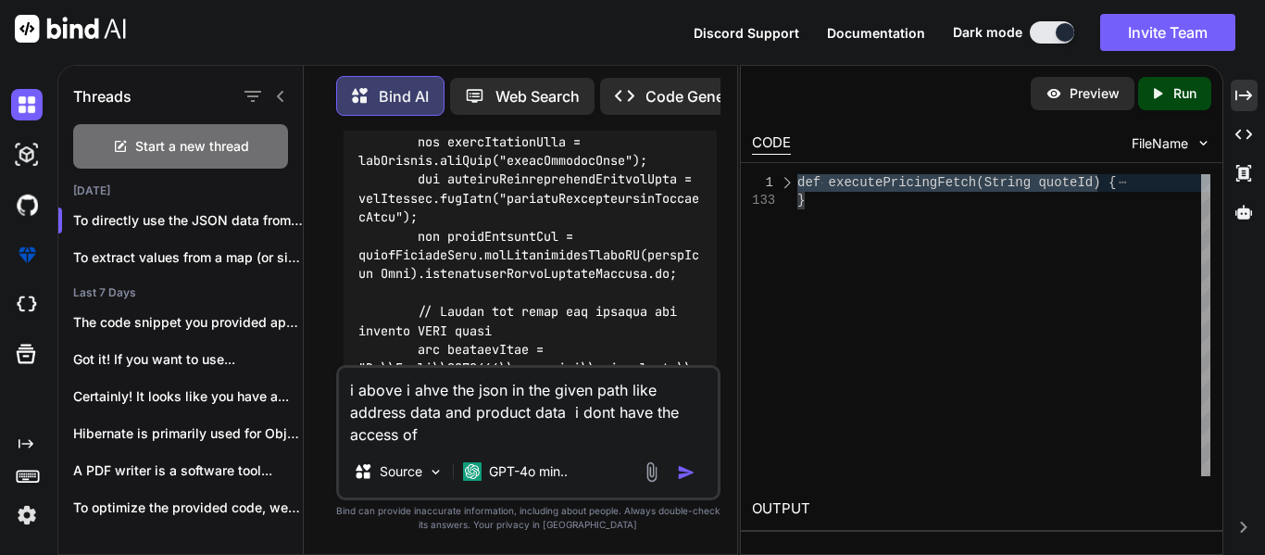
scroll to position [7677, 0]
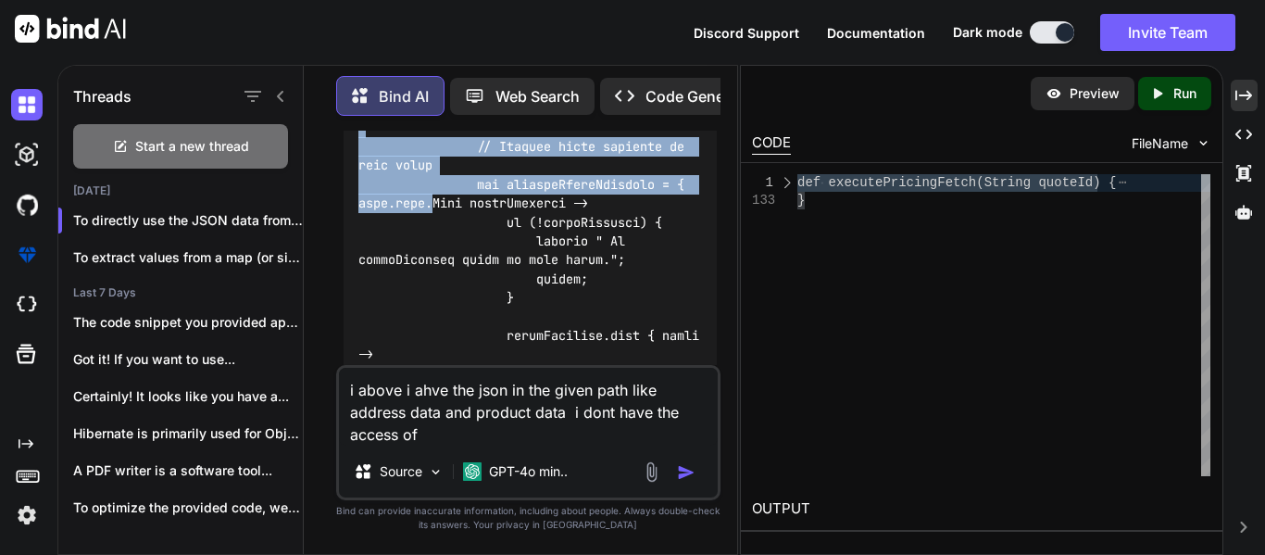
drag, startPoint x: 437, startPoint y: 242, endPoint x: 433, endPoint y: 164, distance: 78.0
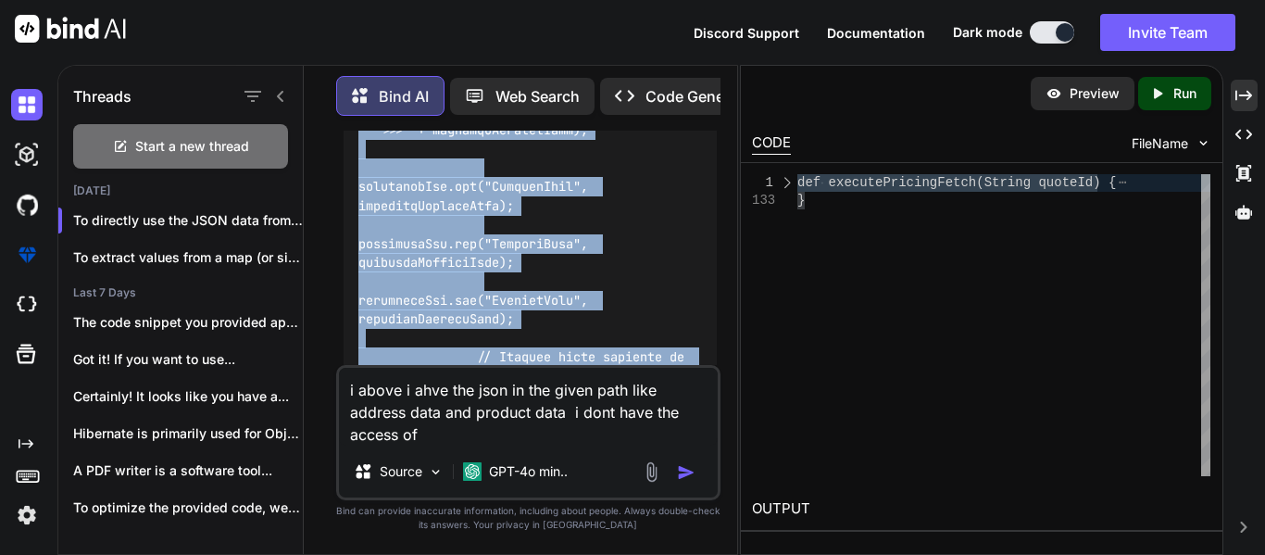
scroll to position [8877, 0]
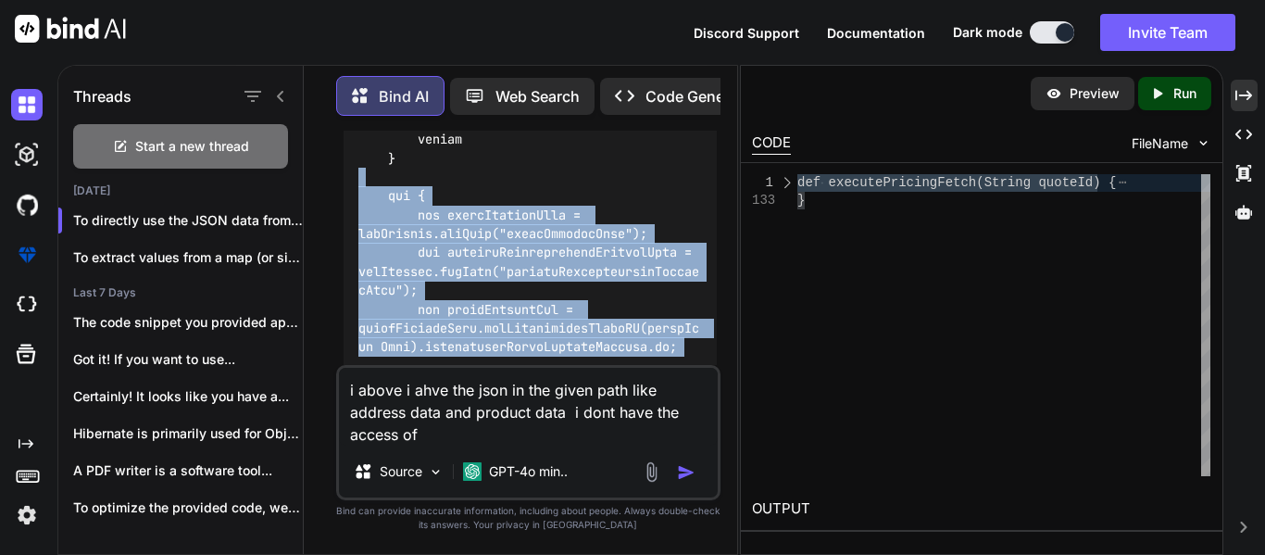
scroll to position [7566, 0]
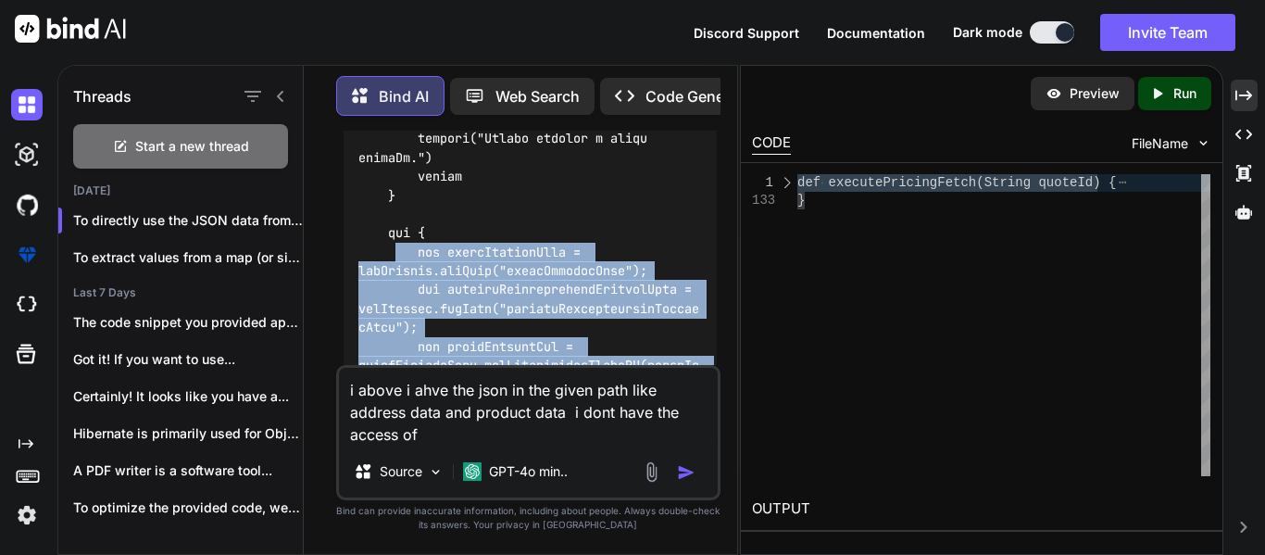
drag, startPoint x: 477, startPoint y: 258, endPoint x: 394, endPoint y: 209, distance: 96.3
copy code "def quoteServiceImpl = appContext.getBean("quoteServiceImpl"); def productConfi…"
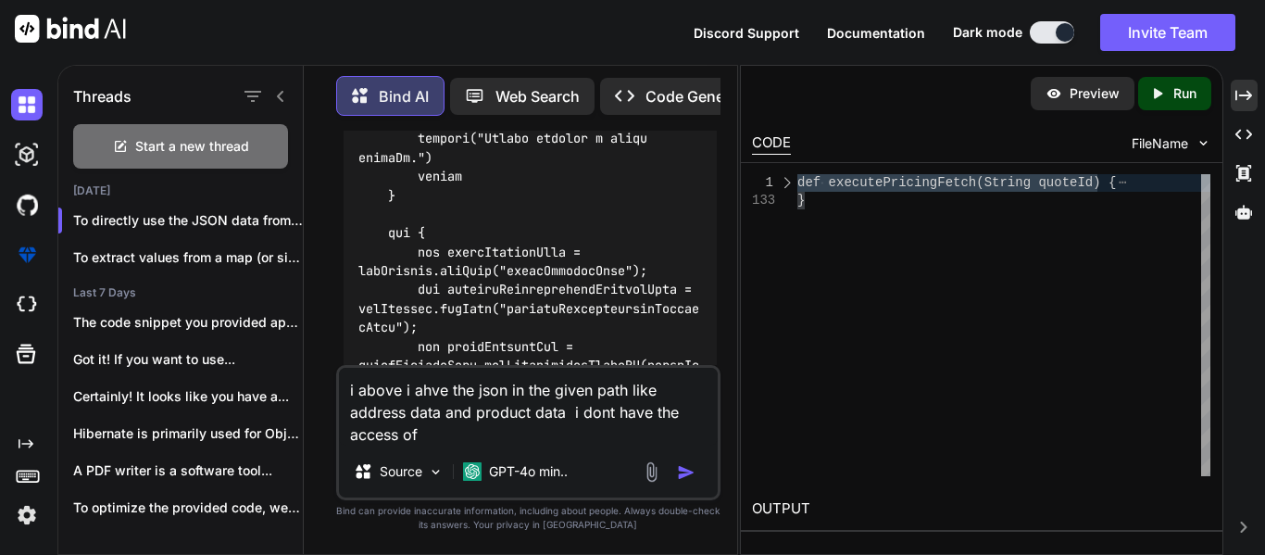
click at [435, 432] on textarea "i above i ahve the json in the given path like address data and product data i …" at bounding box center [528, 407] width 379 height 78
paste textarea "def quoteServiceImpl = appContext.getBean("quoteServiceImpl"); def productConfi…"
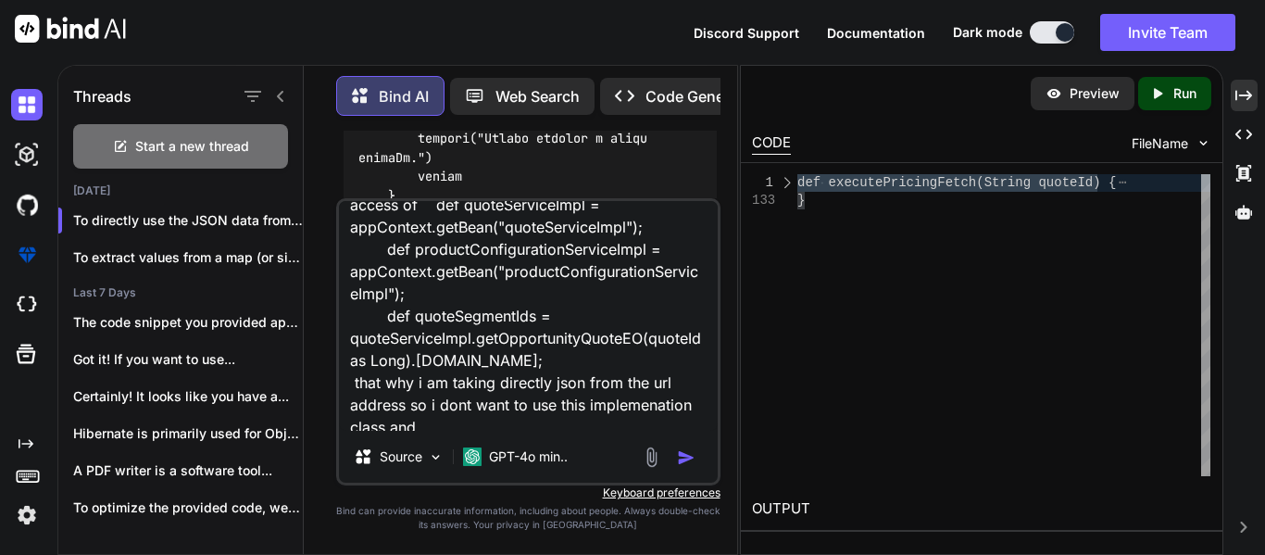
scroll to position [0, 0]
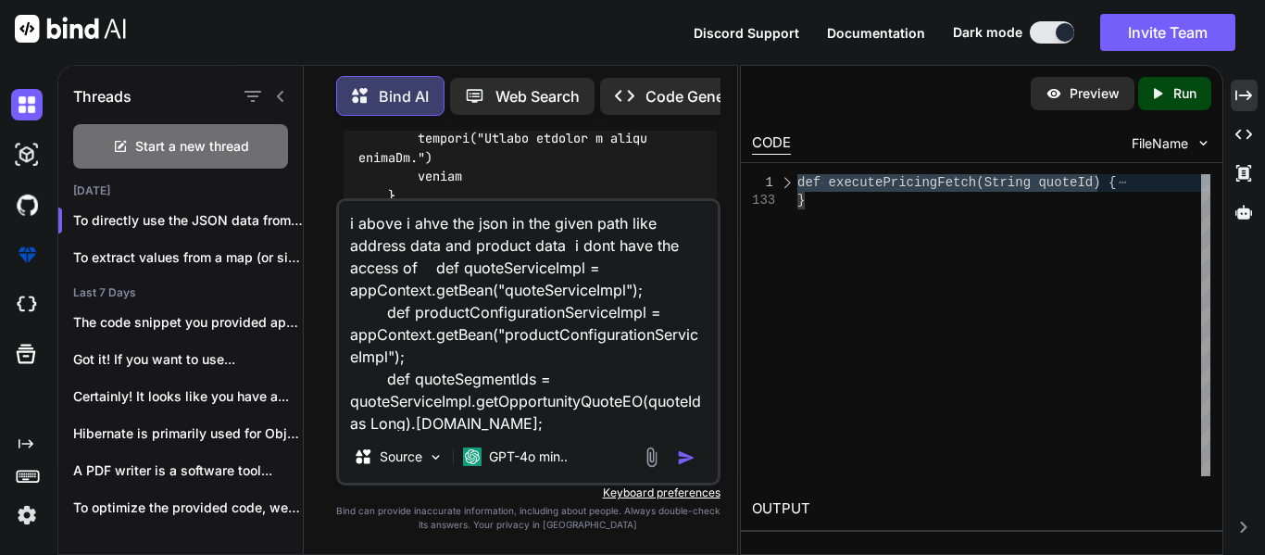
click at [401, 224] on textarea "i above i ahve the json in the given path like address data and product data i …" at bounding box center [528, 316] width 379 height 230
click at [475, 221] on textarea "i above paths i ahve the json in the given path like address data and product d…" at bounding box center [528, 316] width 379 height 230
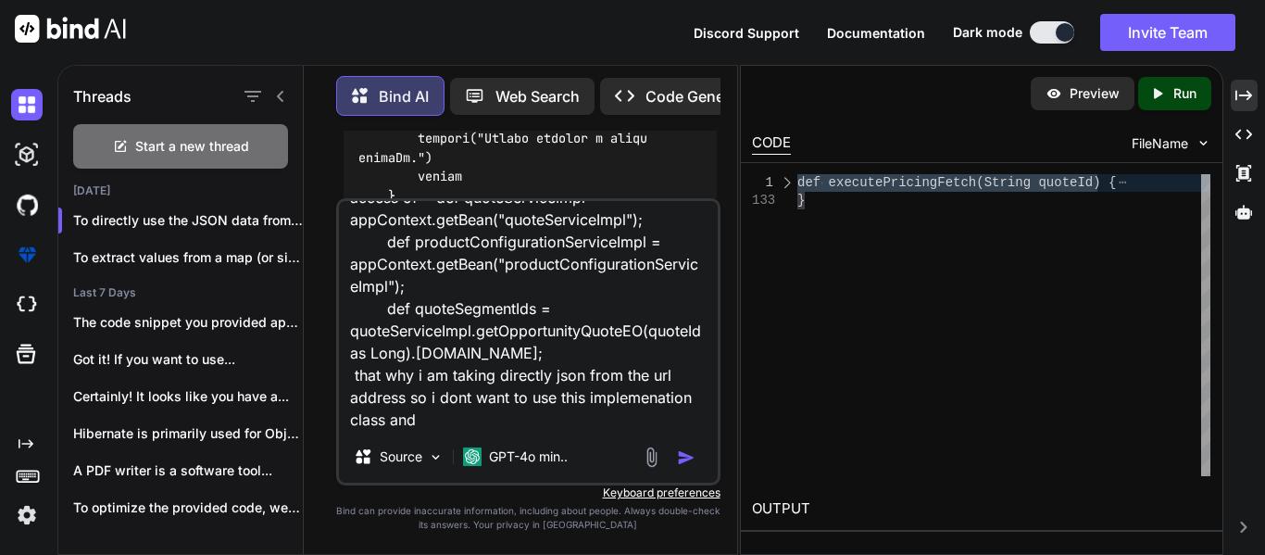
click at [437, 412] on textarea "i above paths i have the json in the given path like address data and product d…" at bounding box center [528, 316] width 379 height 230
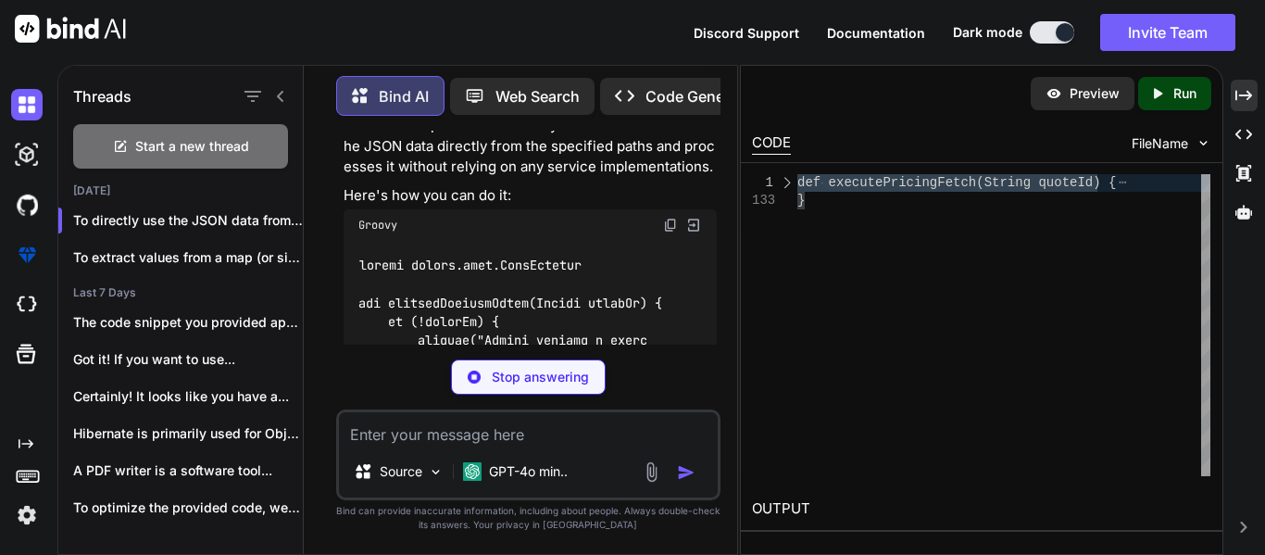
scroll to position [12468, 0]
click at [701, 230] on img at bounding box center [694, 224] width 17 height 17
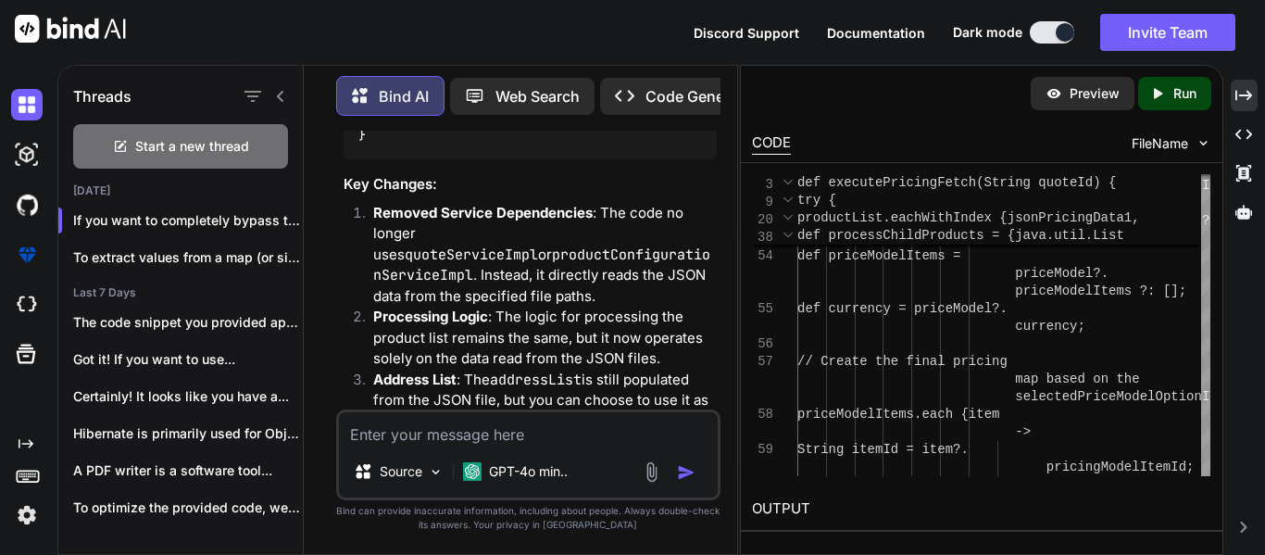
scroll to position [16340, 0]
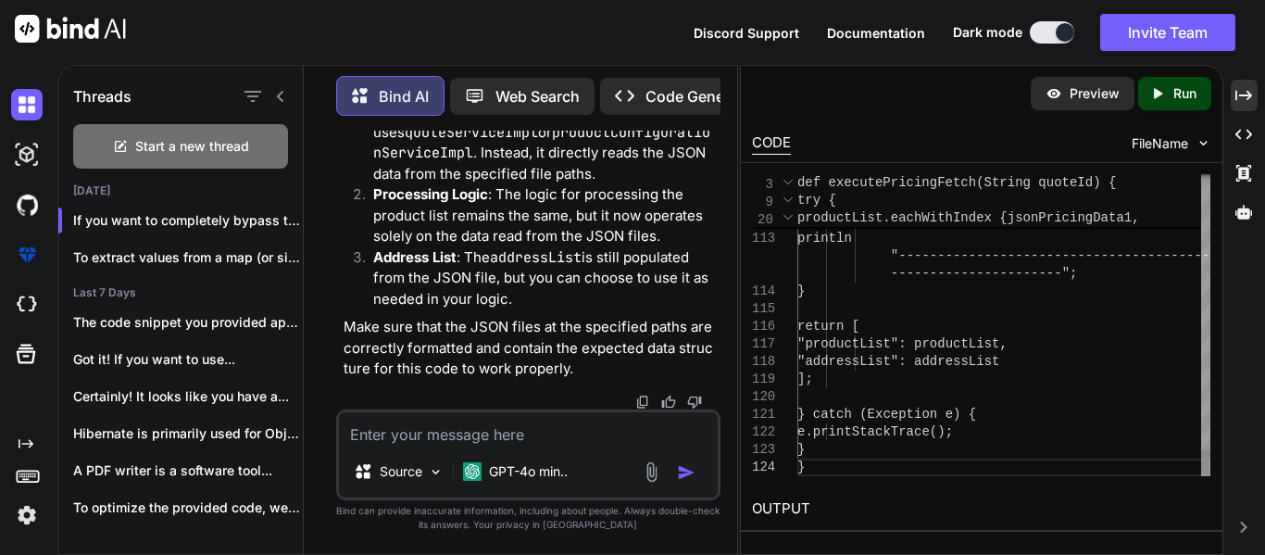
click at [788, 176] on div at bounding box center [789, 183] width 18 height 18
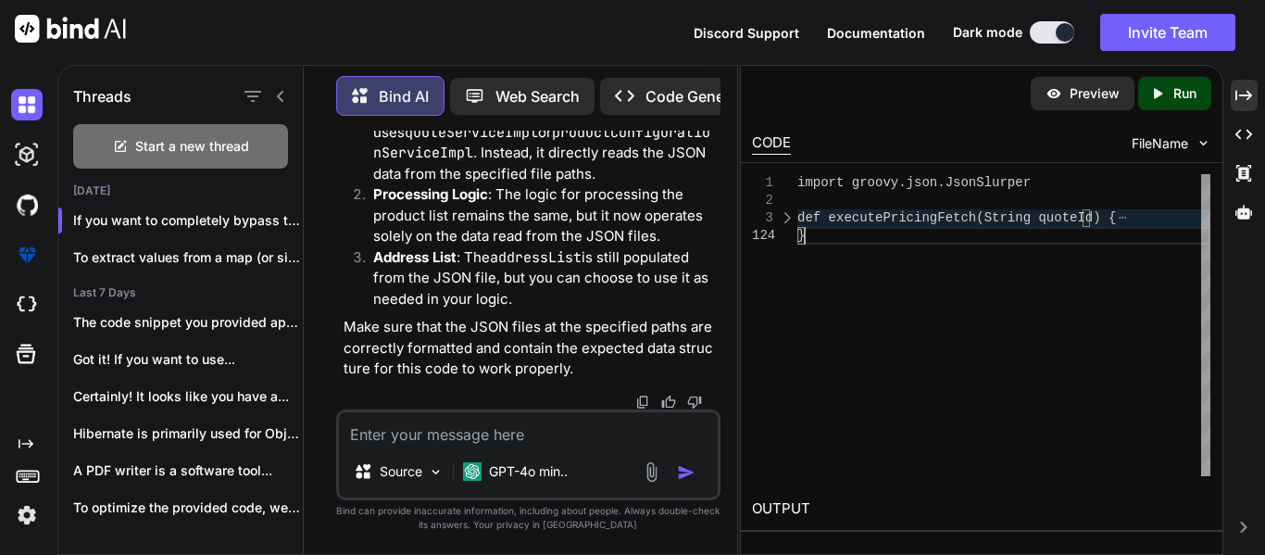
scroll to position [0, 0]
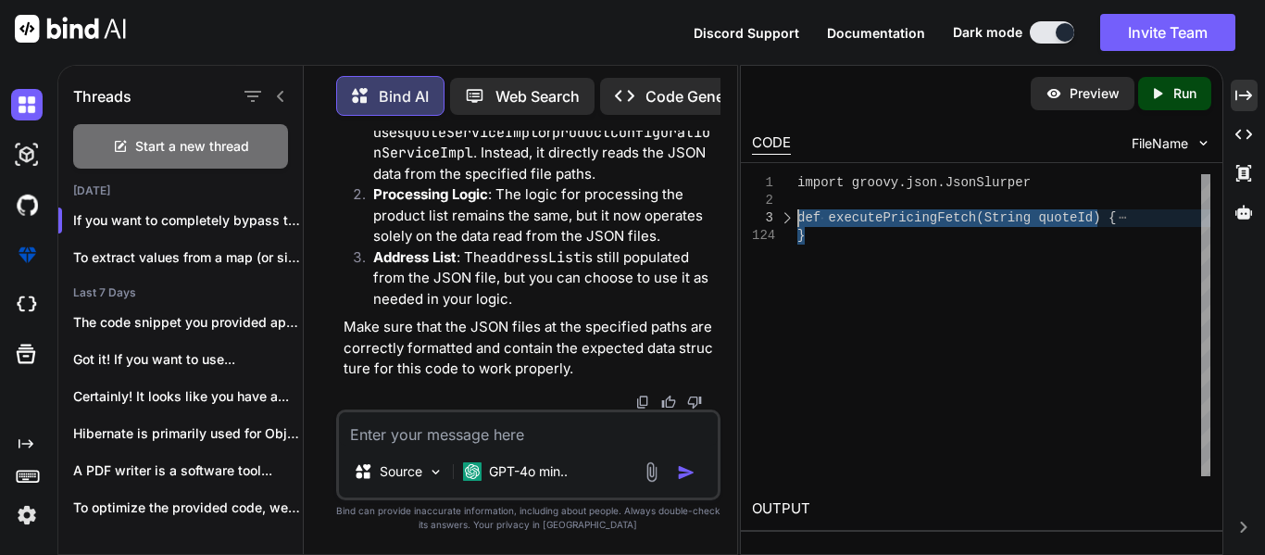
drag, startPoint x: 823, startPoint y: 239, endPoint x: 790, endPoint y: 219, distance: 38.3
click at [798, 219] on div "import groovy.json.JsonSlurper def executePricingFetch(String quoteId) { }" at bounding box center [1004, 325] width 413 height 302
